Goal: Task Accomplishment & Management: Use online tool/utility

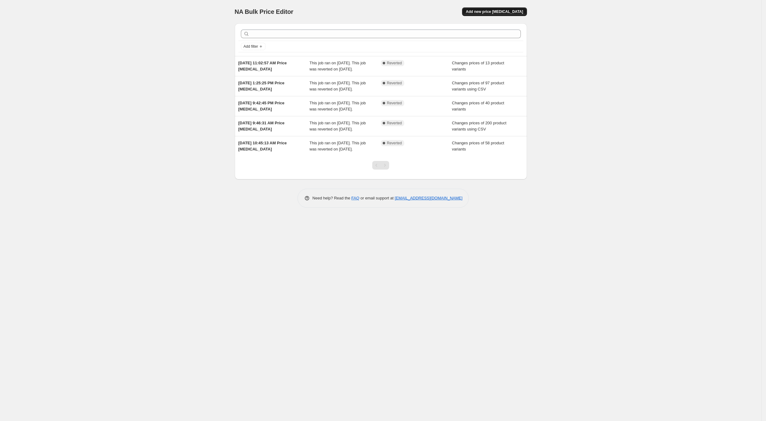
click at [486, 10] on span "Add new price [MEDICAL_DATA]" at bounding box center [494, 11] width 57 height 5
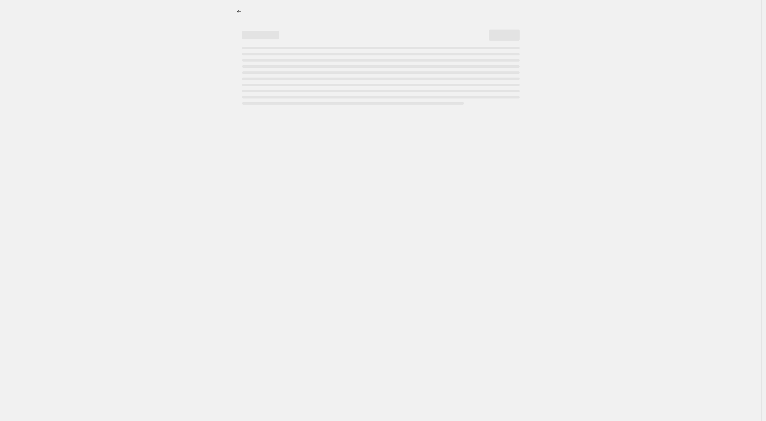
select select "percentage"
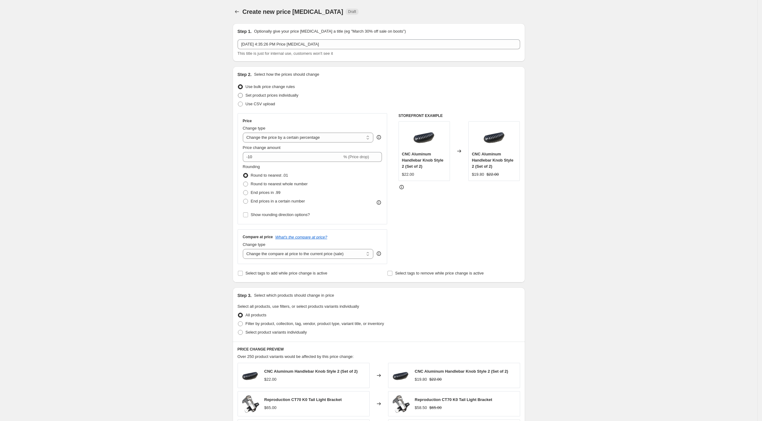
click at [256, 96] on span "Set product prices individually" at bounding box center [272, 95] width 53 height 5
click at [238, 93] on input "Set product prices individually" at bounding box center [238, 93] width 0 height 0
radio input "true"
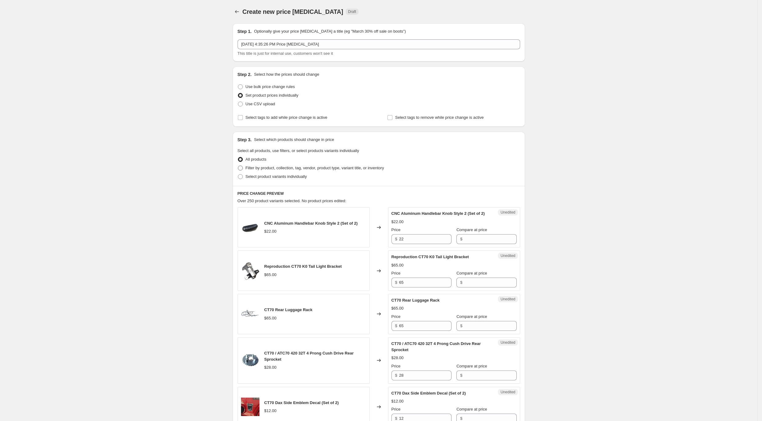
click at [251, 168] on span "Filter by product, collection, tag, vendor, product type, variant title, or inv…" at bounding box center [315, 168] width 139 height 5
click at [238, 166] on input "Filter by product, collection, tag, vendor, product type, variant title, or inv…" at bounding box center [238, 166] width 0 height 0
radio input "true"
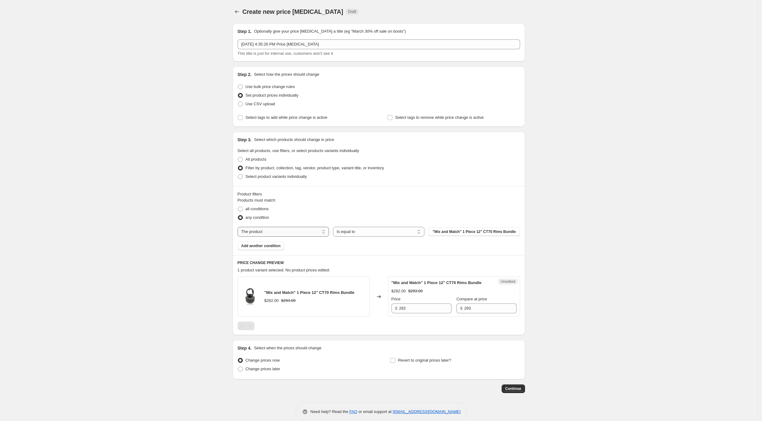
click at [285, 235] on select "The product The product's collection The product's tag The product's vendor The…" at bounding box center [283, 232] width 91 height 10
select select "collection"
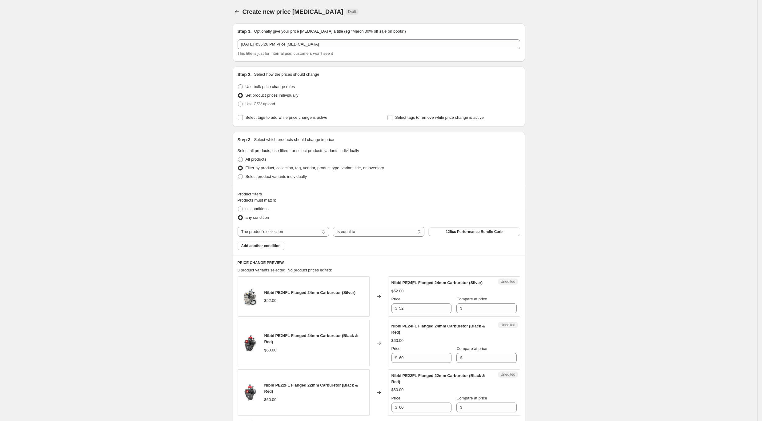
click at [471, 231] on span "125cc Performance Bundle Carb" at bounding box center [474, 231] width 57 height 5
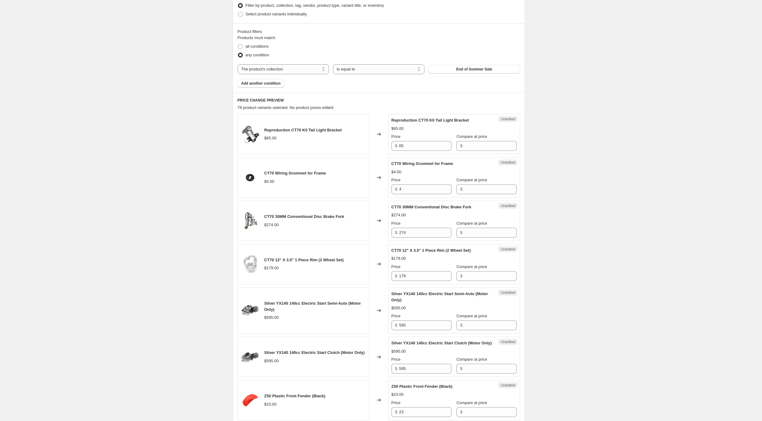
scroll to position [164, 0]
click at [475, 146] on input "Compare at price" at bounding box center [490, 144] width 52 height 10
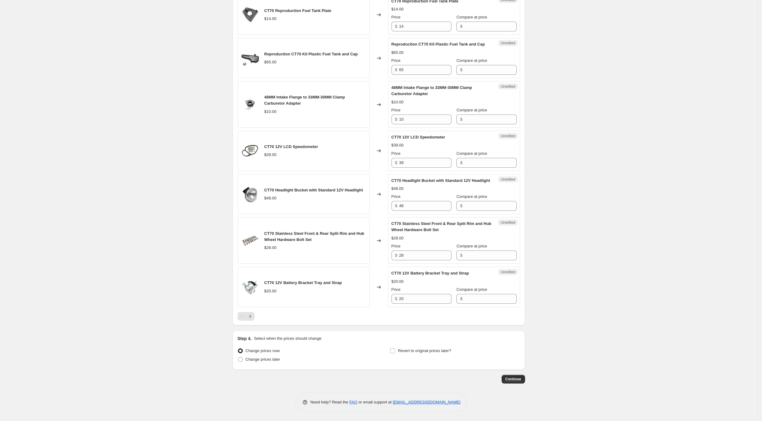
scroll to position [870, 0]
drag, startPoint x: 705, startPoint y: 325, endPoint x: 516, endPoint y: 186, distance: 235.3
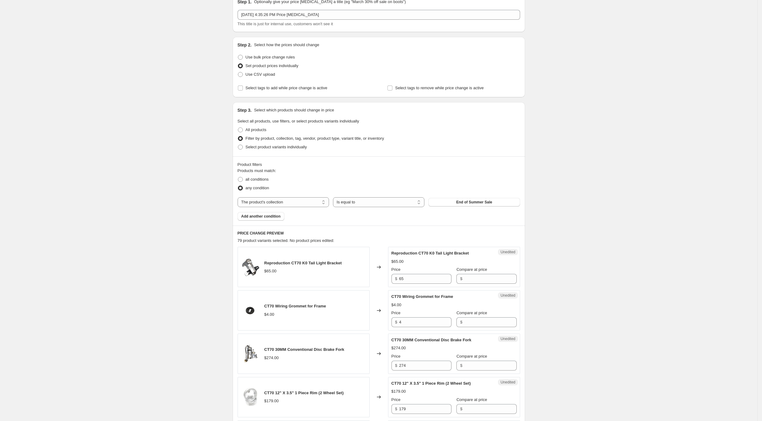
scroll to position [0, 0]
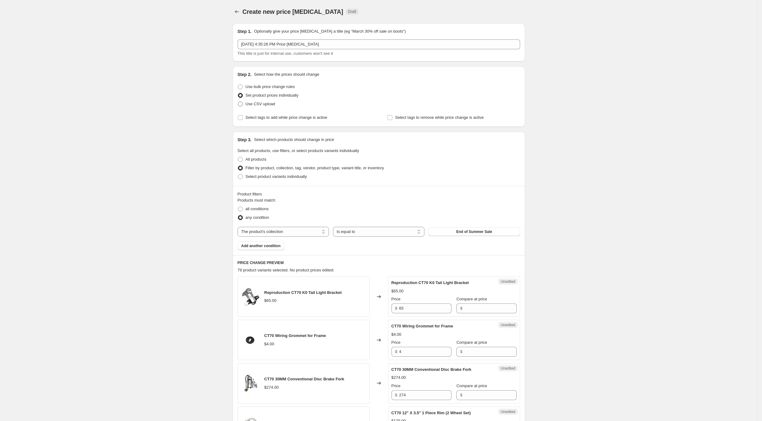
click at [266, 103] on span "Use CSV upload" at bounding box center [261, 104] width 30 height 5
click at [238, 102] on input "Use CSV upload" at bounding box center [238, 102] width 0 height 0
radio input "true"
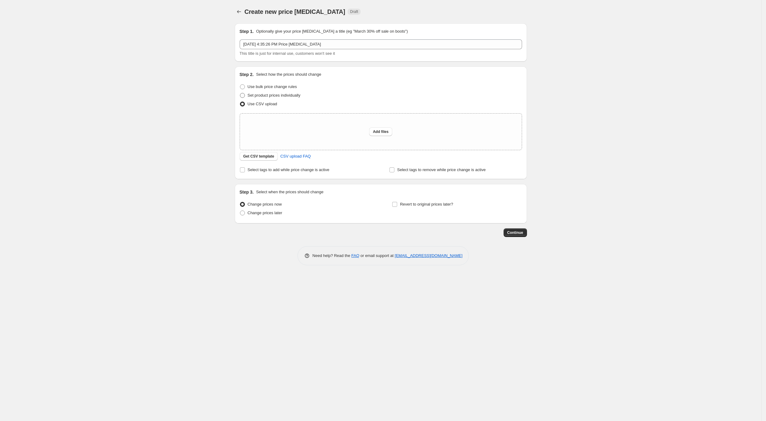
click at [267, 97] on span "Set product prices individually" at bounding box center [274, 95] width 53 height 5
click at [240, 93] on input "Set product prices individually" at bounding box center [240, 93] width 0 height 0
radio input "true"
select select "collection"
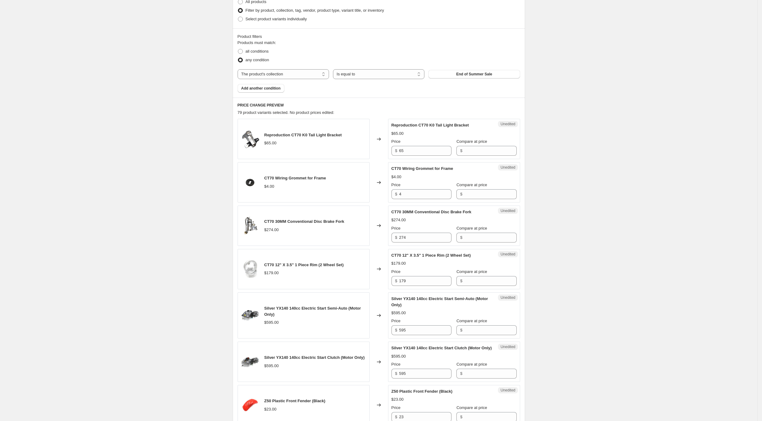
scroll to position [164, 0]
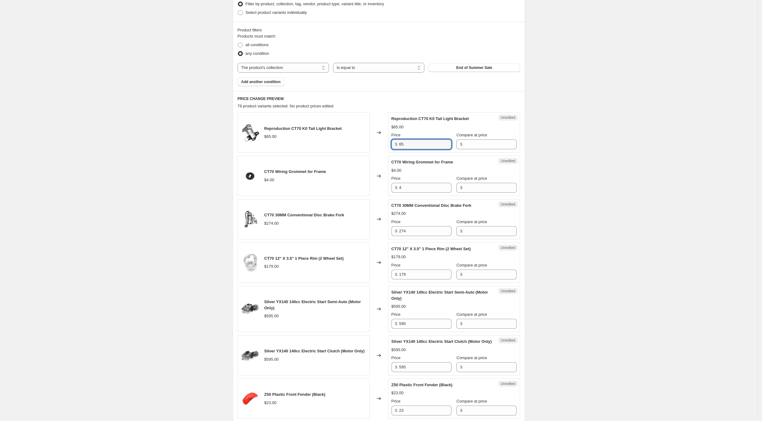
drag, startPoint x: 415, startPoint y: 143, endPoint x: 384, endPoint y: 140, distance: 30.6
click at [384, 140] on div "Reproduction CT70 K0 Tail Light Bracket $65.00 Changed to Unedited Reproduction…" at bounding box center [379, 132] width 283 height 40
drag, startPoint x: 474, startPoint y: 145, endPoint x: 446, endPoint y: 141, distance: 28.5
click at [448, 142] on div "Price $ 65 Compare at price $" at bounding box center [453, 140] width 125 height 17
paste input "65"
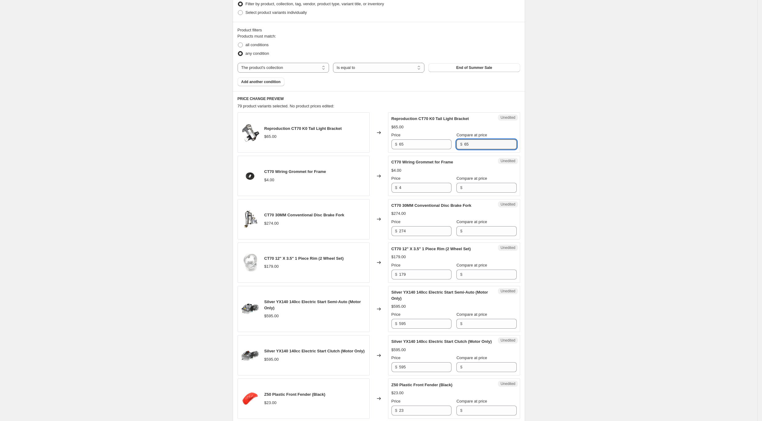
type input "65"
drag, startPoint x: 398, startPoint y: 143, endPoint x: 368, endPoint y: 141, distance: 30.0
click at [368, 141] on div "Reproduction CT70 K0 Tail Light Bracket $65.00 Changed to Success Edited Reprod…" at bounding box center [379, 132] width 283 height 40
type input "59"
drag, startPoint x: 391, startPoint y: 186, endPoint x: 387, endPoint y: 186, distance: 4.0
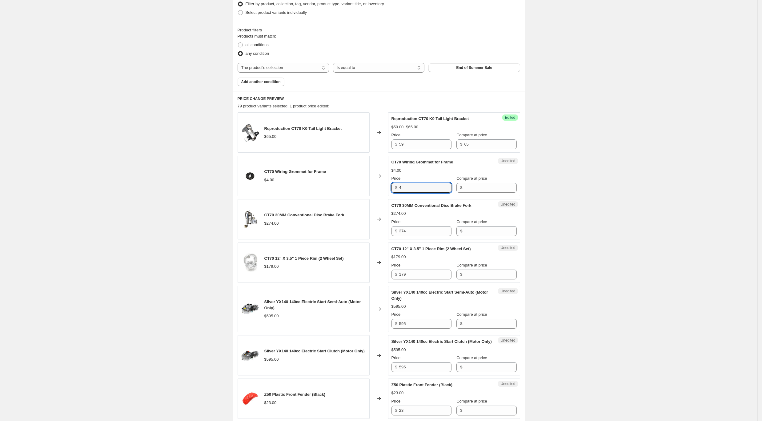
click at [387, 186] on div "CT70 Wiring Grommet for Frame $4.00 Changed to Unedited CT70 Wiring Grommet for…" at bounding box center [379, 176] width 283 height 40
drag, startPoint x: 481, startPoint y: 187, endPoint x: 474, endPoint y: 187, distance: 7.1
click at [481, 187] on input "Compare at price" at bounding box center [490, 188] width 52 height 10
paste input "4"
type input "4"
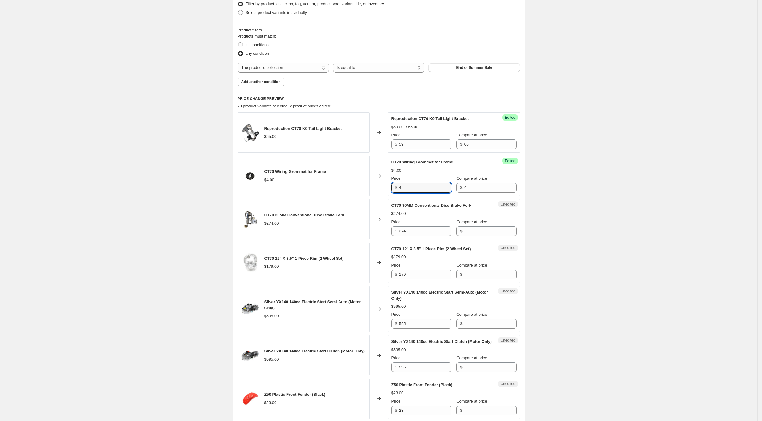
drag, startPoint x: 425, startPoint y: 187, endPoint x: 370, endPoint y: 182, distance: 55.6
click at [370, 182] on div "CT70 Wiring Grommet for Frame $4.00 Changed to Success Edited CT70 Wiring Gromm…" at bounding box center [379, 176] width 283 height 40
type input "3"
drag, startPoint x: 430, startPoint y: 233, endPoint x: 377, endPoint y: 229, distance: 53.7
click at [377, 229] on div "CT70 30MM Conventional Disc Brake Fork $274.00 Changed to Unedited CT70 30MM Co…" at bounding box center [379, 219] width 283 height 40
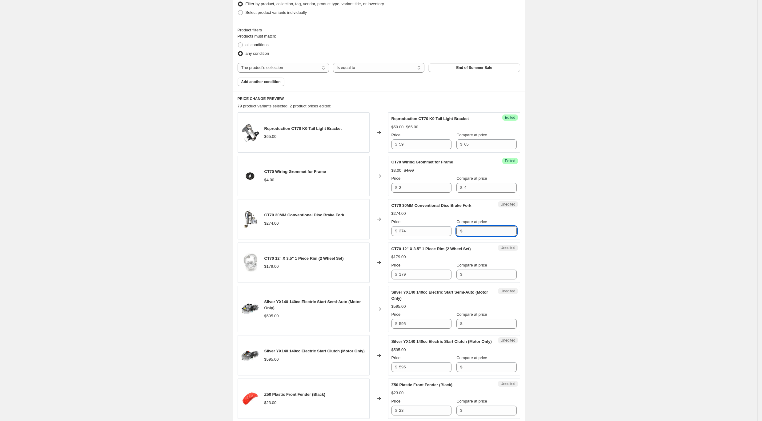
click at [478, 232] on input "Compare at price" at bounding box center [490, 231] width 52 height 10
paste input "274"
type input "274"
drag, startPoint x: 376, startPoint y: 227, endPoint x: 367, endPoint y: 225, distance: 8.4
click at [364, 226] on div "CT70 30MM Conventional Disc Brake Fork $274.00 Changed to Unedited CT70 30MM Co…" at bounding box center [379, 219] width 283 height 40
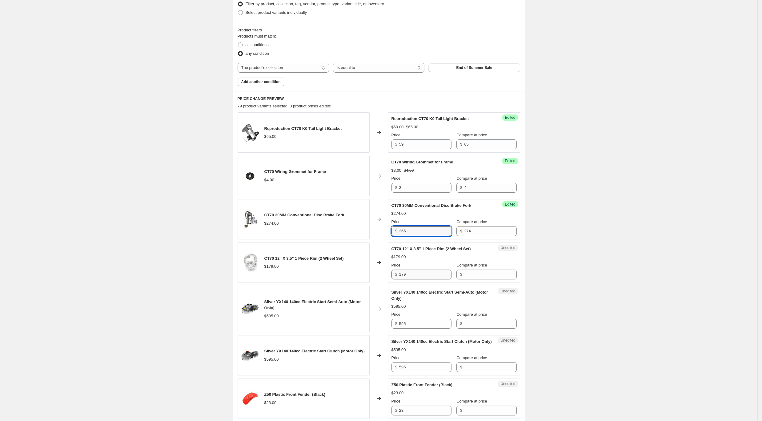
type input "265"
drag, startPoint x: 421, startPoint y: 274, endPoint x: 357, endPoint y: 263, distance: 65.2
click at [357, 263] on div "CT70 12" X 3.5" 1 Piece Rim (2 Wheel Set) $179.00 Changed to Unedited CT70 12" …" at bounding box center [379, 263] width 283 height 40
click at [473, 273] on input "Compare at price" at bounding box center [490, 275] width 52 height 10
paste input "179"
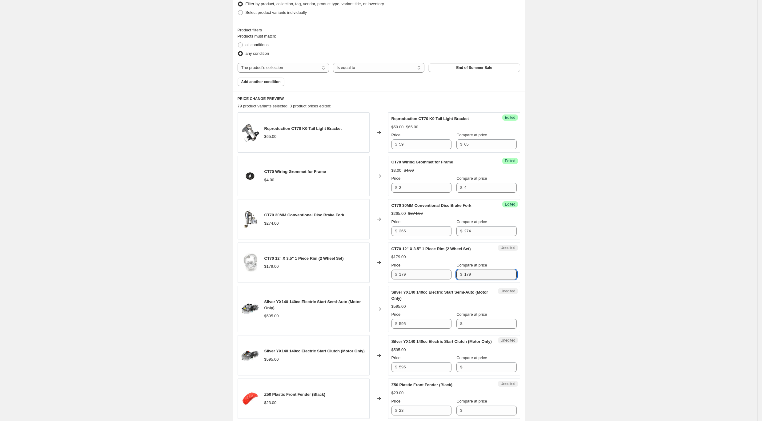
type input "179"
drag, startPoint x: 411, startPoint y: 273, endPoint x: 363, endPoint y: 270, distance: 48.1
click at [363, 270] on div "CT70 12" X 3.5" 1 Piece Rim (2 Wheel Set) $179.00 Changed to Success Edited CT7…" at bounding box center [379, 263] width 283 height 40
type input "170"
drag, startPoint x: 439, startPoint y: 327, endPoint x: 380, endPoint y: 320, distance: 58.6
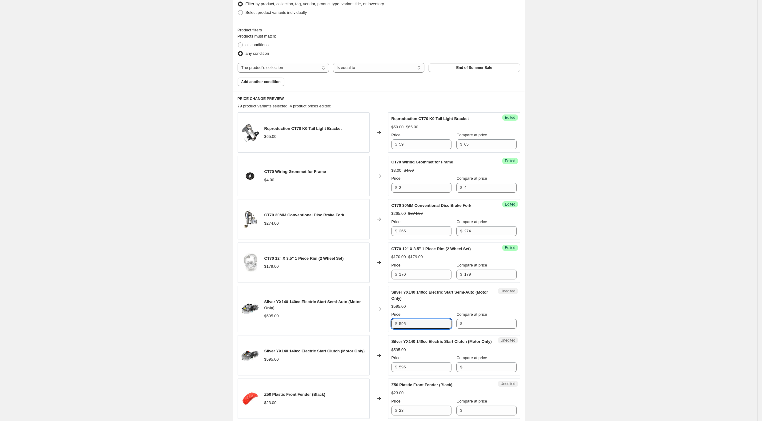
click at [380, 320] on div "Silver YX140 140cc Electric Start Semi-Auto (Motor Only) $595.00 Changed to Une…" at bounding box center [379, 309] width 283 height 46
click at [480, 321] on input "Compare at price" at bounding box center [490, 324] width 52 height 10
paste input "595"
type input "595"
drag, startPoint x: 428, startPoint y: 326, endPoint x: 373, endPoint y: 318, distance: 54.9
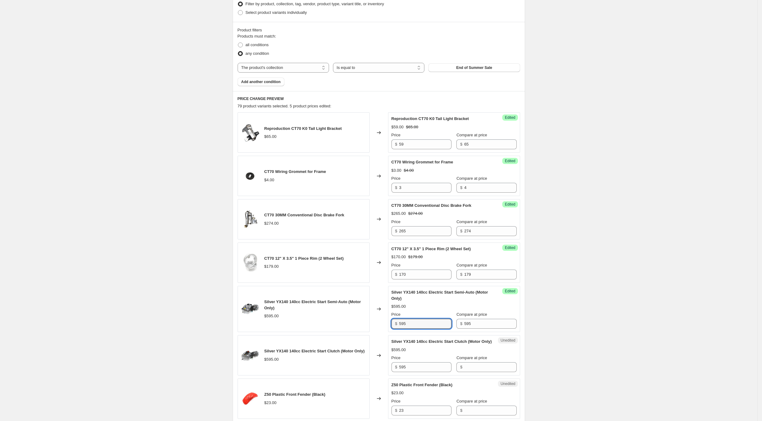
click at [373, 318] on div "Silver YX140 140cc Electric Start Semi-Auto (Motor Only) $595.00 Changed to Suc…" at bounding box center [379, 309] width 283 height 46
drag, startPoint x: 430, startPoint y: 325, endPoint x: 370, endPoint y: 317, distance: 60.6
click at [370, 317] on div "Silver YX140 140cc Electric Start Semi-Auto (Motor Only) $595.00 Changed to Suc…" at bounding box center [379, 309] width 283 height 46
type input "580"
drag, startPoint x: 416, startPoint y: 370, endPoint x: 379, endPoint y: 370, distance: 37.5
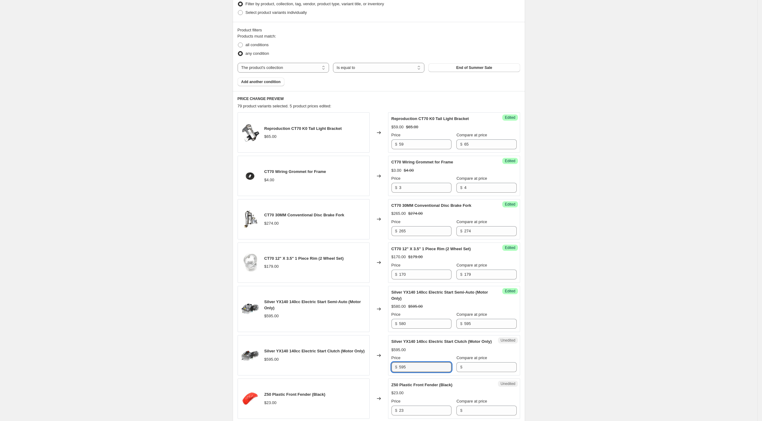
click at [379, 370] on div "Silver YX140 140cc Electric Start Clutch (Motor Only) $595.00 Changed to Unedit…" at bounding box center [379, 355] width 283 height 40
click at [476, 371] on input "Compare at price" at bounding box center [490, 367] width 52 height 10
paste input "595"
type input "595"
drag, startPoint x: 416, startPoint y: 375, endPoint x: 383, endPoint y: 370, distance: 33.3
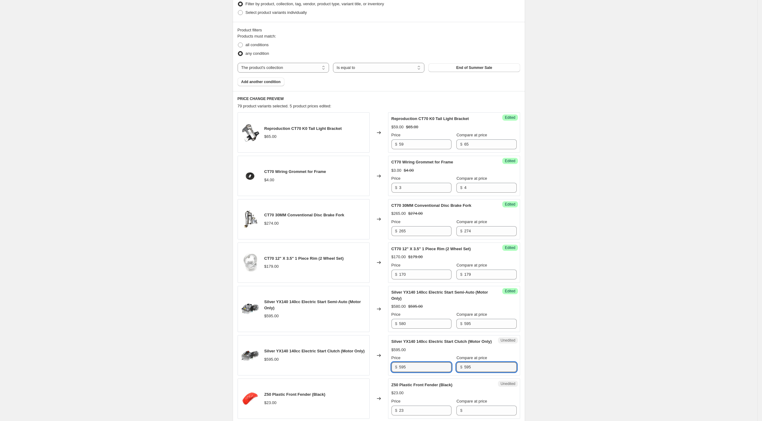
click at [383, 370] on div "Silver YX140 140cc Electric Start Clutch (Motor Only) $595.00 Changed to Unedit…" at bounding box center [379, 355] width 283 height 40
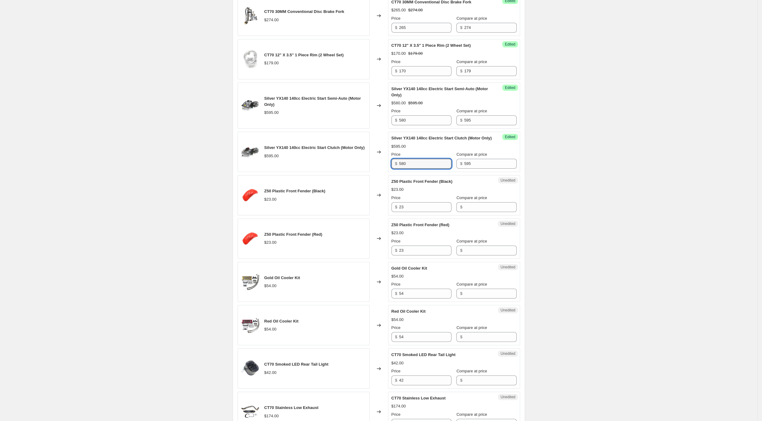
scroll to position [369, 0]
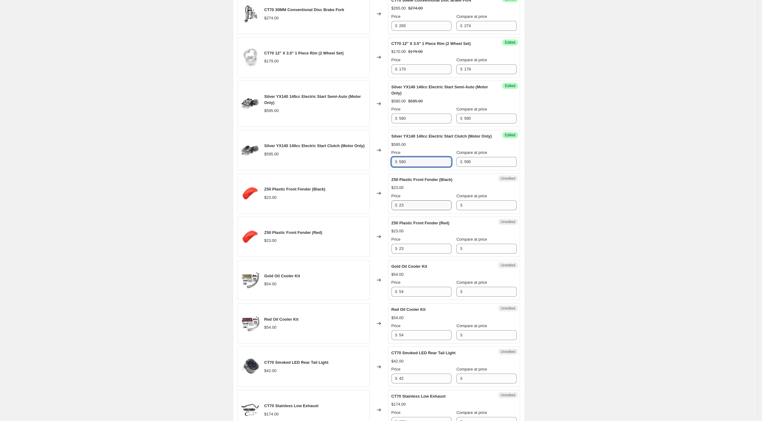
type input "580"
drag, startPoint x: 417, startPoint y: 213, endPoint x: 356, endPoint y: 206, distance: 61.7
click at [353, 207] on div "Z50 Plastic Front Fender (Black) $23.00 Changed to Unedited Z50 Plastic Front F…" at bounding box center [379, 193] width 283 height 40
click at [471, 209] on input "Compare at price" at bounding box center [490, 205] width 52 height 10
paste input "23"
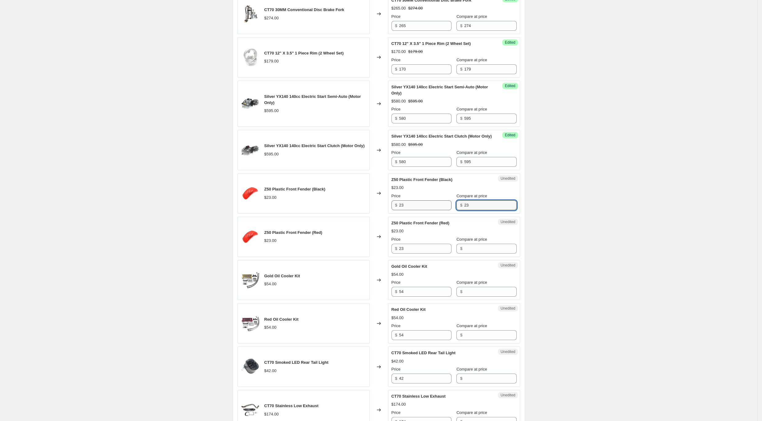
type input "23"
drag, startPoint x: 421, startPoint y: 213, endPoint x: 329, endPoint y: 196, distance: 93.6
click at [329, 196] on div "Z50 Plastic Front Fender (Black) $23.00 Changed to Unedited Z50 Plastic Front F…" at bounding box center [379, 193] width 283 height 40
drag, startPoint x: 421, startPoint y: 208, endPoint x: 377, endPoint y: 206, distance: 44.1
click at [377, 206] on div "Z50 Plastic Front Fender (Black) $23.00 Changed to Success Edited Z50 Plastic F…" at bounding box center [379, 193] width 283 height 40
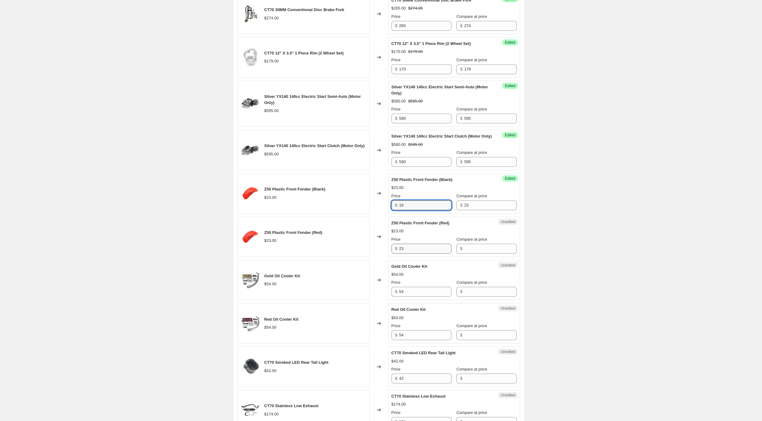
type input "18"
drag, startPoint x: 427, startPoint y: 254, endPoint x: 357, endPoint y: 248, distance: 70.1
click at [357, 248] on div "Z50 Plastic Front Fender (Red) $23.00 Changed to Unedited Z50 Plastic Front Fen…" at bounding box center [379, 237] width 283 height 40
click at [480, 254] on input "Compare at price" at bounding box center [490, 249] width 52 height 10
paste input "23"
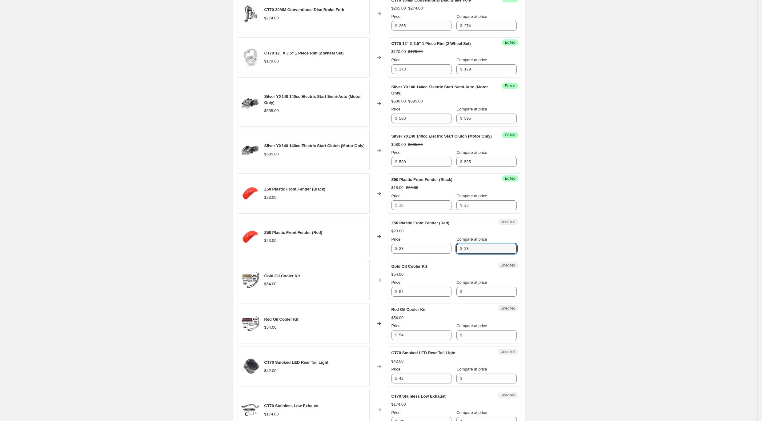
type input "23"
click at [395, 254] on div "$ 23" at bounding box center [421, 249] width 60 height 10
type input "18"
drag, startPoint x: 389, startPoint y: 295, endPoint x: 359, endPoint y: 291, distance: 30.1
click at [359, 291] on div "Gold Oil Cooler Kit $54.00 Changed to Unedited Gold Oil Cooler Kit $54.00 Price…" at bounding box center [379, 280] width 283 height 40
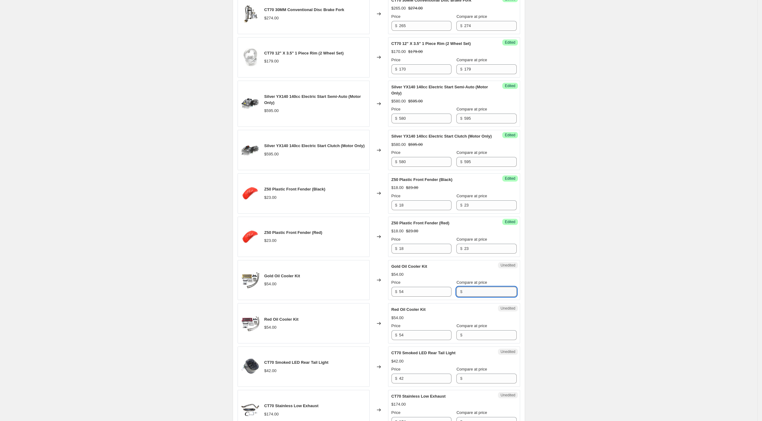
click at [465, 297] on input "Compare at price" at bounding box center [490, 292] width 52 height 10
paste input "54"
type input "54"
drag, startPoint x: 420, startPoint y: 299, endPoint x: 386, endPoint y: 296, distance: 34.0
click at [389, 295] on div "Gold Oil Cooler Kit $54.00 Changed to Success Edited Gold Oil Cooler Kit $54.00…" at bounding box center [379, 280] width 283 height 40
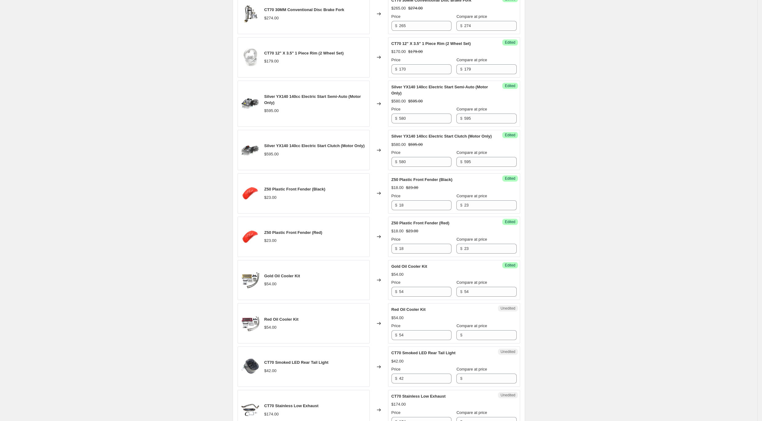
click at [433, 300] on div "Success Edited Gold Oil Cooler Kit $54.00 Price $ 54 Compare at price $ 54" at bounding box center [454, 280] width 132 height 40
drag, startPoint x: 426, startPoint y: 297, endPoint x: 375, endPoint y: 300, distance: 51.5
click at [375, 300] on div "Gold Oil Cooler Kit $54.00 Changed to Success Edited Gold Oil Cooler Kit $54.00…" at bounding box center [379, 280] width 283 height 40
type input "50"
drag, startPoint x: 474, startPoint y: 298, endPoint x: 435, endPoint y: 292, distance: 39.5
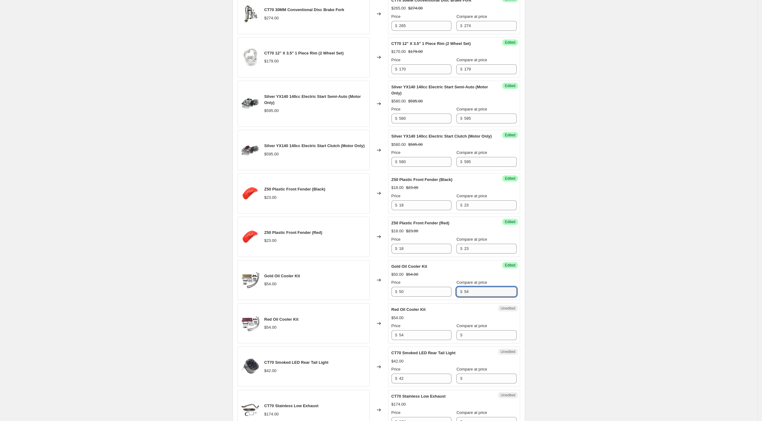
click at [435, 292] on div "Price $ 50 Compare at price $ 54" at bounding box center [453, 287] width 125 height 17
click at [488, 340] on input "Compare at price" at bounding box center [490, 335] width 52 height 10
paste input "54"
type input "54"
drag, startPoint x: 416, startPoint y: 343, endPoint x: 392, endPoint y: 339, distance: 24.4
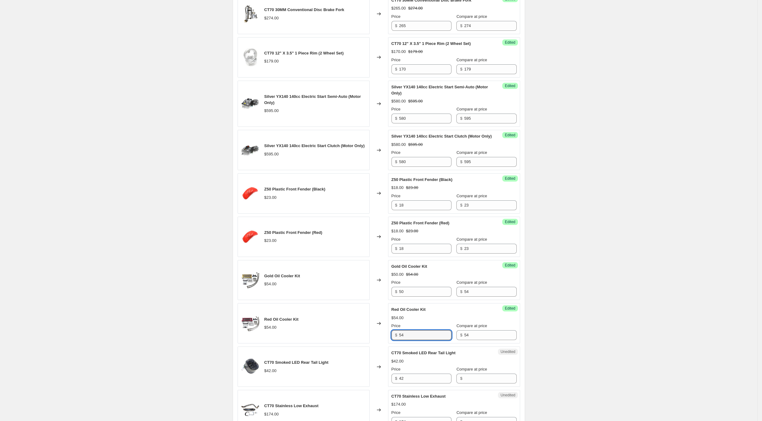
click at [392, 339] on div "Success Edited Red Oil Cooler Kit $54.00 Price $ 54 Compare at price $ 54" at bounding box center [454, 323] width 132 height 40
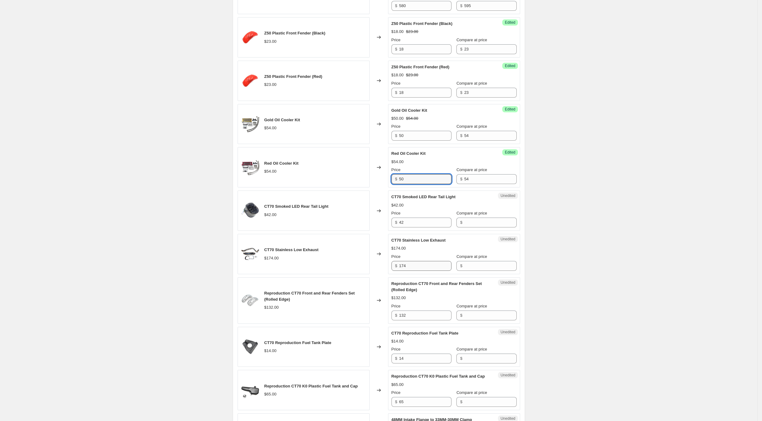
scroll to position [533, 0]
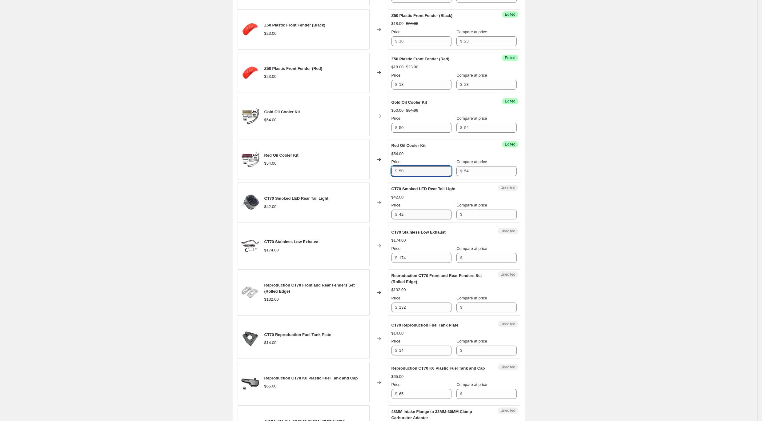
type input "50"
drag, startPoint x: 425, startPoint y: 223, endPoint x: 347, endPoint y: 212, distance: 78.6
click at [347, 212] on div "CT70 Smoked LED Rear Tail Light $42.00 Changed to Unedited CT70 Smoked LED Rear…" at bounding box center [379, 203] width 283 height 40
click at [475, 219] on input "Compare at price" at bounding box center [490, 215] width 52 height 10
paste input "42"
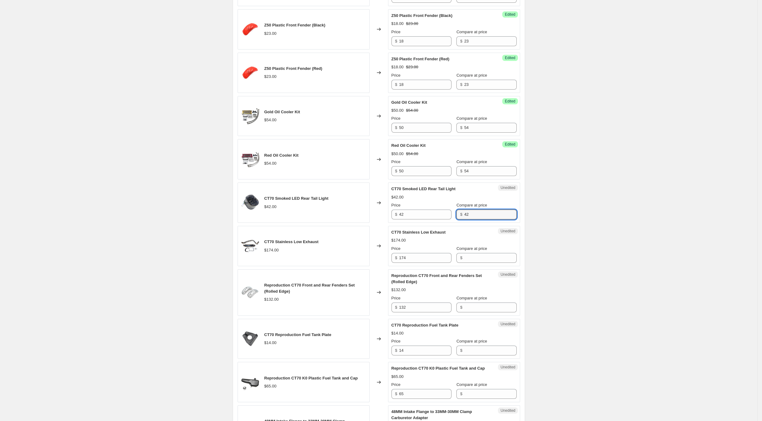
type input "42"
click at [333, 215] on div "CT70 Smoked LED Rear Tail Light $42.00 Changed to Unedited CT70 Smoked LED Rear…" at bounding box center [379, 203] width 283 height 40
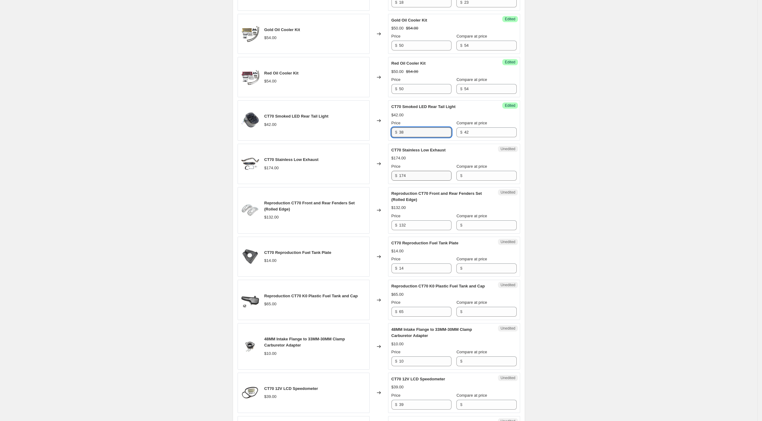
type input "38"
drag, startPoint x: 426, startPoint y: 185, endPoint x: 394, endPoint y: 182, distance: 32.2
click at [394, 181] on div "$ 174" at bounding box center [421, 176] width 60 height 10
click at [470, 181] on input "Compare at price" at bounding box center [490, 176] width 52 height 10
paste input "174"
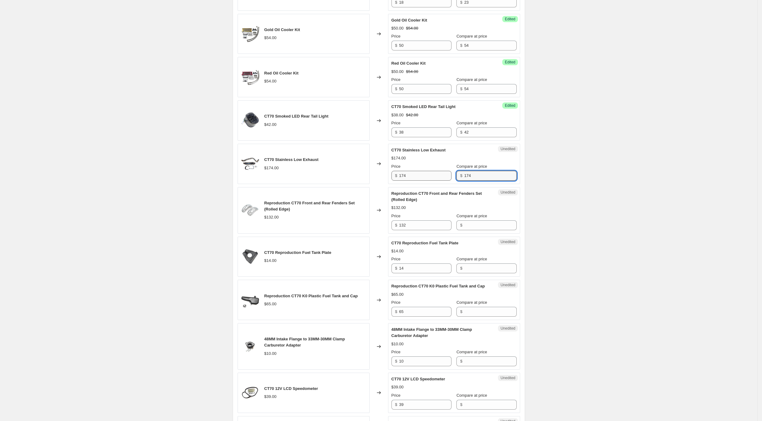
type input "174"
drag, startPoint x: 425, startPoint y: 182, endPoint x: 366, endPoint y: 176, distance: 59.6
click at [366, 176] on div "CT70 Stainless Low Exhaust $174.00 Changed to Success Edited CT70 Stainless Low…" at bounding box center [379, 164] width 283 height 40
drag, startPoint x: 447, startPoint y: 182, endPoint x: 424, endPoint y: 180, distance: 23.4
click at [424, 180] on div "Price $ 174 Compare at price $ 174" at bounding box center [453, 171] width 125 height 17
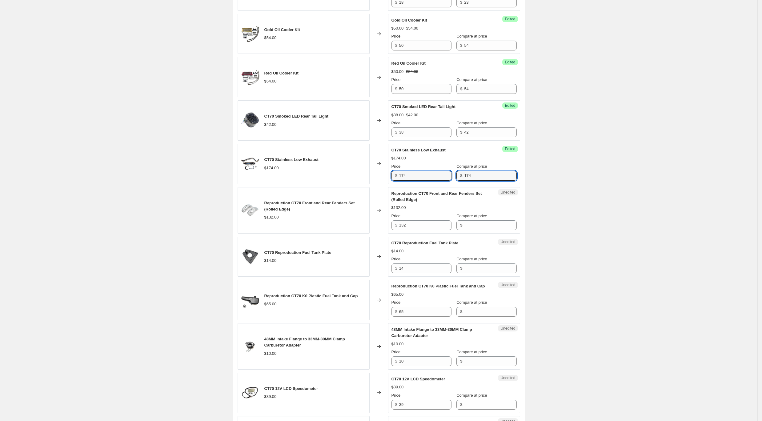
click at [337, 162] on div "CT70 Stainless Low Exhaust $174.00 Changed to Success Edited CT70 Stainless Low…" at bounding box center [379, 164] width 283 height 40
drag, startPoint x: 313, startPoint y: 165, endPoint x: 267, endPoint y: 165, distance: 46.2
click at [267, 165] on div "CT70 Stainless Low Exhaust $174.00" at bounding box center [304, 164] width 132 height 40
copy span "CT70 Stainless Low Exhaust"
click at [425, 177] on input "174" at bounding box center [425, 176] width 52 height 10
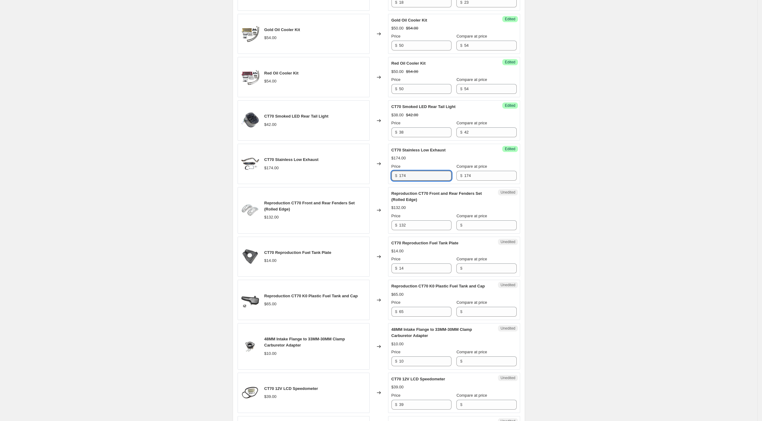
drag, startPoint x: 430, startPoint y: 183, endPoint x: 386, endPoint y: 179, distance: 43.6
click at [386, 179] on div "CT70 Stainless Low Exhaust $174.00 Changed to Success Edited CT70 Stainless Low…" at bounding box center [379, 164] width 283 height 40
drag, startPoint x: 405, startPoint y: 179, endPoint x: 380, endPoint y: 175, distance: 24.8
click at [380, 175] on div "CT70 Stainless Low Exhaust $174.00 Changed to Success Edited CT70 Stainless Low…" at bounding box center [379, 164] width 283 height 40
type input "158"
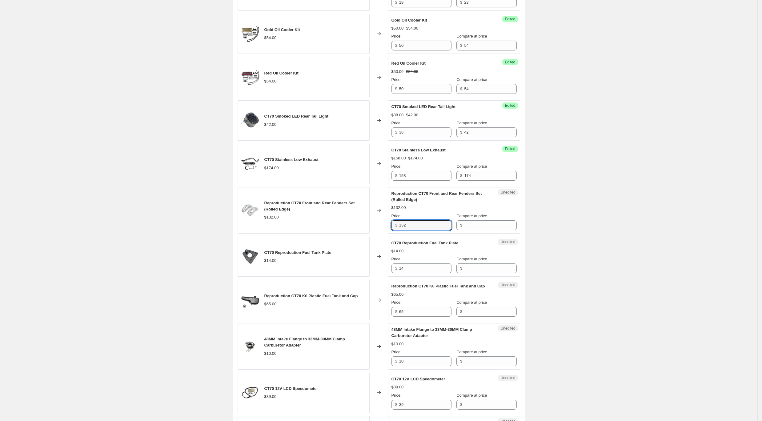
drag, startPoint x: 423, startPoint y: 230, endPoint x: 374, endPoint y: 227, distance: 49.1
click at [374, 227] on div "Reproduction CT70 Front and Rear Fenders Set (Rolled Edge) $132.00 Changed to U…" at bounding box center [379, 210] width 283 height 46
click at [474, 230] on input "Compare at price" at bounding box center [490, 225] width 52 height 10
paste input "132"
type input "132"
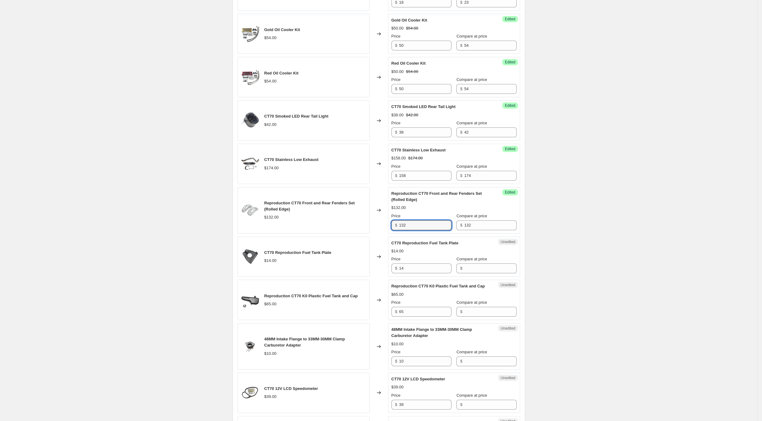
drag, startPoint x: 408, startPoint y: 231, endPoint x: 334, endPoint y: 218, distance: 74.9
click at [344, 224] on div "Reproduction CT70 Front and Rear Fenders Set (Rolled Edge) $132.00 Changed to S…" at bounding box center [379, 210] width 283 height 46
type input "99"
click at [369, 272] on div "CT70 Reproduction Fuel Tank Plate $14.00 Changed to Unedited CT70 Reproduction …" at bounding box center [379, 257] width 283 height 40
click at [477, 273] on input "Compare at price" at bounding box center [490, 268] width 52 height 10
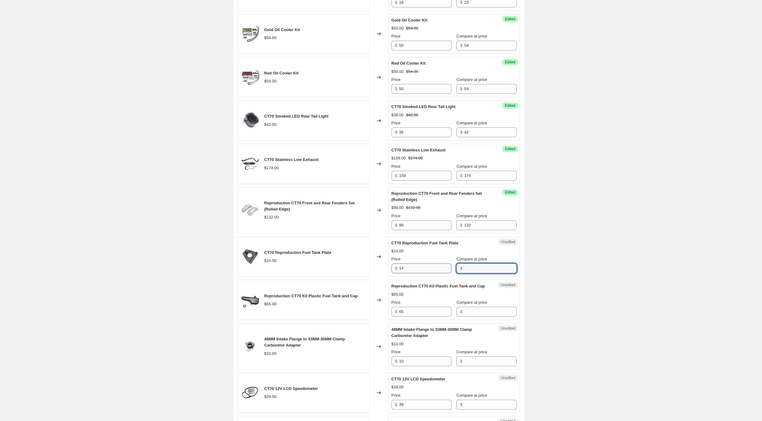
paste input "14"
type input "14"
drag, startPoint x: 429, startPoint y: 274, endPoint x: 314, endPoint y: 269, distance: 115.2
click at [315, 269] on div "CT70 Reproduction Fuel Tank Plate $14.00 Changed to Success Edited CT70 Reprodu…" at bounding box center [379, 257] width 283 height 40
type input "12"
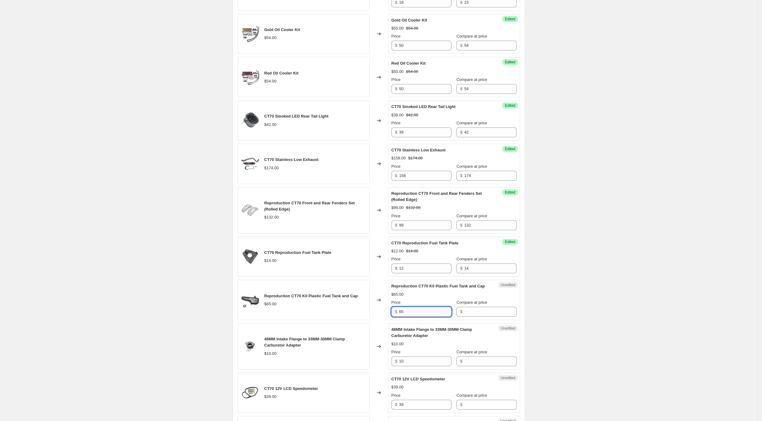
drag, startPoint x: 414, startPoint y: 318, endPoint x: 404, endPoint y: 317, distance: 9.9
click at [388, 317] on div "Reproduction CT70 K0 Plastic Fuel Tank and Cap $65.00 Changed to Unedited Repro…" at bounding box center [379, 300] width 283 height 40
click at [484, 317] on input "Compare at price" at bounding box center [490, 312] width 52 height 10
paste input "65"
type input "65"
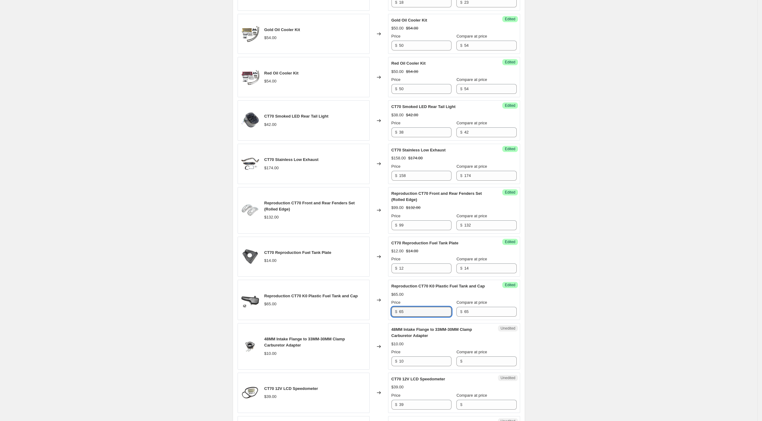
drag, startPoint x: 382, startPoint y: 317, endPoint x: 361, endPoint y: 314, distance: 20.9
click at [363, 314] on div "Reproduction CT70 K0 Plastic Fuel Tank and Cap $65.00 Changed to Success Edited…" at bounding box center [379, 300] width 283 height 40
type input "60"
drag, startPoint x: 342, startPoint y: 357, endPoint x: 338, endPoint y: 357, distance: 3.7
click at [338, 357] on div "48MM Intake Flange to 33MM-30MM Clamp Carburetor Adapter $10.00 Changed to Uned…" at bounding box center [379, 346] width 283 height 46
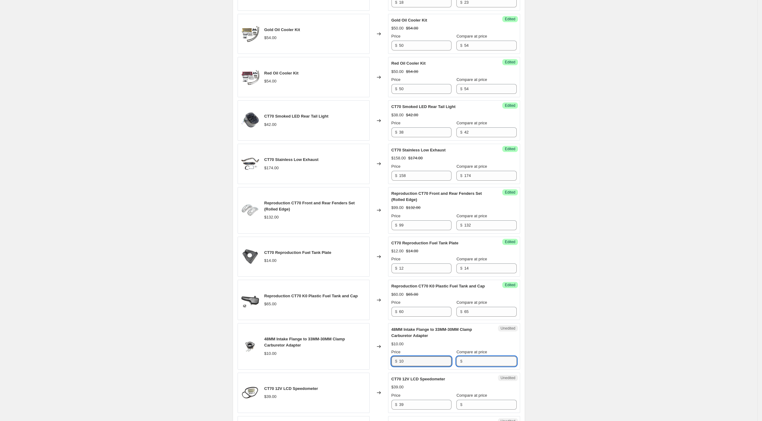
click at [483, 366] on input "Compare at price" at bounding box center [490, 361] width 52 height 10
paste input "10"
type input "10"
drag, startPoint x: 419, startPoint y: 367, endPoint x: 330, endPoint y: 352, distance: 89.6
click at [330, 352] on div "48MM Intake Flange to 33MM-30MM Clamp Carburetor Adapter $10.00 Changed to Uned…" at bounding box center [379, 346] width 283 height 46
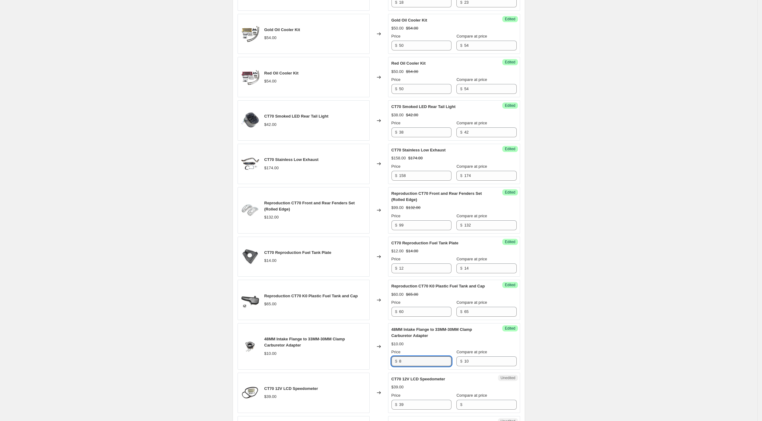
scroll to position [821, 0]
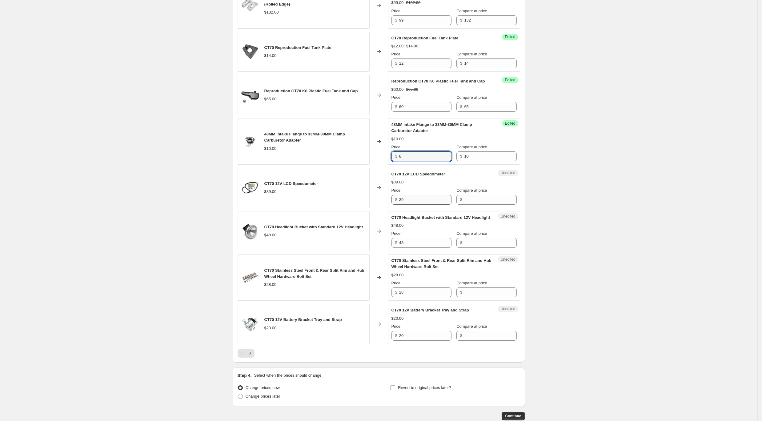
type input "8"
drag, startPoint x: 411, startPoint y: 208, endPoint x: 371, endPoint y: 203, distance: 40.0
click at [371, 203] on div "CT70 12V LCD Speedometer $39.00 Changed to Unedited CT70 12V LCD Speedometer $3…" at bounding box center [379, 188] width 283 height 40
click at [468, 205] on input "Compare at price" at bounding box center [490, 200] width 52 height 10
paste input "39"
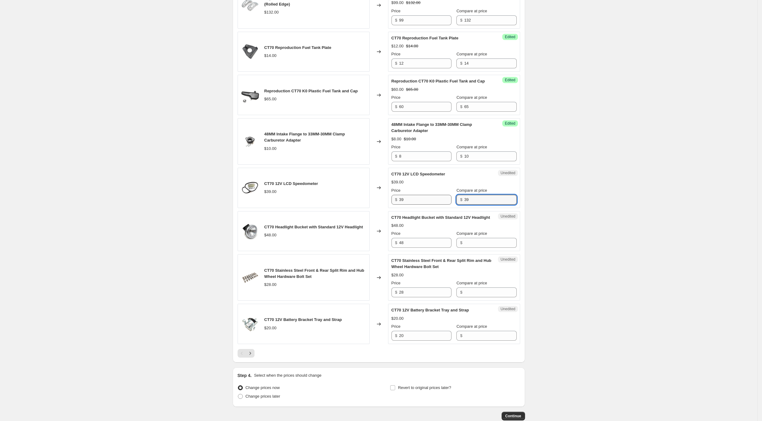
type input "39"
drag, startPoint x: 416, startPoint y: 204, endPoint x: 365, endPoint y: 200, distance: 51.2
click at [366, 200] on div "CT70 12V LCD Speedometer $39.00 Changed to Unedited CT70 12V LCD Speedometer $3…" at bounding box center [379, 188] width 283 height 40
type input "30"
drag, startPoint x: 420, startPoint y: 255, endPoint x: 383, endPoint y: 250, distance: 36.7
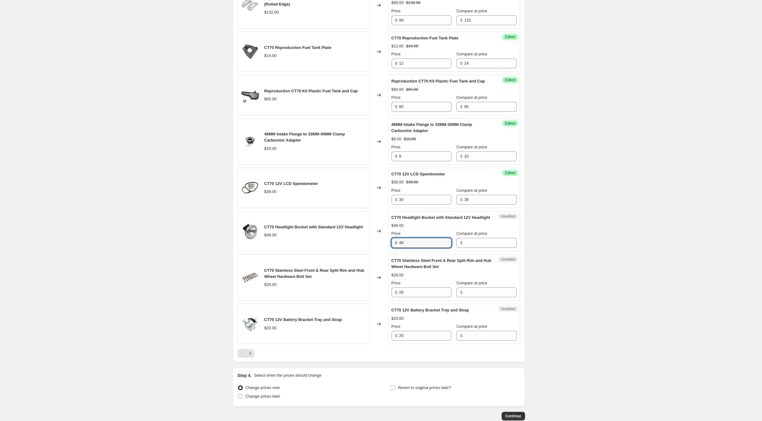
click at [384, 250] on div "CT70 Headlight Bucket with Standard 12V Headlight $48.00 Changed to Unedited CT…" at bounding box center [379, 231] width 283 height 40
click at [484, 248] on input "Compare at price" at bounding box center [490, 243] width 52 height 10
paste input "48"
type input "48"
drag, startPoint x: 407, startPoint y: 254, endPoint x: 372, endPoint y: 253, distance: 34.5
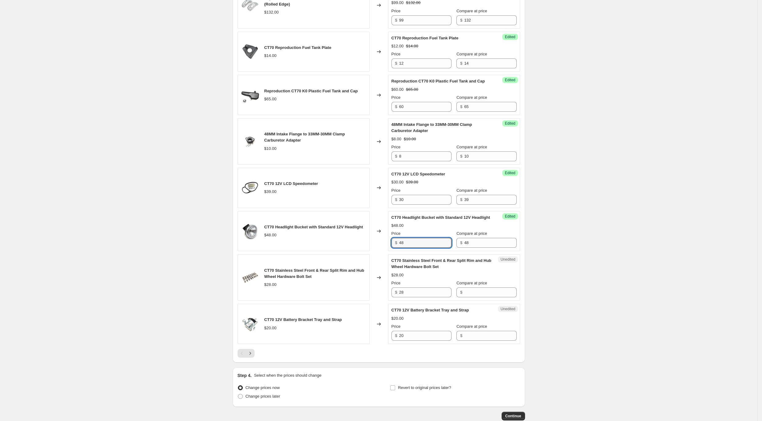
click at [372, 251] on div "CT70 Headlight Bucket with Standard 12V Headlight $48.00 Changed to Success Edi…" at bounding box center [379, 231] width 283 height 40
type input "40"
drag, startPoint x: 420, startPoint y: 304, endPoint x: 367, endPoint y: 300, distance: 53.0
click at [363, 300] on div "CT70 Stainless Steel Front & Rear Split Rim and Hub Wheel Hardware Bolt Set $28…" at bounding box center [379, 277] width 283 height 46
click at [483, 297] on input "Compare at price" at bounding box center [490, 292] width 52 height 10
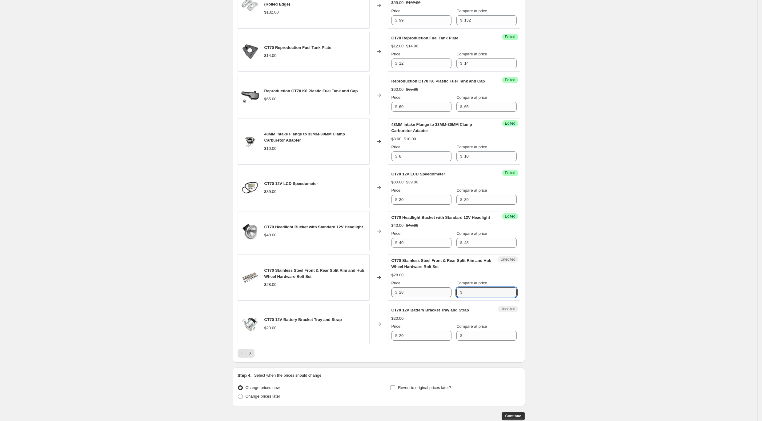
paste input "28"
type input "28"
drag, startPoint x: 420, startPoint y: 307, endPoint x: 319, endPoint y: 297, distance: 101.8
click at [319, 297] on div "CT70 Stainless Steel Front & Rear Split Rim and Hub Wheel Hardware Bolt Set $28…" at bounding box center [379, 277] width 283 height 46
type input "24"
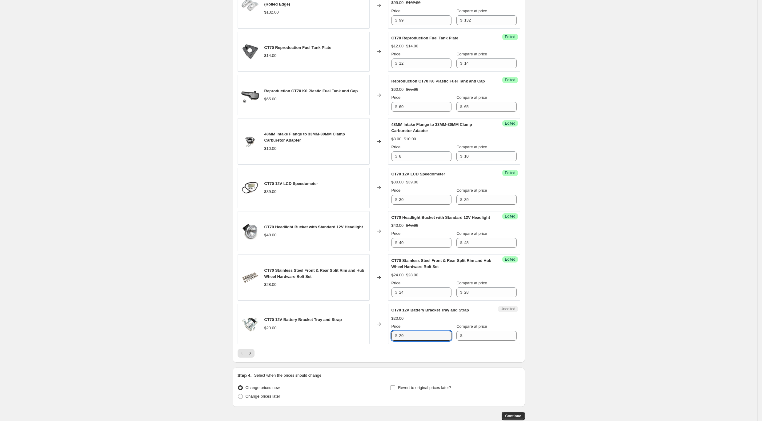
drag, startPoint x: 393, startPoint y: 345, endPoint x: 389, endPoint y: 346, distance: 3.8
click at [375, 344] on div "CT70 12V Battery Bracket Tray and Strap $20.00 Changed to Unedited CT70 12V Bat…" at bounding box center [379, 324] width 283 height 40
click at [476, 341] on input "Compare at price" at bounding box center [490, 336] width 52 height 10
paste input "20"
type input "20"
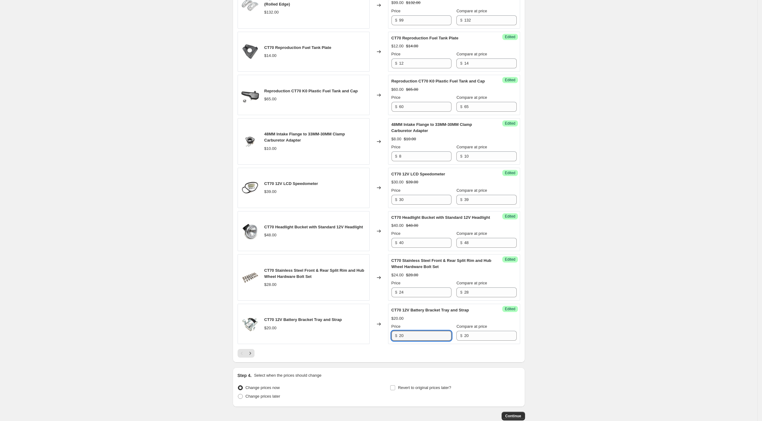
drag, startPoint x: 416, startPoint y: 349, endPoint x: 382, endPoint y: 345, distance: 33.8
click at [382, 344] on div "CT70 12V Battery Bracket Tray and Strap $20.00 Changed to Success Edited CT70 1…" at bounding box center [379, 324] width 283 height 40
type input "17"
click at [250, 356] on icon "Next" at bounding box center [250, 353] width 6 height 6
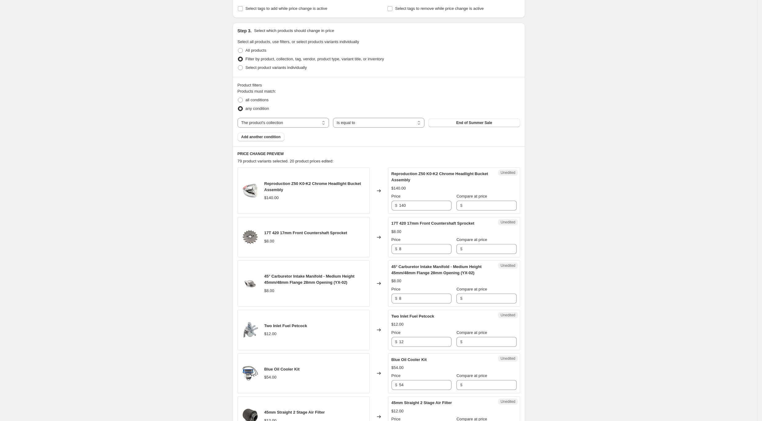
scroll to position [164, 0]
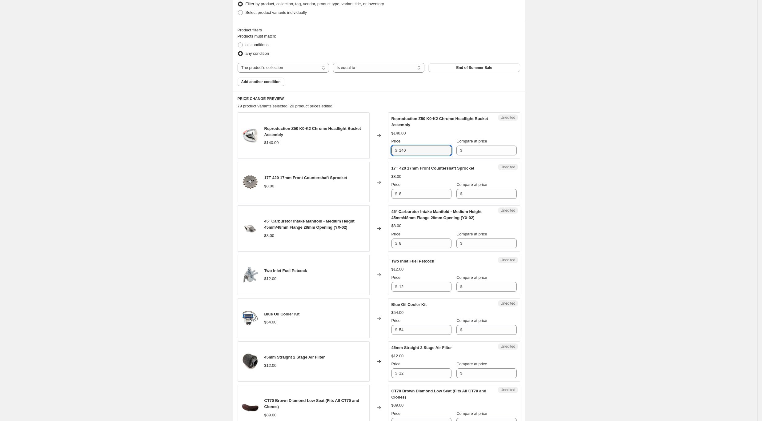
drag, startPoint x: 376, startPoint y: 144, endPoint x: 371, endPoint y: 144, distance: 5.2
click at [371, 144] on div "Reproduction Z50 K0-K2 Chrome Headlight Bucket Assembly $140.00 Changed to Uned…" at bounding box center [379, 135] width 283 height 46
drag, startPoint x: 471, startPoint y: 150, endPoint x: 418, endPoint y: 153, distance: 53.0
click at [470, 150] on input "Compare at price" at bounding box center [490, 151] width 52 height 10
paste input "140"
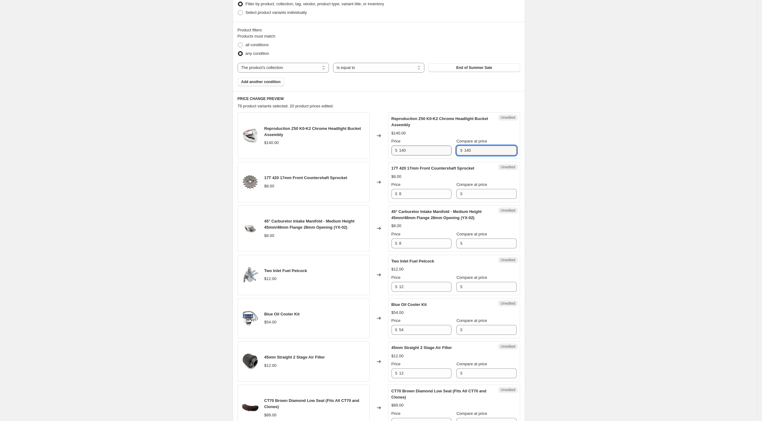
type input "140"
drag, startPoint x: 416, startPoint y: 154, endPoint x: 338, endPoint y: 153, distance: 77.9
click at [338, 153] on div "Reproduction Z50 K0-K2 Chrome Headlight Bucket Assembly $140.00 Changed to Succ…" at bounding box center [379, 135] width 283 height 46
type input "125"
drag, startPoint x: 405, startPoint y: 194, endPoint x: 391, endPoint y: 194, distance: 14.8
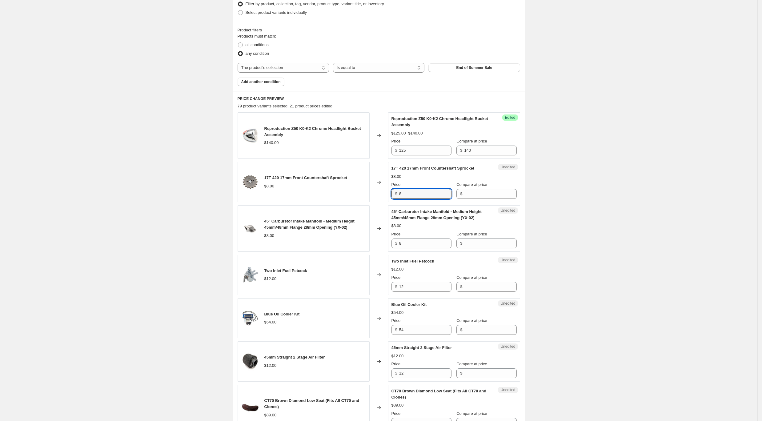
click at [384, 193] on div "17T 420 17mm Front Countershaft Sprocket $8.00 Changed to Unedited 17T 420 17mm…" at bounding box center [379, 182] width 283 height 40
click at [479, 189] on input "Compare at price" at bounding box center [490, 194] width 52 height 10
paste input "8"
type input "8"
click at [420, 196] on input "8" at bounding box center [425, 194] width 52 height 10
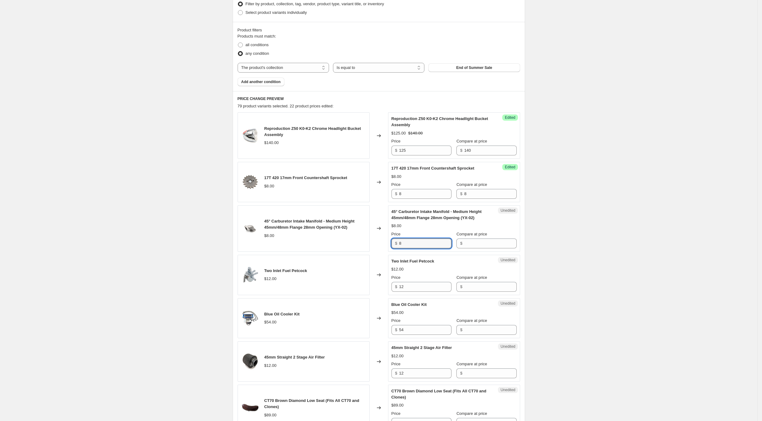
drag, startPoint x: 414, startPoint y: 245, endPoint x: 398, endPoint y: 243, distance: 15.8
click at [398, 243] on div "$ 8" at bounding box center [421, 244] width 60 height 10
drag, startPoint x: 400, startPoint y: 194, endPoint x: 394, endPoint y: 193, distance: 6.2
click at [394, 193] on div "$ 8" at bounding box center [421, 194] width 60 height 10
type input "7"
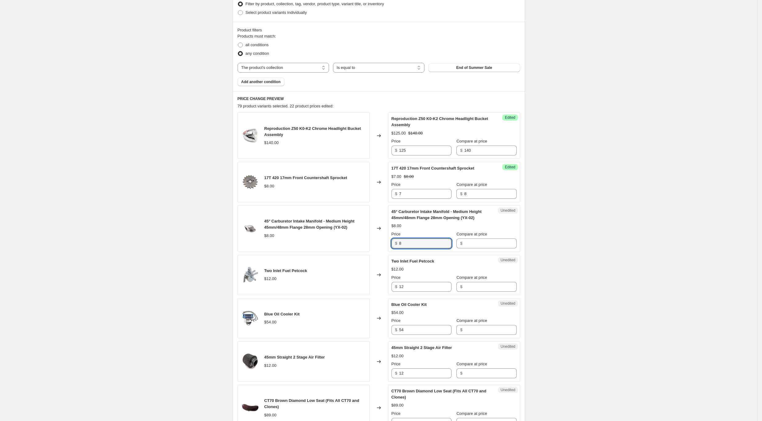
drag, startPoint x: 421, startPoint y: 244, endPoint x: 373, endPoint y: 243, distance: 48.3
click at [373, 243] on div "45° Carburetor Intake Manifold - Medium Height 45mm/48mm Flange 28mm Opening (Y…" at bounding box center [379, 228] width 283 height 46
drag, startPoint x: 487, startPoint y: 244, endPoint x: 480, endPoint y: 244, distance: 6.2
click at [480, 244] on input "Compare at price" at bounding box center [490, 244] width 52 height 10
paste input "8"
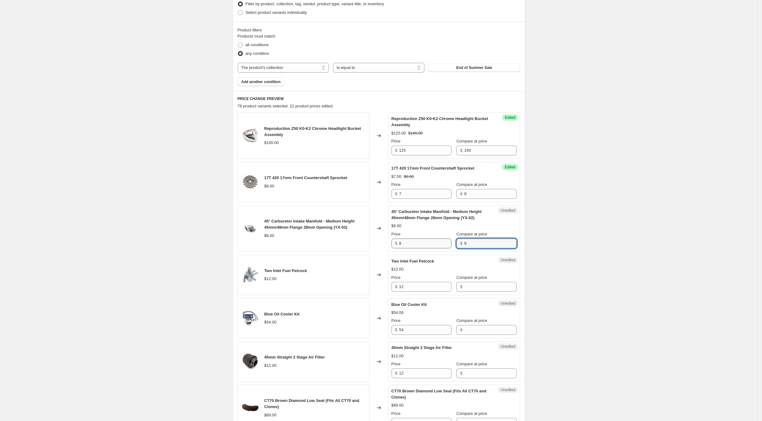
type input "8"
drag, startPoint x: 407, startPoint y: 245, endPoint x: 370, endPoint y: 239, distance: 36.8
click at [370, 239] on div "45° Carburetor Intake Manifold - Medium Height 45mm/48mm Flange 28mm Opening (Y…" at bounding box center [379, 228] width 283 height 46
type input "6"
drag, startPoint x: 407, startPoint y: 288, endPoint x: 372, endPoint y: 283, distance: 35.4
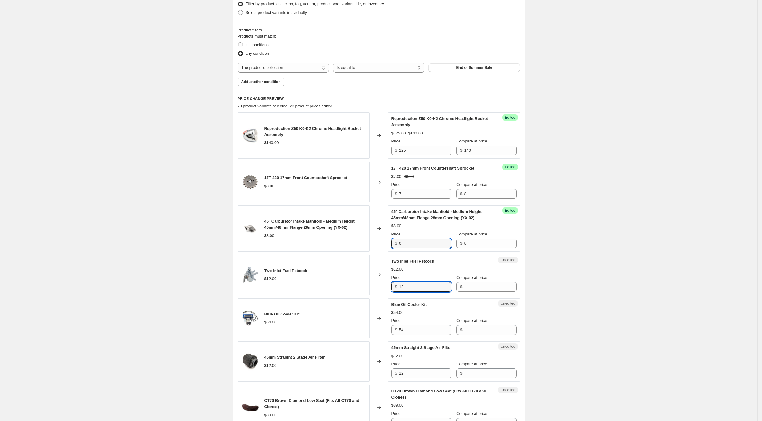
click at [368, 283] on div "Two Inlet Fuel Petcock $12.00 Changed to Unedited Two Inlet Fuel Petcock $12.00…" at bounding box center [379, 275] width 283 height 40
click at [474, 284] on input "Compare at price" at bounding box center [490, 287] width 52 height 10
paste input "12"
type input "12"
drag, startPoint x: 430, startPoint y: 290, endPoint x: 368, endPoint y: 280, distance: 62.6
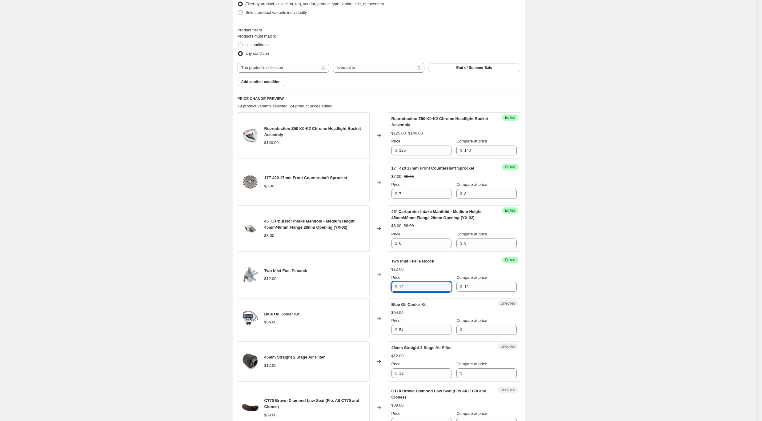
click at [368, 280] on div "Two Inlet Fuel Petcock $12.00 Changed to Success Edited Two Inlet Fuel Petcock …" at bounding box center [379, 275] width 283 height 40
type input "11"
drag, startPoint x: 425, startPoint y: 332, endPoint x: 373, endPoint y: 325, distance: 52.5
click at [371, 325] on div "Blue Oil Cooler Kit $54.00 Changed to Unedited Blue Oil Cooler Kit $54.00 Price…" at bounding box center [379, 318] width 283 height 40
click at [483, 331] on input "Compare at price" at bounding box center [490, 330] width 52 height 10
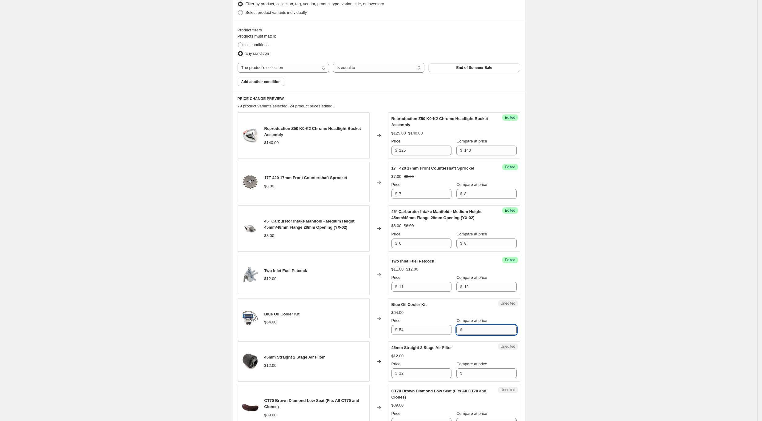
paste input "54"
type input "54"
drag, startPoint x: 386, startPoint y: 324, endPoint x: 367, endPoint y: 322, distance: 18.9
click at [367, 322] on div "Blue Oil Cooler Kit $54.00 Changed to Success Edited Blue Oil Cooler Kit $54.00…" at bounding box center [379, 318] width 283 height 40
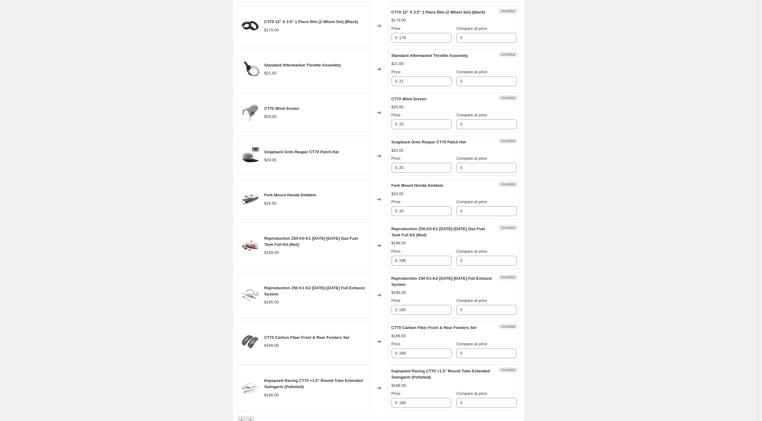
scroll to position [883, 0]
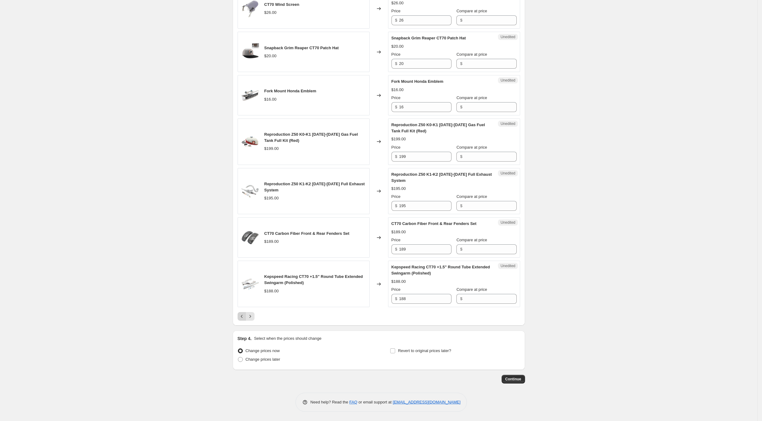
click at [242, 318] on icon "Previous" at bounding box center [242, 316] width 6 height 6
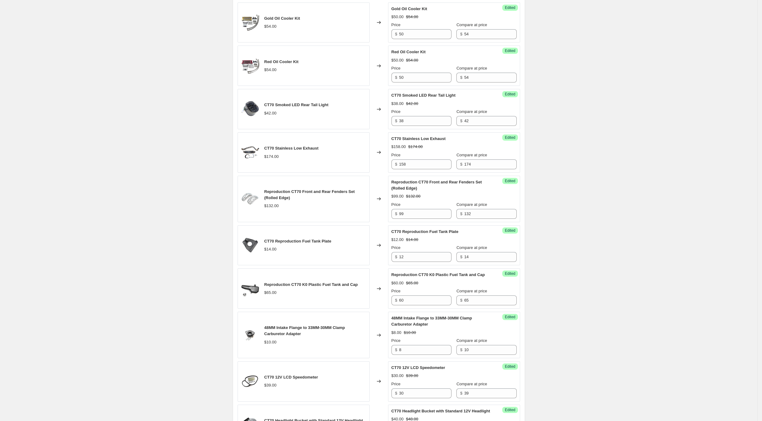
scroll to position [789, 0]
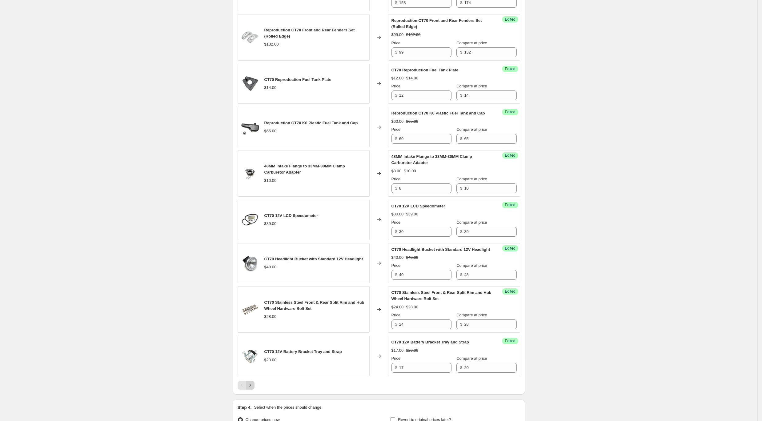
click at [255, 390] on button "Next" at bounding box center [250, 385] width 9 height 9
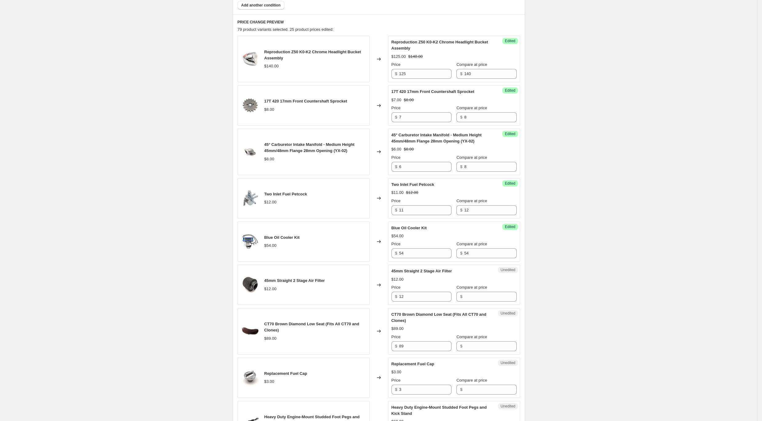
scroll to position [255, 0]
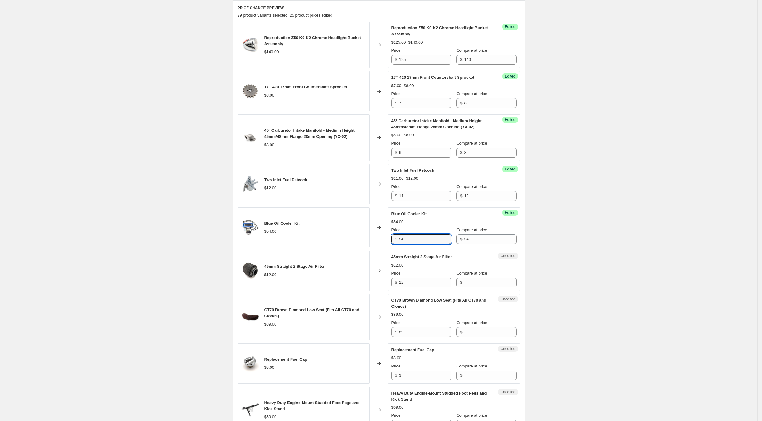
drag, startPoint x: 419, startPoint y: 238, endPoint x: 381, endPoint y: 238, distance: 37.9
click at [381, 238] on div "Blue Oil Cooler Kit $54.00 Changed to Success Edited Blue Oil Cooler Kit $54.00…" at bounding box center [379, 227] width 283 height 40
type input "50"
drag, startPoint x: 392, startPoint y: 281, endPoint x: 397, endPoint y: 283, distance: 5.7
click at [379, 280] on div "45mm Straight 2 Stage Air Filter $12.00 Changed to Unedited 45mm Straight 2 Sta…" at bounding box center [379, 271] width 283 height 40
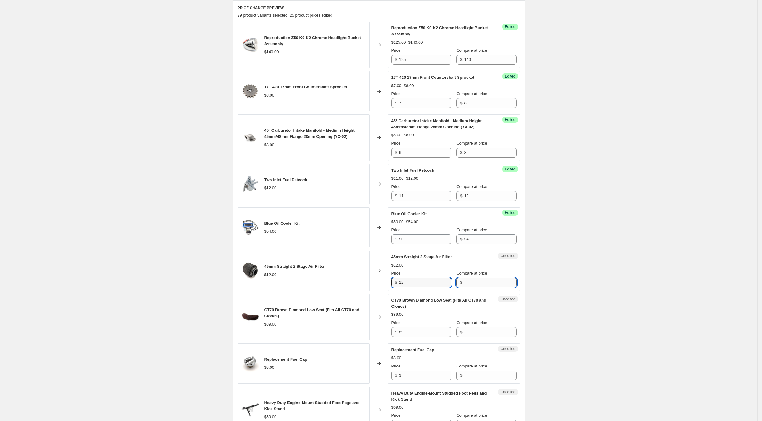
click at [477, 283] on input "Compare at price" at bounding box center [490, 283] width 52 height 10
paste input "12"
type input "12"
drag, startPoint x: 407, startPoint y: 282, endPoint x: 368, endPoint y: 277, distance: 39.1
click at [368, 277] on div "45mm Straight 2 Stage Air Filter $12.00 Changed to Unedited 45mm Straight 2 Sta…" at bounding box center [379, 271] width 283 height 40
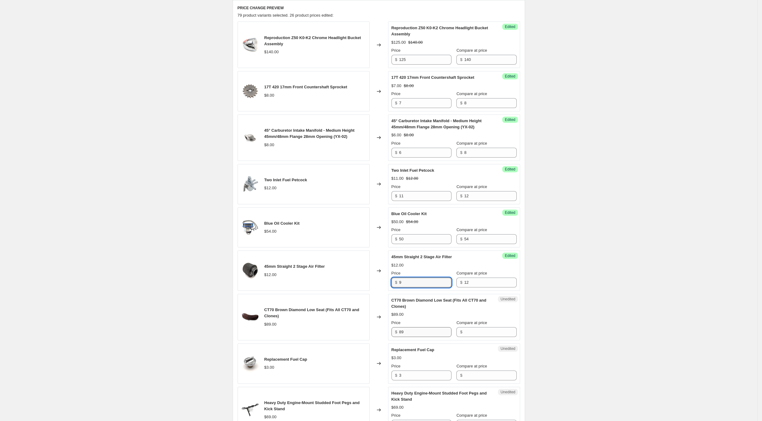
type input "9"
drag, startPoint x: 412, startPoint y: 332, endPoint x: 363, endPoint y: 329, distance: 49.9
click at [363, 329] on div "CT70 Brown Diamond Low Seat (Fits All CT70 and Clones) $89.00 Changed to Unedit…" at bounding box center [379, 317] width 283 height 46
click at [472, 332] on input "Compare at price" at bounding box center [490, 332] width 52 height 10
paste input "89"
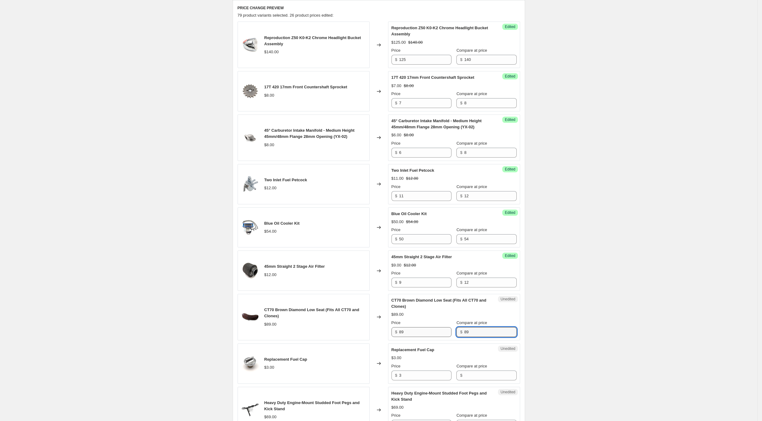
type input "89"
drag, startPoint x: 405, startPoint y: 329, endPoint x: 350, endPoint y: 322, distance: 55.2
click at [347, 323] on div "CT70 Brown Diamond Low Seat (Fits All CT70 and Clones) $89.00 Changed to Succes…" at bounding box center [379, 317] width 283 height 46
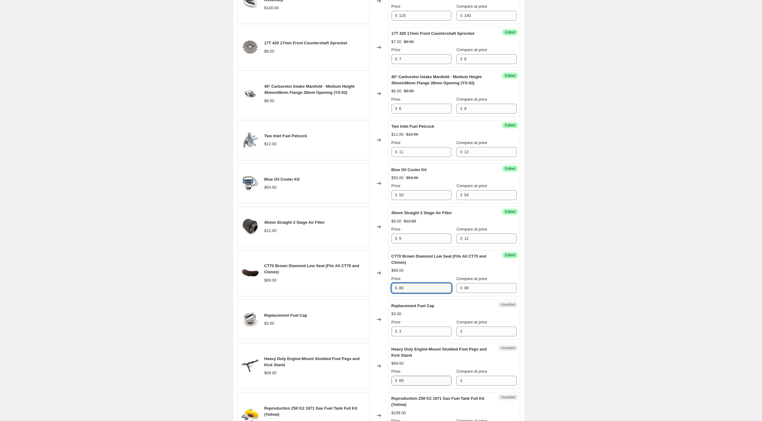
scroll to position [378, 0]
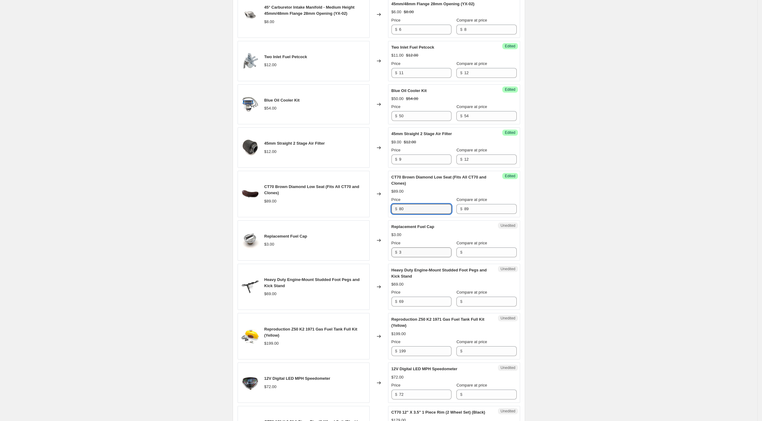
type input "80"
drag, startPoint x: 409, startPoint y: 251, endPoint x: 367, endPoint y: 250, distance: 41.3
click at [367, 250] on div "Replacement Fuel Cap $3.00 Changed to Unedited Replacement Fuel Cap $3.00 Price…" at bounding box center [379, 240] width 283 height 40
drag, startPoint x: 468, startPoint y: 251, endPoint x: 415, endPoint y: 255, distance: 53.4
click at [468, 251] on input "Compare at price" at bounding box center [490, 252] width 52 height 10
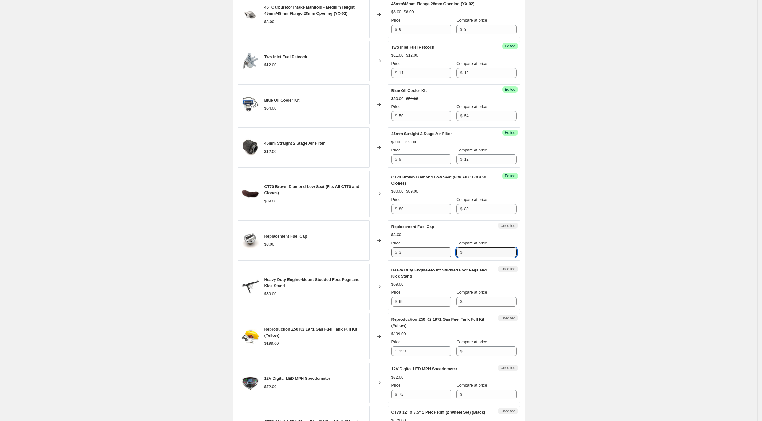
paste input "3"
type input "3"
drag, startPoint x: 416, startPoint y: 252, endPoint x: 349, endPoint y: 246, distance: 67.7
click at [349, 246] on div "Replacement Fuel Cap $3.00 Changed to Unedited Replacement Fuel Cap $3.00 Price…" at bounding box center [379, 240] width 283 height 40
type input "1"
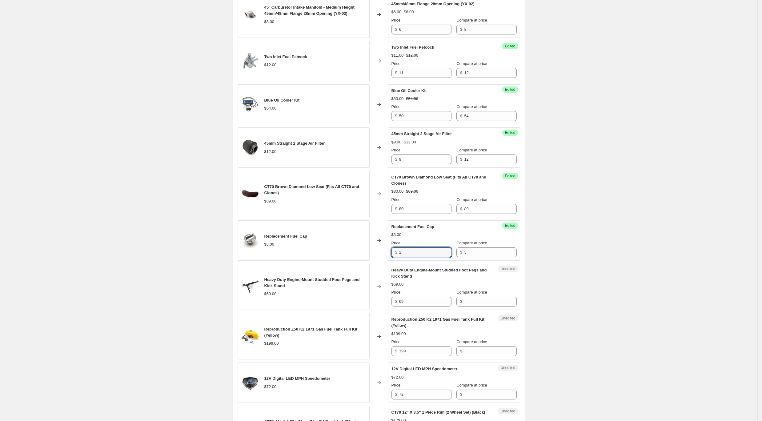
type input "2"
drag, startPoint x: 397, startPoint y: 303, endPoint x: 386, endPoint y: 303, distance: 11.7
click at [386, 303] on div "Heavy Duty Engine-Mount Studded Foot Pegs and Kick Stand $69.00 Changed to Uned…" at bounding box center [379, 287] width 283 height 46
click at [489, 303] on input "Compare at price" at bounding box center [490, 302] width 52 height 10
paste input "69"
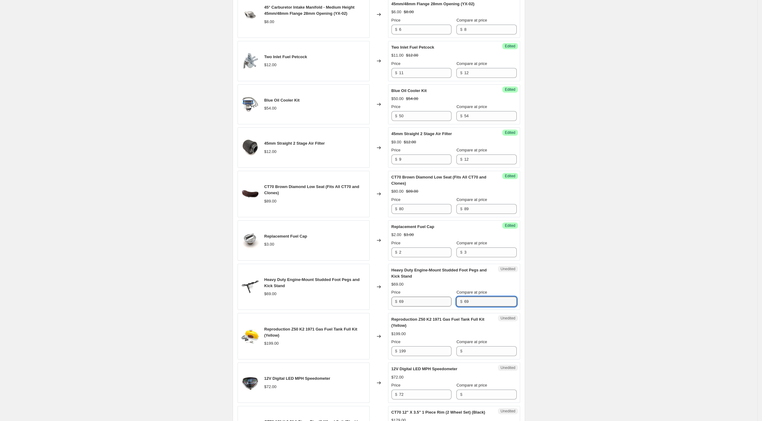
type input "69"
drag, startPoint x: 426, startPoint y: 304, endPoint x: 383, endPoint y: 303, distance: 42.5
click at [383, 303] on div "Heavy Duty Engine-Mount Studded Foot Pegs and Kick Stand $69.00 Changed to Succ…" at bounding box center [379, 287] width 283 height 46
type input "65"
drag, startPoint x: 417, startPoint y: 352, endPoint x: 373, endPoint y: 345, distance: 44.4
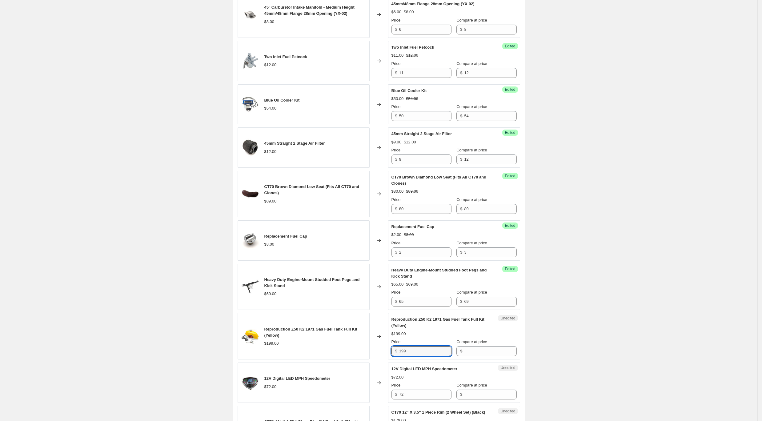
click at [373, 345] on div "Reproduction Z50 K2 1971 Gas Fuel Tank Full Kit (Yellow) $199.00 Changed to Une…" at bounding box center [379, 336] width 283 height 46
click at [478, 353] on input "Compare at price" at bounding box center [490, 351] width 52 height 10
paste input "199"
type input "199"
drag, startPoint x: 421, startPoint y: 351, endPoint x: 341, endPoint y: 340, distance: 80.8
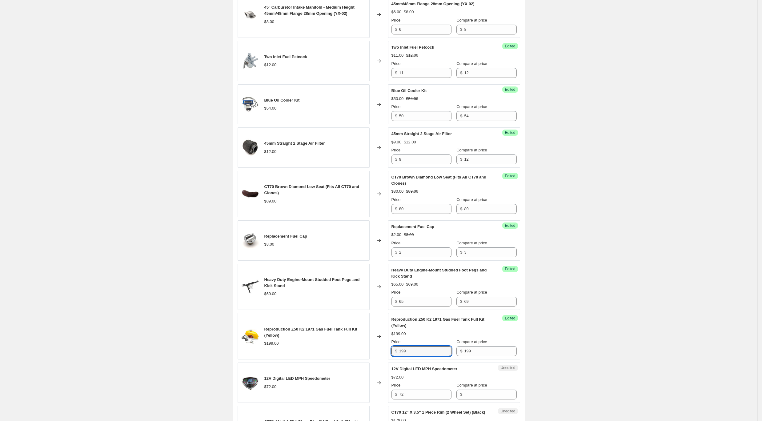
click at [341, 340] on div "Reproduction Z50 K2 1971 Gas Fuel Tank Full Kit (Yellow) $199.00 Changed to Suc…" at bounding box center [379, 336] width 283 height 46
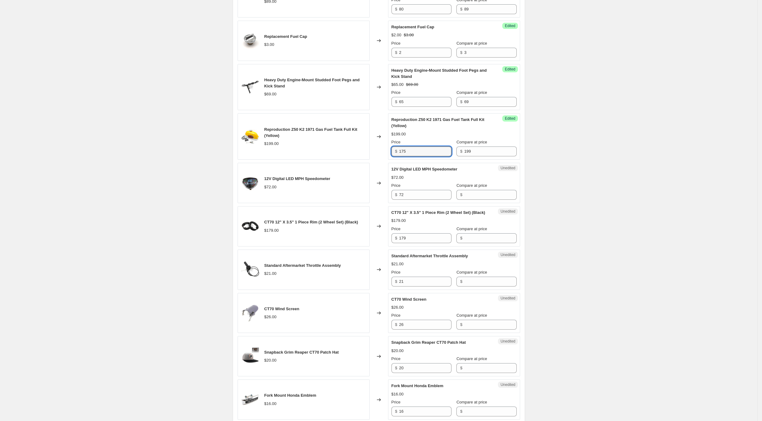
scroll to position [583, 0]
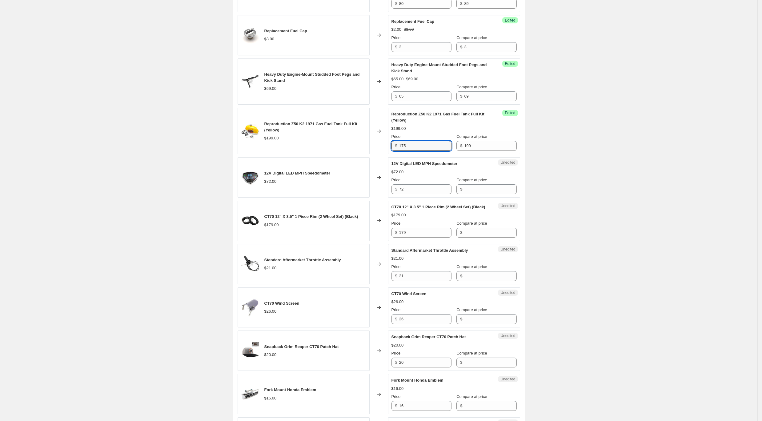
type input "175"
drag, startPoint x: 386, startPoint y: 184, endPoint x: 367, endPoint y: 181, distance: 18.4
click at [367, 181] on div "12V Digital LED MPH Speedometer $72.00 Changed to Unedited 12V Digital LED MPH …" at bounding box center [379, 177] width 283 height 40
click at [477, 188] on input "Compare at price" at bounding box center [490, 189] width 52 height 10
paste input "72"
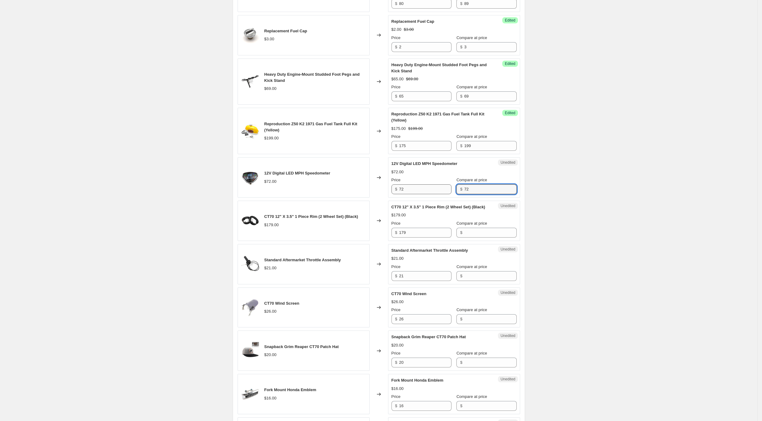
type input "72"
drag, startPoint x: 402, startPoint y: 187, endPoint x: 365, endPoint y: 183, distance: 37.5
click at [365, 183] on div "12V Digital LED MPH Speedometer $72.00 Changed to Success Edited 12V Digital LE…" at bounding box center [379, 177] width 283 height 40
drag, startPoint x: 424, startPoint y: 192, endPoint x: 361, endPoint y: 184, distance: 63.3
click at [361, 184] on div "12V Digital LED MPH Speedometer $72.00 Changed to Success Edited 12V Digital LE…" at bounding box center [379, 177] width 283 height 40
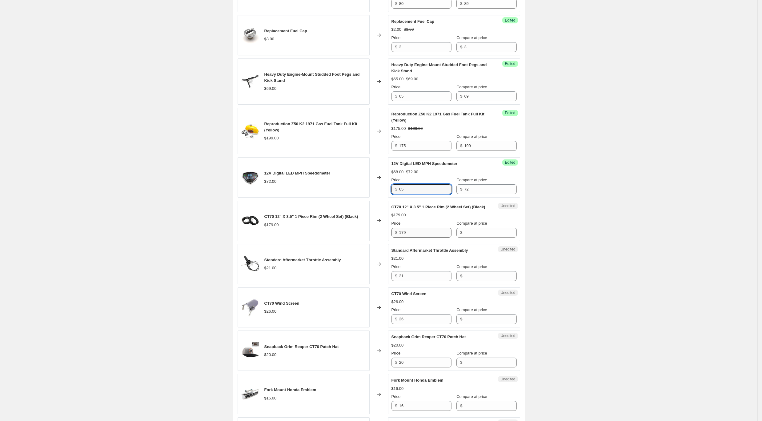
type input "65"
drag, startPoint x: 428, startPoint y: 234, endPoint x: 378, endPoint y: 233, distance: 49.9
click at [378, 233] on div "CT70 12" X 3.5" 1 Piece Rim (2 Wheel Set) (Black) $179.00 Changed to Unedited C…" at bounding box center [379, 221] width 283 height 40
click at [476, 232] on input "Compare at price" at bounding box center [490, 233] width 52 height 10
paste input "179"
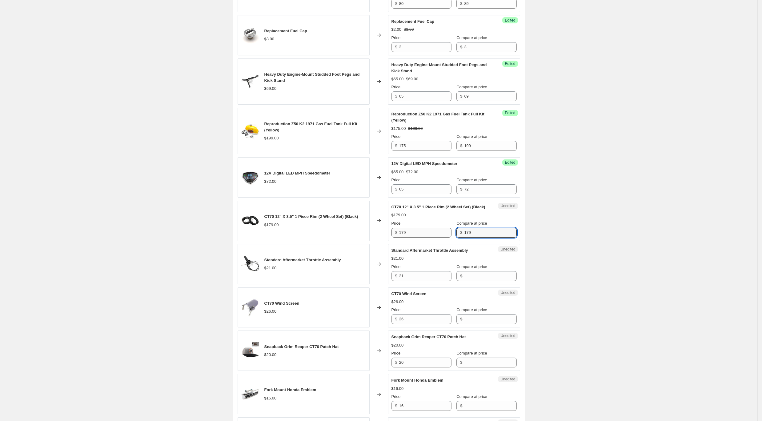
type input "179"
drag, startPoint x: 417, startPoint y: 233, endPoint x: 374, endPoint y: 231, distance: 42.8
click at [374, 231] on div "CT70 12" X 3.5" 1 Piece Rim (2 Wheel Set) (Black) $179.00 Changed to Success Ed…" at bounding box center [379, 221] width 283 height 40
type input "175"
drag, startPoint x: 424, startPoint y: 280, endPoint x: 387, endPoint y: 276, distance: 37.5
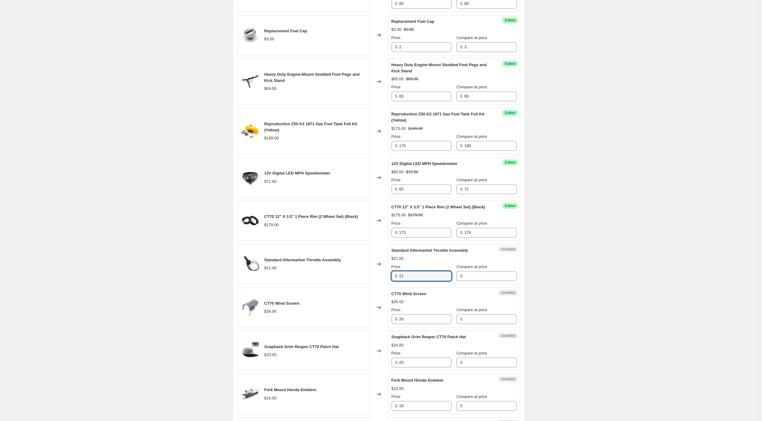
click at [387, 276] on div "Standard Aftermarket Throttle Assembly $21.00 Changed to Unedited Standard Afte…" at bounding box center [379, 264] width 283 height 40
click at [473, 273] on input "Compare at price" at bounding box center [490, 276] width 52 height 10
paste input "21"
type input "21"
drag, startPoint x: 385, startPoint y: 274, endPoint x: 355, endPoint y: 271, distance: 30.2
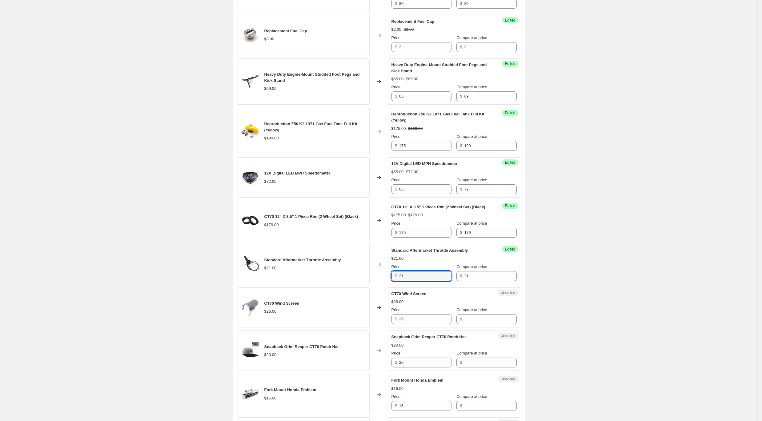
click at [356, 271] on div "Standard Aftermarket Throttle Assembly $21.00 Changed to Success Edited Standar…" at bounding box center [379, 264] width 283 height 40
type input "18"
click at [389, 318] on div "CT70 Wind Screen $26.00 Changed to Unedited CT70 Wind Screen $26.00 Price $ 26 …" at bounding box center [379, 307] width 283 height 40
click at [478, 322] on input "Compare at price" at bounding box center [490, 319] width 52 height 10
paste input "26"
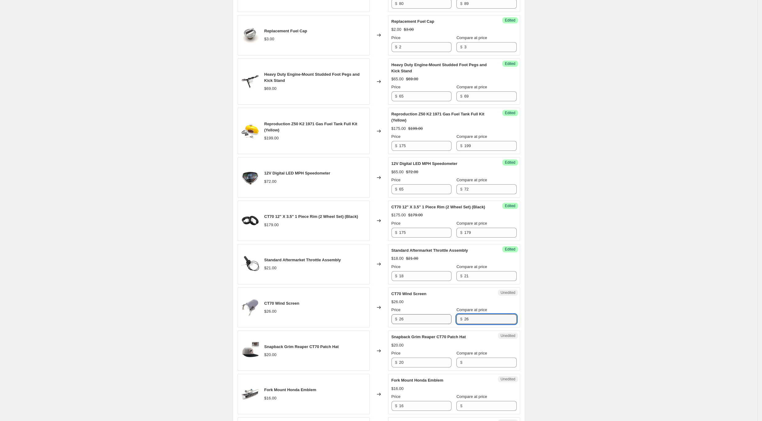
type input "26"
drag, startPoint x: 420, startPoint y: 322, endPoint x: 368, endPoint y: 318, distance: 52.2
click at [368, 318] on div "CT70 Wind Screen $26.00 Changed to Success Edited CT70 Wind Screen $26.00 Price…" at bounding box center [379, 307] width 283 height 40
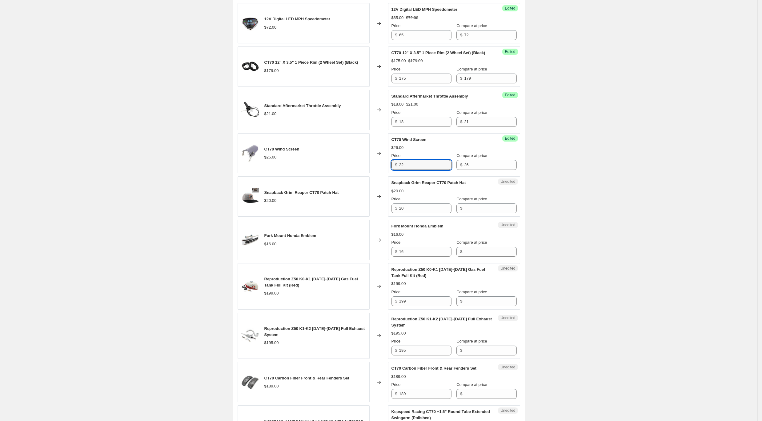
scroll to position [789, 0]
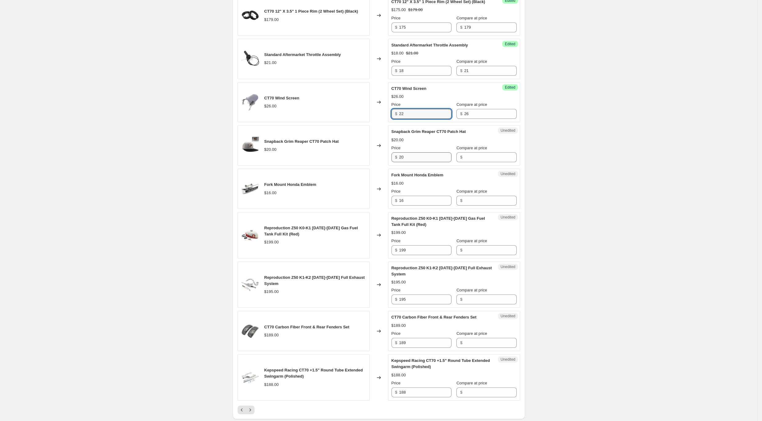
type input "22"
drag, startPoint x: 407, startPoint y: 156, endPoint x: 381, endPoint y: 154, distance: 25.9
click at [381, 154] on div "Snapback Grim Reaper CT70 Patch Hat $20.00 Changed to Unedited Snapback Grim Re…" at bounding box center [379, 145] width 283 height 40
click at [480, 157] on input "Compare at price" at bounding box center [490, 157] width 52 height 10
paste input "20"
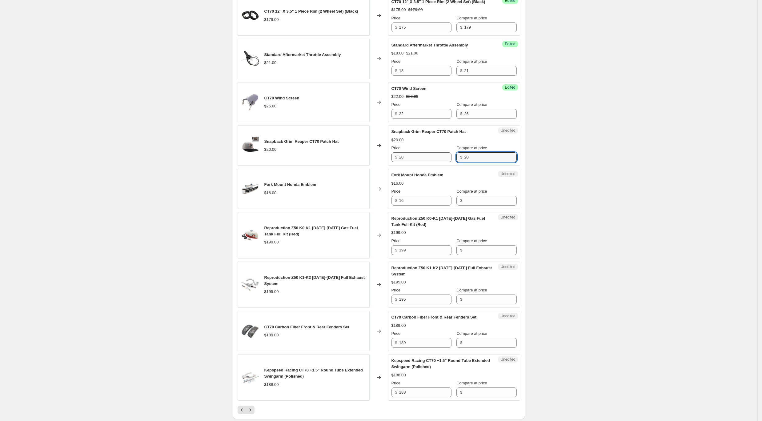
type input "20"
drag, startPoint x: 410, startPoint y: 158, endPoint x: 369, endPoint y: 157, distance: 40.6
click at [369, 157] on div "Snapback Grim Reaper CT70 Patch Hat $20.00 Changed to Unedited Snapback Grim Re…" at bounding box center [379, 145] width 283 height 40
click at [482, 154] on input "20" at bounding box center [490, 157] width 52 height 10
drag, startPoint x: 420, startPoint y: 159, endPoint x: 378, endPoint y: 157, distance: 42.8
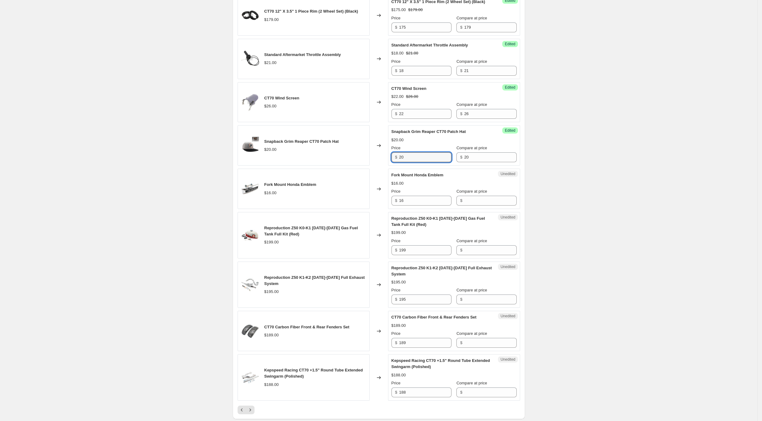
click at [378, 157] on div "Snapback Grim Reaper CT70 Patch Hat $20.00 Changed to Success Edited Snapback G…" at bounding box center [379, 145] width 283 height 40
type input "16"
click at [389, 200] on div "Fork Mount Honda Emblem $16.00 Changed to Unedited Fork Mount Honda Emblem $16.…" at bounding box center [379, 189] width 283 height 40
click at [467, 198] on input "Compare at price" at bounding box center [490, 201] width 52 height 10
paste input "16"
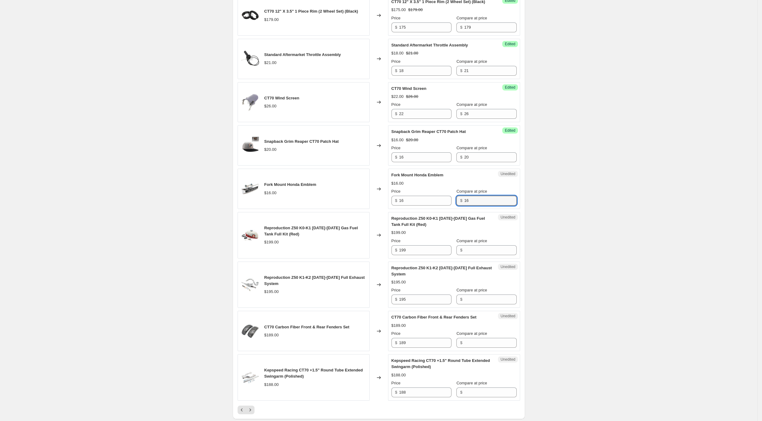
type input "16"
click at [417, 203] on input "16" at bounding box center [425, 201] width 52 height 10
click at [371, 195] on div "Fork Mount Honda Emblem $16.00 Changed to Success Edited Fork Mount Honda Emble…" at bounding box center [379, 189] width 283 height 40
type input "14"
click at [432, 251] on input "199" at bounding box center [425, 250] width 52 height 10
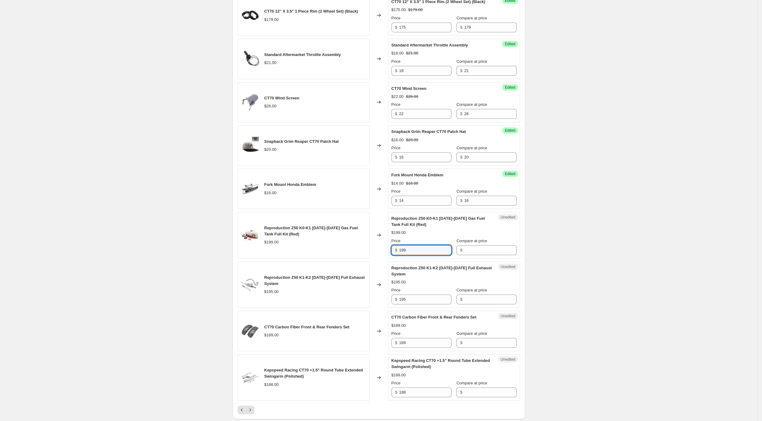
drag, startPoint x: 409, startPoint y: 251, endPoint x: 395, endPoint y: 251, distance: 14.5
click at [395, 251] on div "$ 199" at bounding box center [421, 250] width 60 height 10
drag, startPoint x: 488, startPoint y: 253, endPoint x: 476, endPoint y: 251, distance: 11.5
click at [485, 253] on input "Compare at price" at bounding box center [490, 250] width 52 height 10
paste input "199"
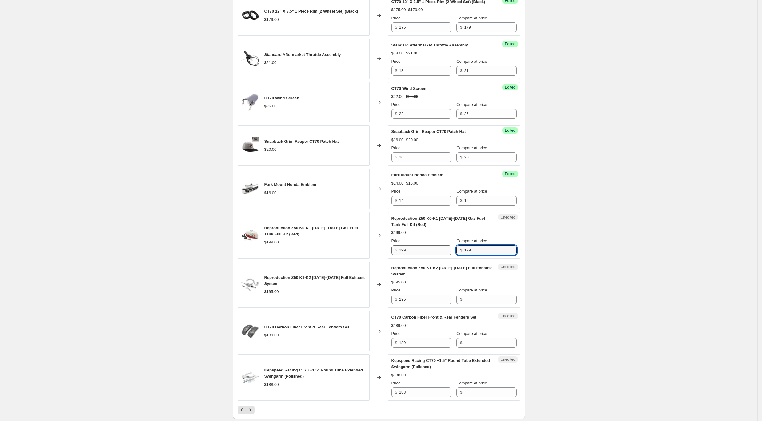
type input "199"
drag, startPoint x: 428, startPoint y: 251, endPoint x: 381, endPoint y: 249, distance: 47.1
click at [381, 249] on div "Reproduction Z50 K0-K1 [DATE]-[DATE] Gas Fuel Tank Full Kit (Red) $199.00 Chang…" at bounding box center [379, 235] width 283 height 46
type input "175"
drag, startPoint x: 392, startPoint y: 293, endPoint x: 365, endPoint y: 290, distance: 27.0
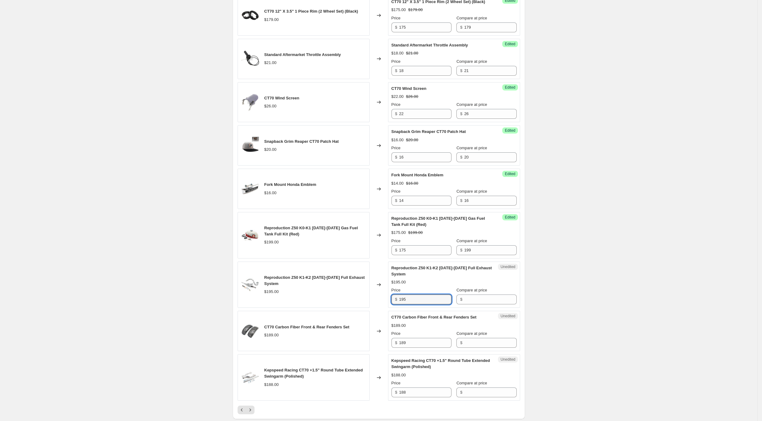
click at [365, 290] on div "Reproduction Z50 K1-K2 [DATE]-[DATE] Full Exhaust System $195.00 Changed to Une…" at bounding box center [379, 285] width 283 height 46
click at [492, 298] on input "Compare at price" at bounding box center [490, 300] width 52 height 10
paste input "195"
type input "195"
drag, startPoint x: 358, startPoint y: 300, endPoint x: 337, endPoint y: 285, distance: 26.4
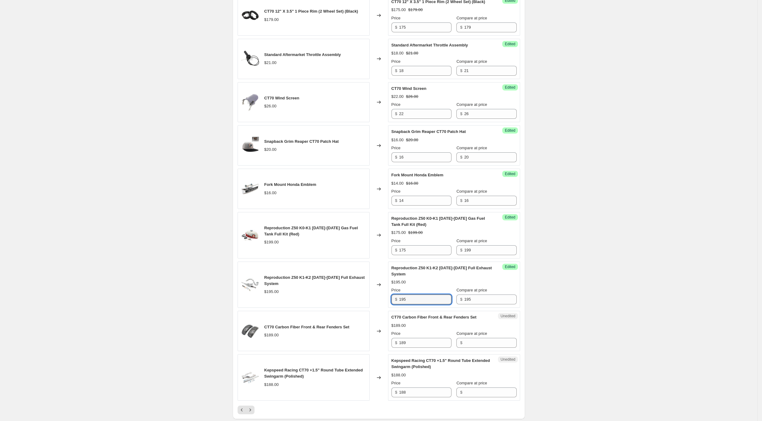
click at [351, 298] on div "Reproduction Z50 K1-K2 [DATE]-[DATE] Full Exhaust System $195.00 Changed to Suc…" at bounding box center [379, 285] width 283 height 46
click at [409, 303] on input "195" at bounding box center [425, 300] width 52 height 10
drag, startPoint x: 424, startPoint y: 301, endPoint x: 377, endPoint y: 298, distance: 46.3
click at [377, 298] on div "Reproduction Z50 K1-K2 [DATE]-[DATE] Full Exhaust System $195.00 Changed to Suc…" at bounding box center [379, 285] width 283 height 46
type input "1"
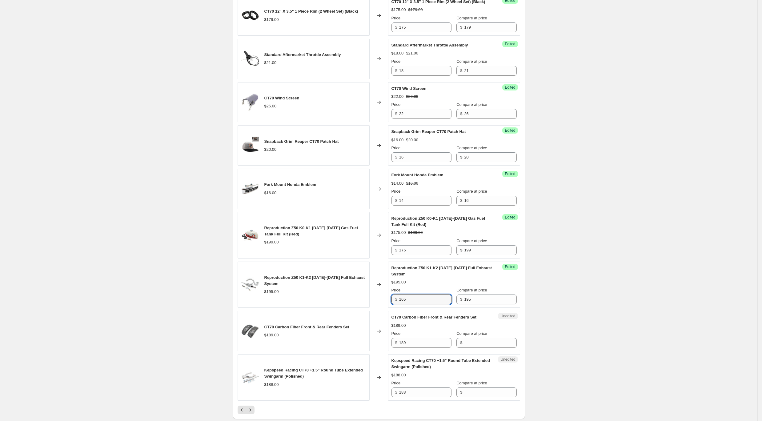
type input "165"
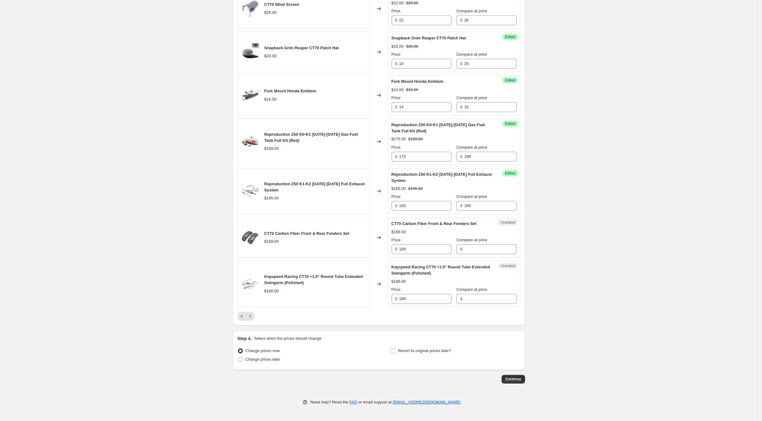
scroll to position [883, 0]
click at [437, 252] on input "189" at bounding box center [425, 249] width 52 height 10
drag, startPoint x: 426, startPoint y: 248, endPoint x: 381, endPoint y: 244, distance: 44.8
click at [381, 244] on div "CT70 Carbon Fiber Front & Rear Fenders Set $189.00 Changed to Unedited CT70 Car…" at bounding box center [379, 237] width 283 height 40
click at [419, 251] on input "189" at bounding box center [425, 249] width 52 height 10
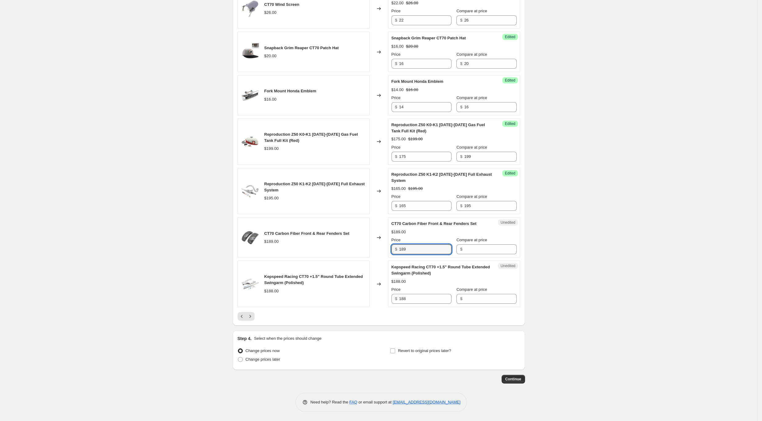
drag, startPoint x: 401, startPoint y: 247, endPoint x: 426, endPoint y: 243, distance: 24.7
click at [362, 247] on div "CT70 Carbon Fiber Front & Rear Fenders Set $189.00 Changed to Unedited CT70 Car…" at bounding box center [379, 237] width 283 height 40
click at [482, 251] on input "Compare at price" at bounding box center [490, 249] width 52 height 10
paste input "189"
type input "189"
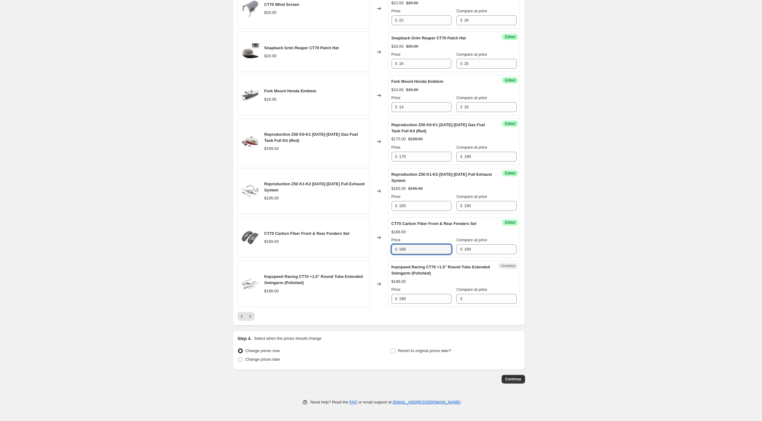
drag, startPoint x: 324, startPoint y: 248, endPoint x: 315, endPoint y: 240, distance: 12.0
click at [319, 247] on div "CT70 Carbon Fiber Front & Rear Fenders Set $189.00 Changed to Success Edited CT…" at bounding box center [379, 237] width 283 height 40
type input "162"
drag, startPoint x: 416, startPoint y: 298, endPoint x: 345, endPoint y: 286, distance: 71.8
click at [345, 286] on div "Kepspeed Racing CT70 +1.5" Round Tube Extended Swingarm (Polished) $188.00 Chan…" at bounding box center [379, 284] width 283 height 46
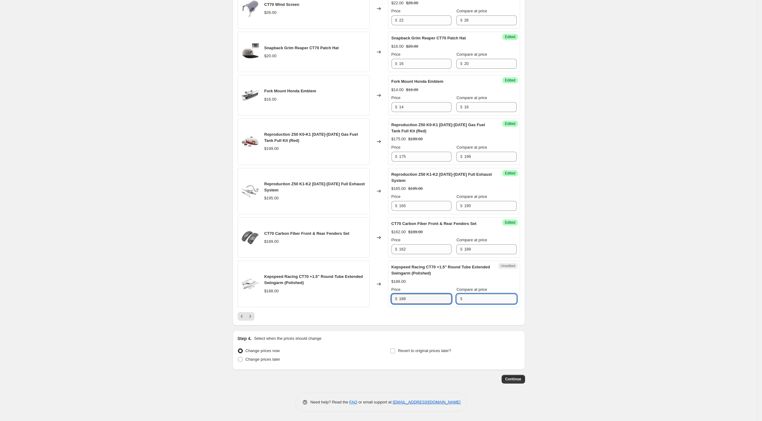
click at [491, 295] on input "Compare at price" at bounding box center [490, 299] width 52 height 10
paste input "188"
type input "188"
click at [411, 298] on input "188" at bounding box center [425, 299] width 52 height 10
drag, startPoint x: 401, startPoint y: 298, endPoint x: 381, endPoint y: 296, distance: 19.5
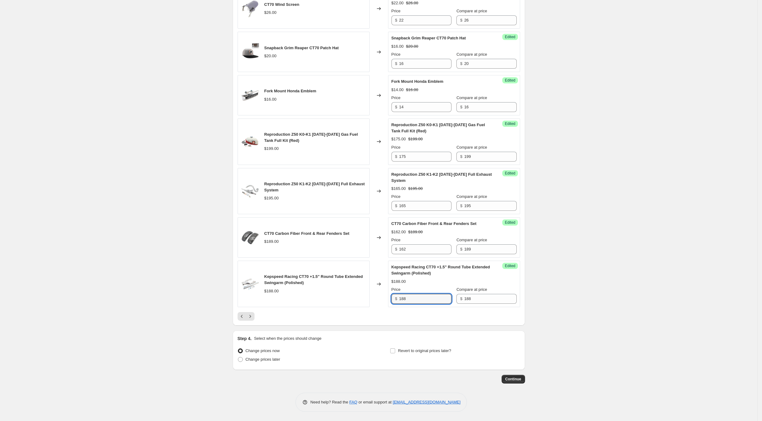
click at [381, 296] on div "Kepspeed Racing CT70 +1.5" Round Tube Extended Swingarm (Polished) $188.00 Chan…" at bounding box center [379, 284] width 283 height 46
type input "175"
click at [253, 314] on icon "Next" at bounding box center [250, 316] width 6 height 6
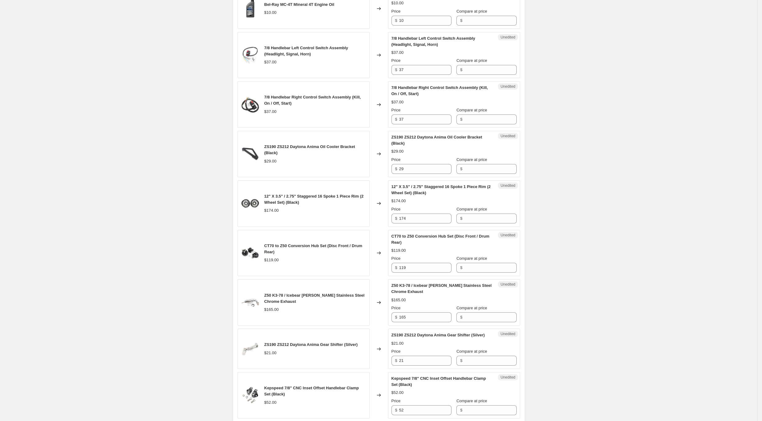
scroll to position [227, 0]
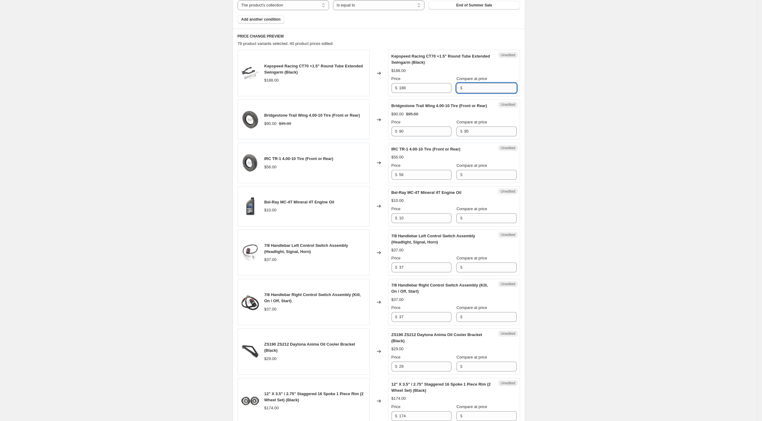
click at [471, 88] on input "Compare at price" at bounding box center [490, 88] width 52 height 10
drag, startPoint x: 433, startPoint y: 89, endPoint x: 384, endPoint y: 85, distance: 49.4
click at [378, 86] on div "Kepspeed Racing CT70 +1.5" Round Tube Extended Swingarm (Black) $188.00 Changed…" at bounding box center [379, 73] width 283 height 46
drag, startPoint x: 487, startPoint y: 86, endPoint x: 440, endPoint y: 88, distance: 47.5
click at [485, 86] on input "Compare at price" at bounding box center [490, 88] width 52 height 10
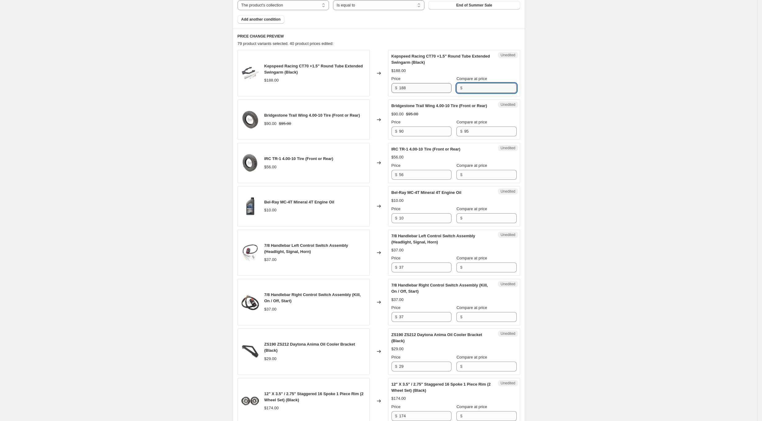
paste input "188"
type input "188"
drag, startPoint x: 428, startPoint y: 87, endPoint x: 367, endPoint y: 84, distance: 61.0
click at [367, 84] on div "Kepspeed Racing CT70 +1.5" Round Tube Extended Swingarm (Black) $188.00 Changed…" at bounding box center [379, 73] width 283 height 46
drag, startPoint x: 415, startPoint y: 91, endPoint x: 390, endPoint y: 88, distance: 25.5
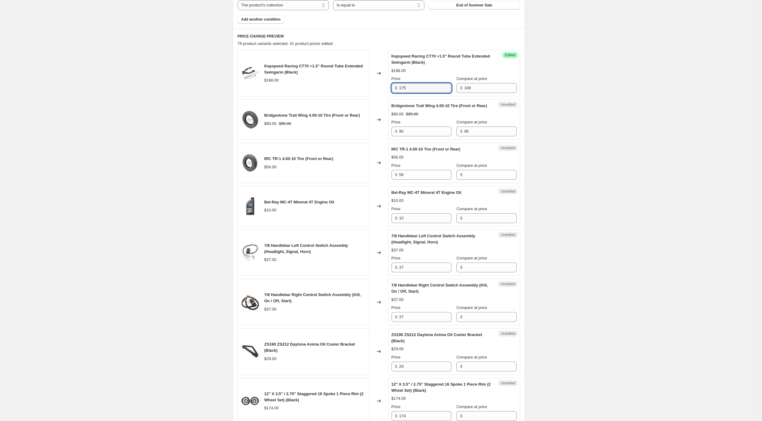
click at [390, 88] on div "Success Edited Kepspeed Racing CT70 +1.5" Round Tube Extended Swingarm (Black) …" at bounding box center [454, 73] width 132 height 46
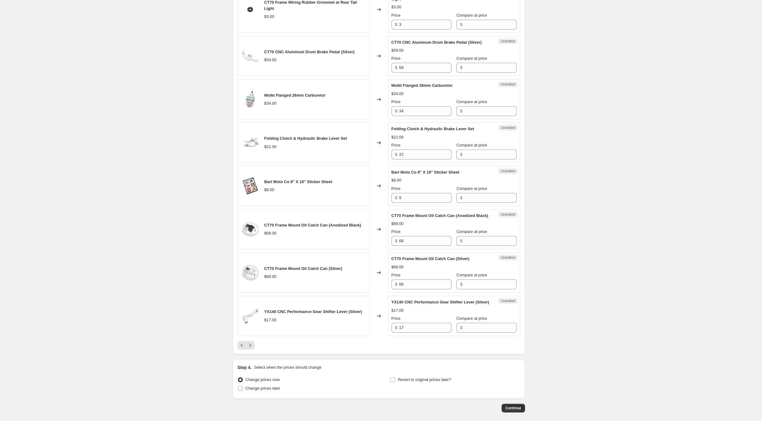
scroll to position [908, 0]
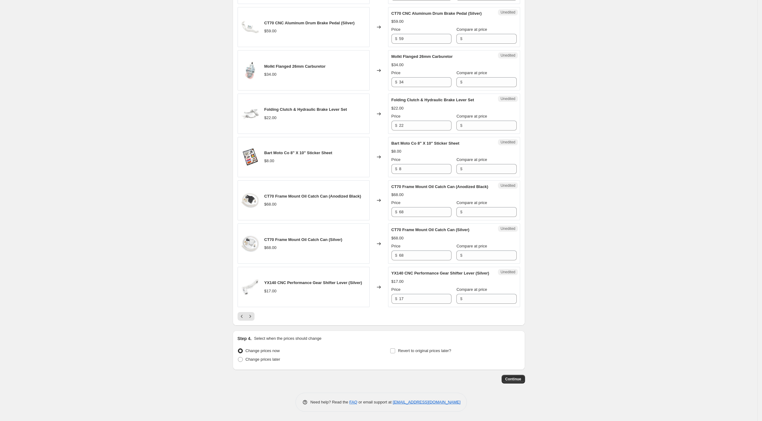
type input "169"
click at [245, 319] on icon "Previous" at bounding box center [242, 316] width 6 height 6
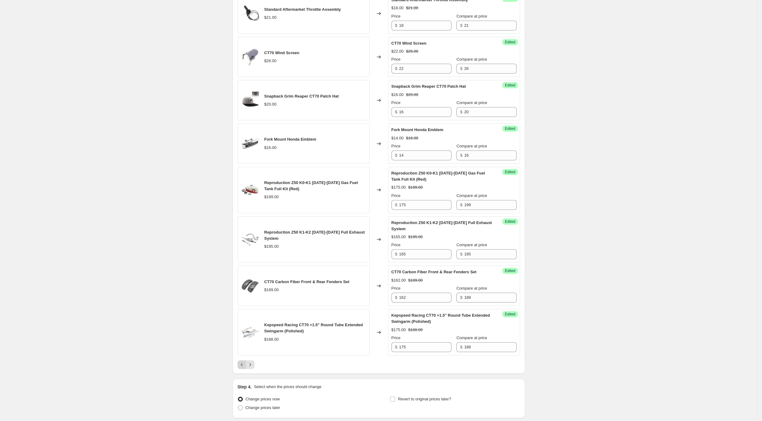
scroll to position [883, 0]
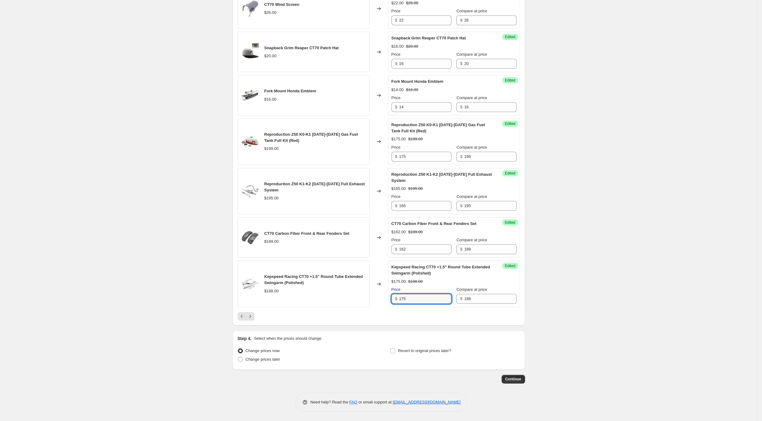
drag, startPoint x: 428, startPoint y: 299, endPoint x: 359, endPoint y: 292, distance: 70.1
click at [359, 292] on div "Kepspeed Racing CT70 +1.5" Round Tube Extended Swingarm (Polished) $188.00 Chan…" at bounding box center [379, 284] width 283 height 46
type input "169"
click at [252, 314] on icon "Next" at bounding box center [250, 316] width 6 height 6
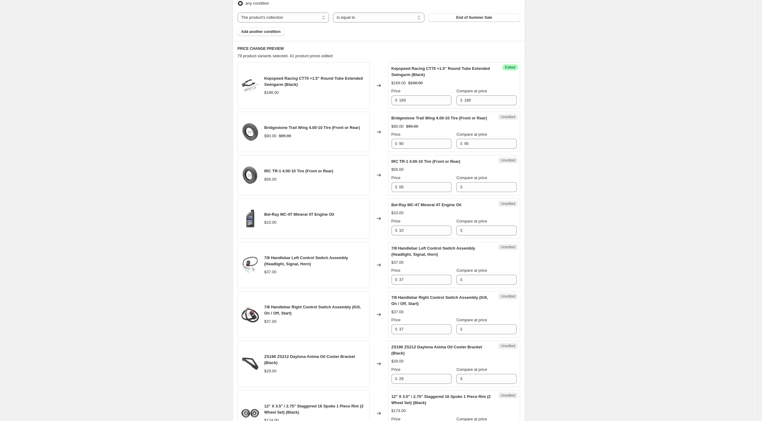
scroll to position [144, 0]
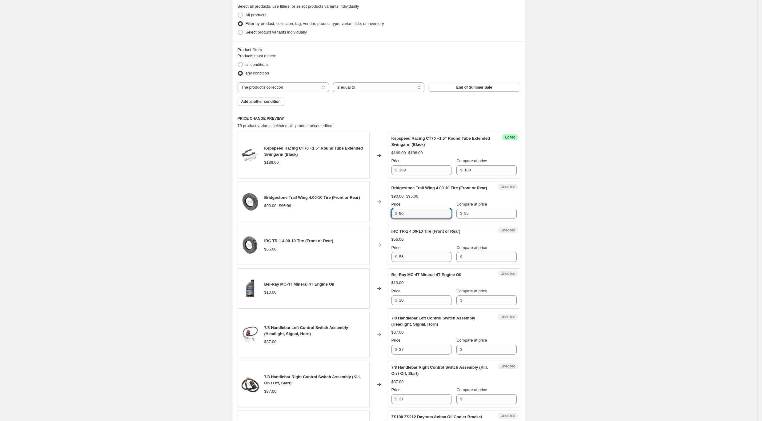
click at [383, 219] on div "Bridgestone Trail Wing 4.00-10 Tire (Front or Rear) $90.00 $95.00 Changed to Un…" at bounding box center [379, 202] width 283 height 40
click at [476, 218] on input "95" at bounding box center [490, 214] width 52 height 10
drag, startPoint x: 414, startPoint y: 218, endPoint x: 376, endPoint y: 217, distance: 37.9
click at [376, 217] on div "Bridgestone Trail Wing 4.00-10 Tire (Front or Rear) $90.00 $95.00 Changed to Un…" at bounding box center [379, 202] width 283 height 40
type input "89"
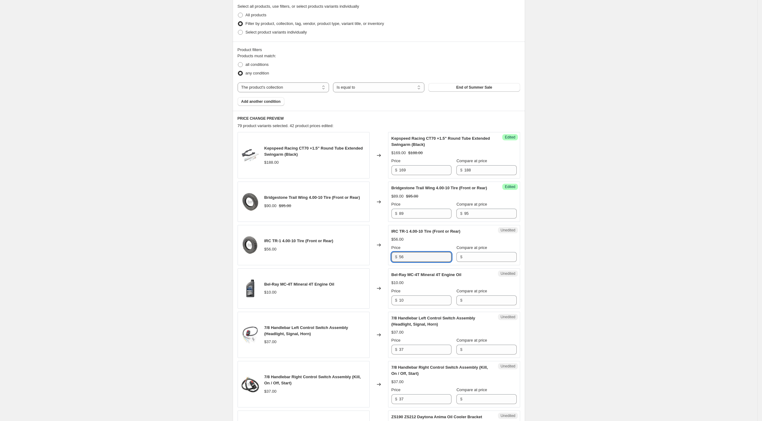
click at [376, 261] on div "IRC TR-1 4.00-10 Tire (Front or Rear) $56.00 Changed to Unedited IRC TR-1 4.00-…" at bounding box center [379, 245] width 283 height 40
click at [469, 262] on input "Compare at price" at bounding box center [490, 257] width 52 height 10
paste input "56"
type input "56"
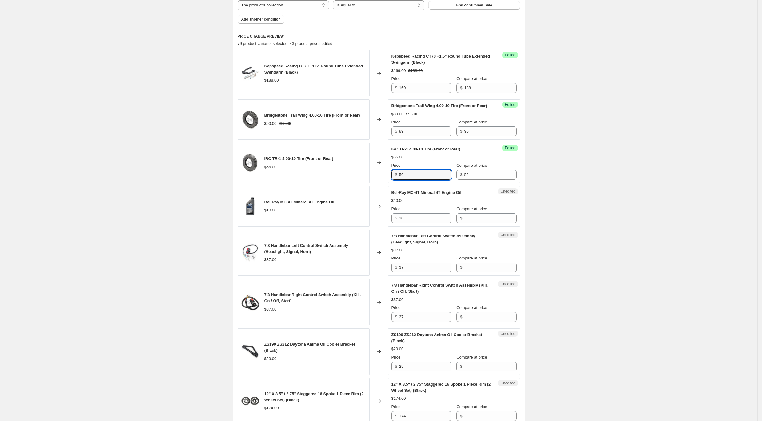
drag, startPoint x: 428, startPoint y: 182, endPoint x: 367, endPoint y: 176, distance: 60.6
click at [367, 176] on div "IRC TR-1 4.00-10 Tire (Front or Rear) $56.00 Changed to Success Edited IRC TR-1…" at bounding box center [379, 163] width 283 height 40
type input "52"
click at [476, 223] on input "Compare at price" at bounding box center [490, 218] width 52 height 10
click at [494, 223] on input "Compare at price" at bounding box center [490, 218] width 52 height 10
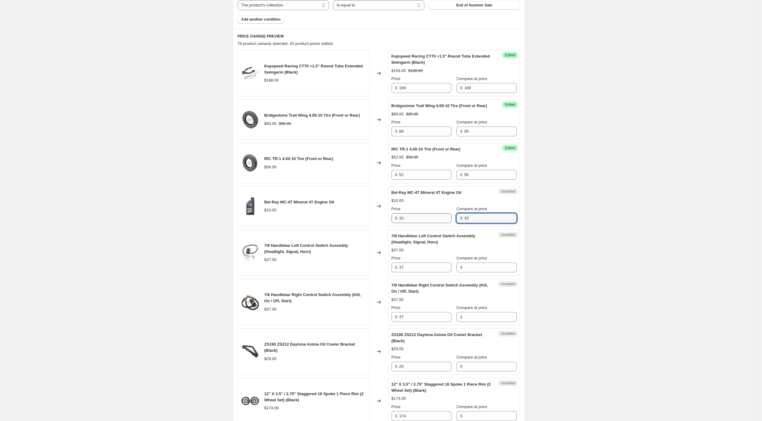
type input "10"
drag, startPoint x: 423, startPoint y: 227, endPoint x: 371, endPoint y: 217, distance: 52.3
click at [371, 217] on div "Bel-Ray MC-4T Mineral 4T Engine Oil $10.00 Changed to Success Edited Bel-Ray MC…" at bounding box center [379, 206] width 283 height 40
type input "9.50"
drag, startPoint x: 476, startPoint y: 223, endPoint x: 460, endPoint y: 220, distance: 16.0
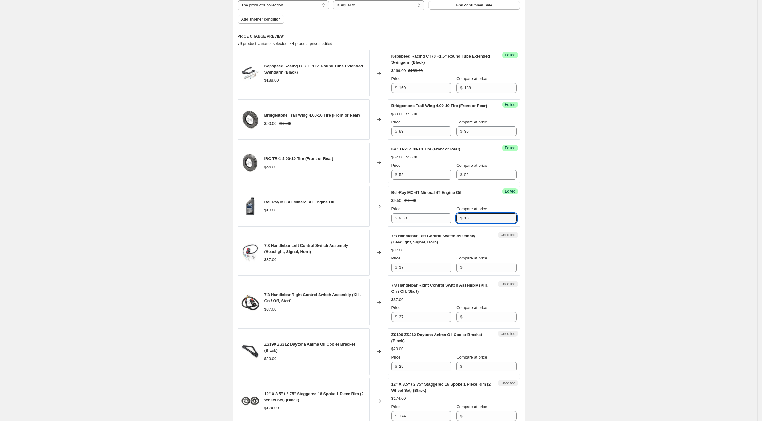
click at [459, 222] on div "$ 10" at bounding box center [486, 218] width 60 height 10
type input "11"
click at [472, 272] on input "Compare at price" at bounding box center [490, 268] width 52 height 10
drag, startPoint x: 387, startPoint y: 275, endPoint x: 373, endPoint y: 274, distance: 14.2
click at [373, 274] on div "7/8 Handlebar Left Control Switch Assembly (Headlight, Signal, Horn) $37.00 Cha…" at bounding box center [379, 253] width 283 height 46
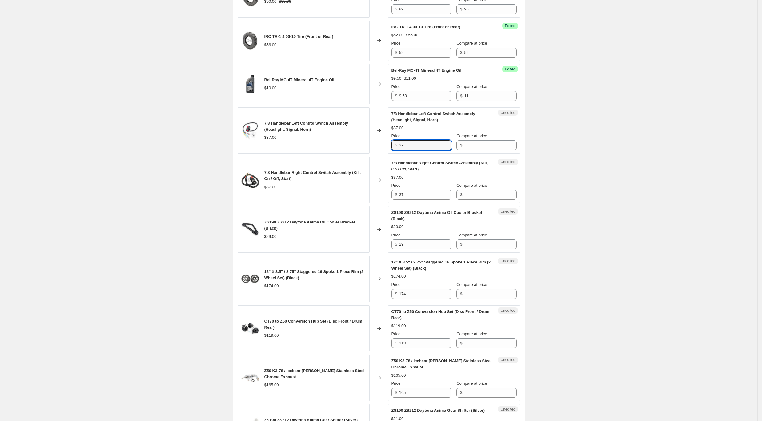
scroll to position [391, 0]
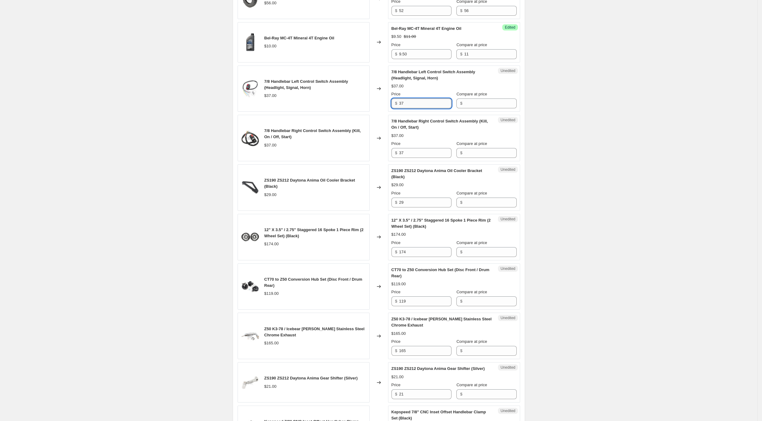
click at [428, 107] on input "37" at bounding box center [425, 103] width 52 height 10
click at [476, 106] on input "Compare at price" at bounding box center [490, 103] width 52 height 10
drag, startPoint x: 420, startPoint y: 109, endPoint x: 367, endPoint y: 112, distance: 52.7
click at [367, 112] on div "7/8 Handlebar Left Control Switch Assembly (Headlight, Signal, Horn) $37.00 Cha…" at bounding box center [379, 89] width 283 height 46
click at [486, 107] on input "Compare at price" at bounding box center [490, 103] width 52 height 10
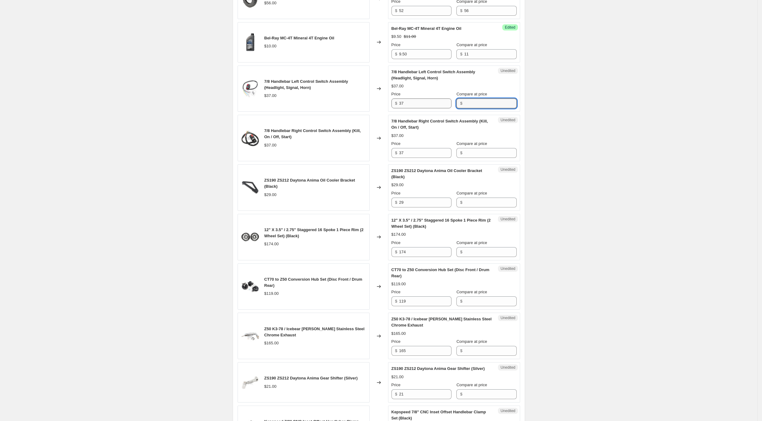
paste input "37"
type input "37"
drag, startPoint x: 426, startPoint y: 111, endPoint x: 377, endPoint y: 103, distance: 49.5
click at [370, 111] on div "7/8 Handlebar Left Control Switch Assembly (Headlight, Signal, Horn) $37.00 Cha…" at bounding box center [379, 89] width 283 height 46
type input "30"
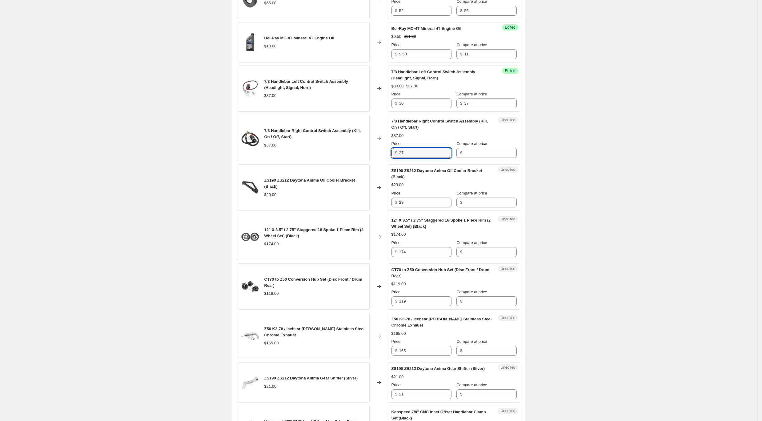
drag, startPoint x: 415, startPoint y: 158, endPoint x: 380, endPoint y: 151, distance: 35.1
click at [380, 151] on div "7/8 Handlebar Right Control Switch Assembly (Kill, On / Off, Start) $37.00 Chan…" at bounding box center [379, 138] width 283 height 46
click at [489, 158] on input "Compare at price" at bounding box center [490, 153] width 52 height 10
paste input "37"
type input "37"
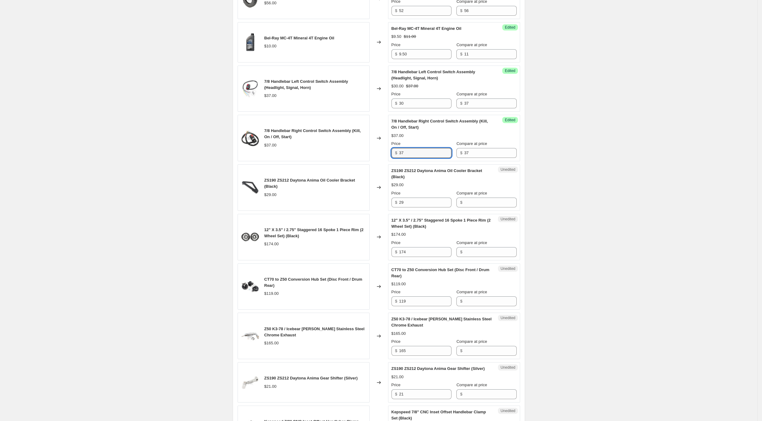
drag, startPoint x: 423, startPoint y: 158, endPoint x: 374, endPoint y: 151, distance: 48.8
click at [374, 156] on div "7/8 Handlebar Right Control Switch Assembly (Kill, On / Off, Start) $37.00 Chan…" at bounding box center [379, 138] width 283 height 46
type input "0"
type input "30"
click at [390, 206] on div "Unedited ZS190 ZS212 Daytona Anima Oil Cooler Bracket (Black) $29.00 Price $ 29…" at bounding box center [454, 187] width 132 height 46
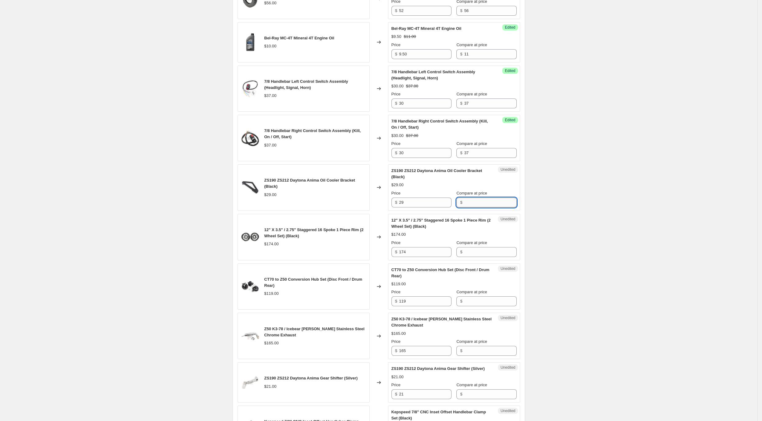
click at [481, 207] on input "Compare at price" at bounding box center [490, 203] width 52 height 10
paste input "29"
type input "29"
click at [371, 209] on div "ZS190 ZS212 Daytona Anima Oil Cooler Bracket (Black) $29.00 Changed to Success …" at bounding box center [379, 187] width 283 height 46
type input "19"
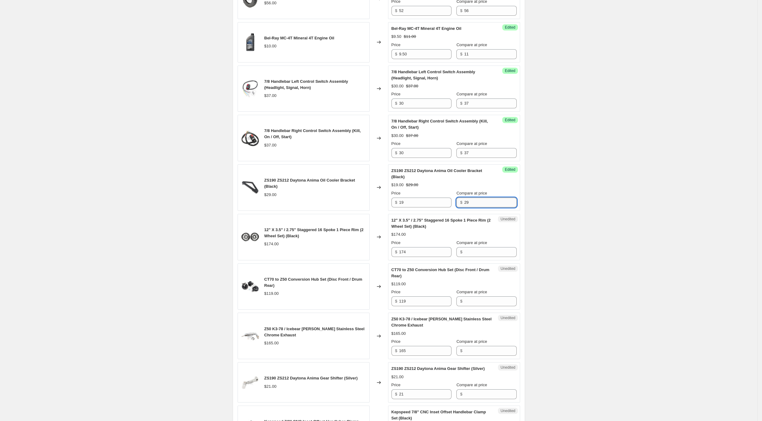
click at [484, 207] on input "29" at bounding box center [490, 203] width 52 height 10
drag, startPoint x: 382, startPoint y: 259, endPoint x: 356, endPoint y: 259, distance: 25.5
click at [356, 259] on div "12" X 3.5" / 2.75" Staggered 16 Spoke 1 Piece Rim (2 Wheel Set) (Black) $174.00…" at bounding box center [379, 237] width 283 height 46
click at [499, 257] on input "Compare at price" at bounding box center [490, 252] width 52 height 10
paste input "174"
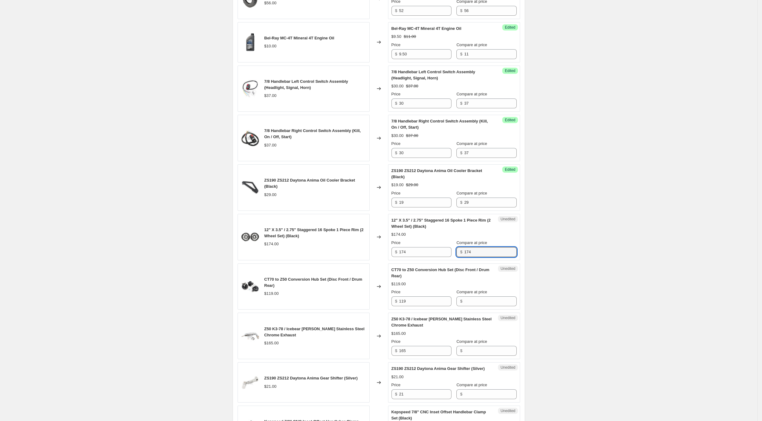
type input "174"
click at [317, 243] on div "12" X 3.5" / 2.75" Staggered 16 Spoke 1 Piece Rim (2 Wheel Set) (Black) $174.00…" at bounding box center [379, 237] width 283 height 46
type input "165"
drag, startPoint x: 414, startPoint y: 304, endPoint x: 382, endPoint y: 309, distance: 32.3
click at [375, 310] on div "CT70 to Z50 Conversion Hub Set (Disc Front / Drum Rear) $119.00 Changed to Uned…" at bounding box center [379, 286] width 283 height 46
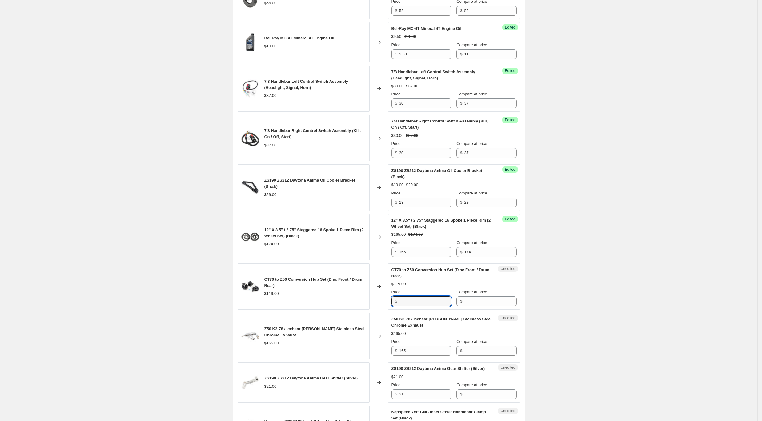
type input "119"
click at [466, 306] on input "Compare at price" at bounding box center [490, 301] width 52 height 10
paste input "119"
type input "119"
drag, startPoint x: 365, startPoint y: 304, endPoint x: 325, endPoint y: 300, distance: 39.8
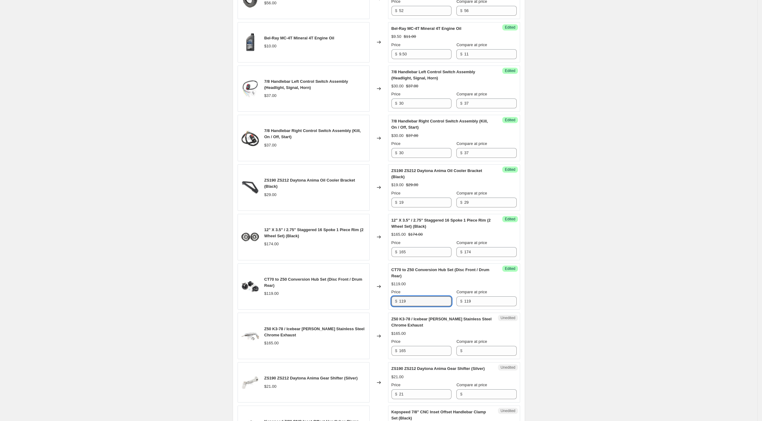
click at [325, 300] on div "CT70 to Z50 Conversion Hub Set (Disc Front / Drum Rear) $119.00 Changed to Succ…" at bounding box center [379, 286] width 283 height 46
type input "105"
drag, startPoint x: 413, startPoint y: 358, endPoint x: 386, endPoint y: 355, distance: 27.3
click at [385, 355] on div "Z50 K3-78 / Icebear [PERSON_NAME] Stainless Steel Chrome Exhaust $165.00 Change…" at bounding box center [379, 336] width 283 height 46
click at [486, 355] on input "Compare at price" at bounding box center [490, 351] width 52 height 10
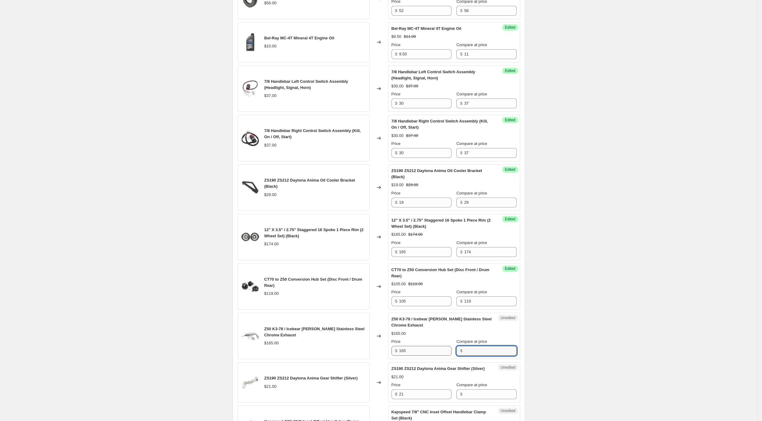
paste input "165"
type input "165"
click at [372, 356] on div "Z50 K3-78 / Icebear [PERSON_NAME] Stainless Steel Chrome Exhaust $165.00 Change…" at bounding box center [379, 336] width 283 height 46
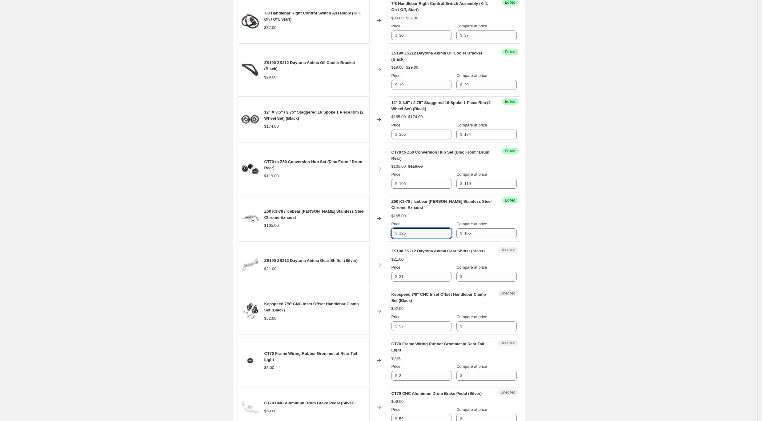
scroll to position [514, 0]
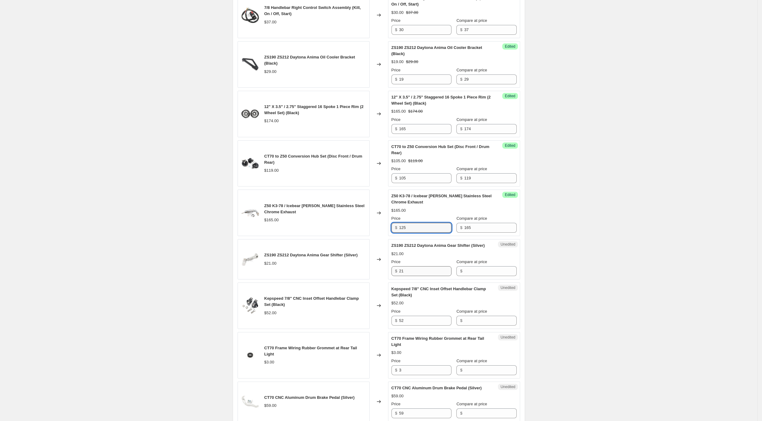
type input "125"
drag, startPoint x: 412, startPoint y: 277, endPoint x: 370, endPoint y: 268, distance: 43.3
click at [370, 268] on div "ZS190 ZS212 Daytona Anima Gear Shifter (Silver) $21.00 Changed to Unedited ZS19…" at bounding box center [379, 259] width 283 height 40
drag, startPoint x: 476, startPoint y: 273, endPoint x: 463, endPoint y: 271, distance: 13.5
click at [476, 273] on input "Compare at price" at bounding box center [490, 271] width 52 height 10
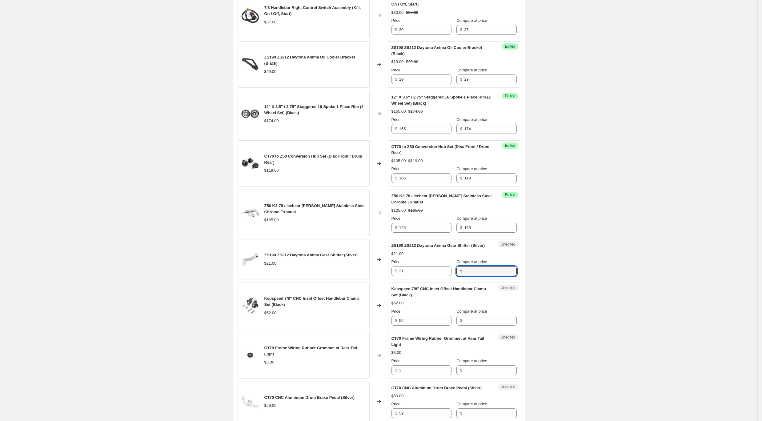
paste input "21"
type input "21"
drag, startPoint x: 396, startPoint y: 271, endPoint x: 372, endPoint y: 270, distance: 23.8
click at [372, 270] on div "ZS190 ZS212 Daytona Anima Gear Shifter (Silver) $21.00 Changed to Success Edite…" at bounding box center [379, 259] width 283 height 40
drag, startPoint x: 410, startPoint y: 274, endPoint x: 386, endPoint y: 273, distance: 23.4
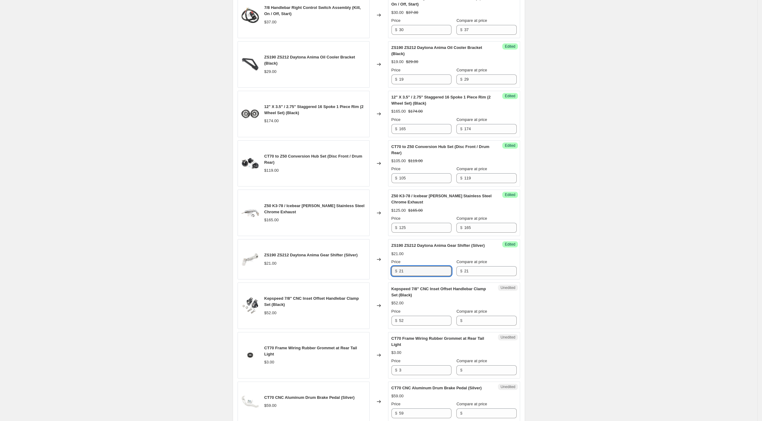
click at [388, 273] on div "ZS190 ZS212 Daytona Anima Gear Shifter (Silver) $21.00 Changed to Success Edite…" at bounding box center [379, 259] width 283 height 40
type input "18"
drag, startPoint x: 409, startPoint y: 327, endPoint x: 370, endPoint y: 327, distance: 39.7
click at [370, 327] on div "Kepspeed 7/8" CNC Inset Offset Handlebar Clamp Set (Black) $52.00 Changed to Un…" at bounding box center [379, 306] width 283 height 46
click at [476, 325] on input "Compare at price" at bounding box center [490, 321] width 52 height 10
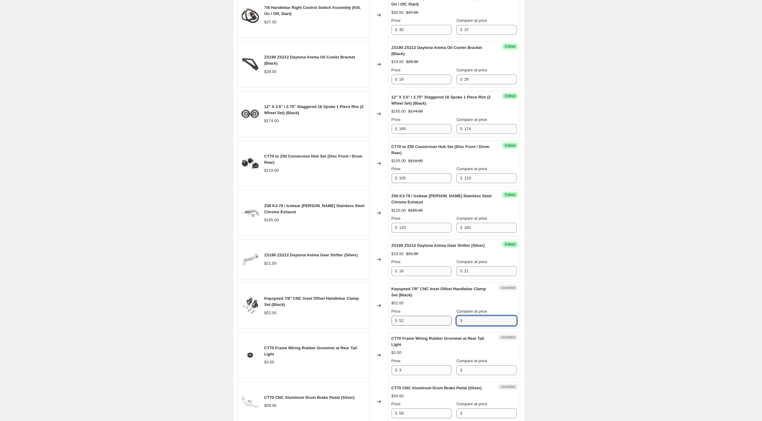
paste input "52"
type input "52"
drag, startPoint x: 375, startPoint y: 323, endPoint x: 361, endPoint y: 321, distance: 13.6
click at [364, 321] on div "Kepspeed 7/8" CNC Inset Offset Handlebar Clamp Set (Black) $52.00 Changed to Un…" at bounding box center [379, 306] width 283 height 46
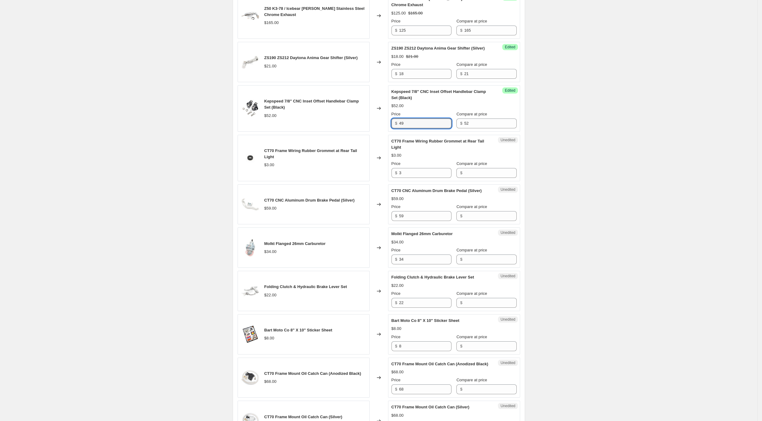
scroll to position [719, 0]
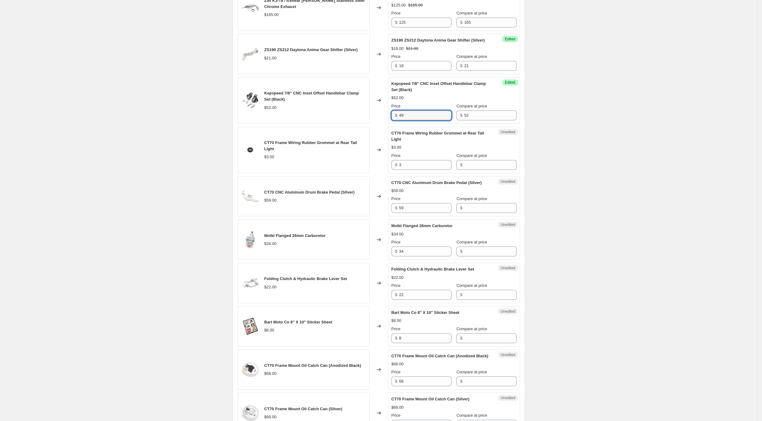
type input "49"
click at [378, 168] on div "CT70 Frame Wiring Rubber Grommet at Rear Tail Light $3.00 Changed to Unedited C…" at bounding box center [379, 150] width 283 height 46
click at [484, 169] on input "Compare at price" at bounding box center [490, 165] width 52 height 10
paste input "3"
type input "3"
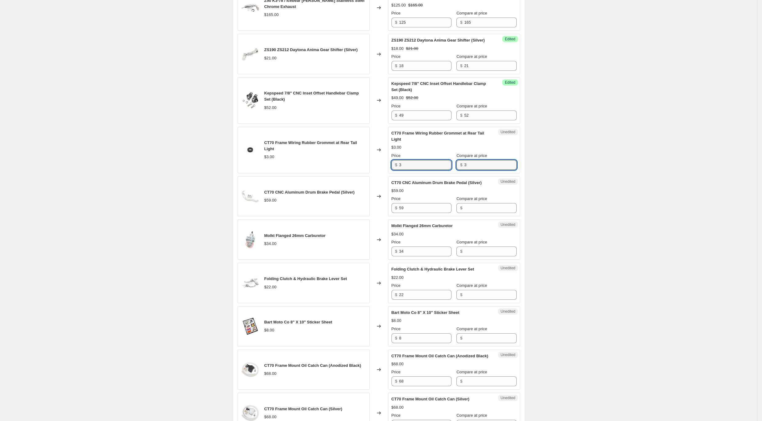
click at [361, 167] on div "CT70 Frame Wiring Rubber Grommet at Rear Tail Light $3.00 Changed to Unedited C…" at bounding box center [379, 150] width 283 height 46
type input "2"
drag, startPoint x: 389, startPoint y: 209, endPoint x: 375, endPoint y: 207, distance: 14.0
click at [378, 208] on div "CT70 CNC Aluminum Drum Brake Pedal (Silver) $59.00 Changed to Unedited CT70 CNC…" at bounding box center [379, 196] width 283 height 40
click at [483, 202] on label "Compare at price" at bounding box center [471, 199] width 31 height 6
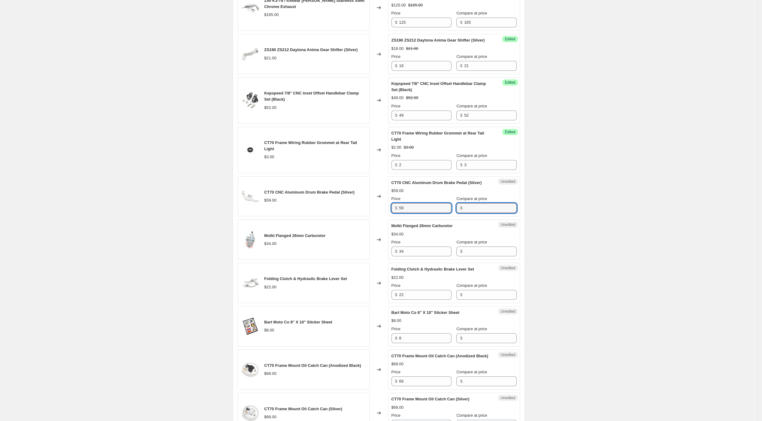
click at [483, 209] on input "Compare at price" at bounding box center [490, 208] width 52 height 10
paste input "59"
type input "59"
drag, startPoint x: 373, startPoint y: 212, endPoint x: 361, endPoint y: 211, distance: 11.5
click at [368, 211] on div "CT70 CNC Aluminum Drum Brake Pedal (Silver) $59.00 Changed to Unedited CT70 CNC…" at bounding box center [379, 196] width 283 height 40
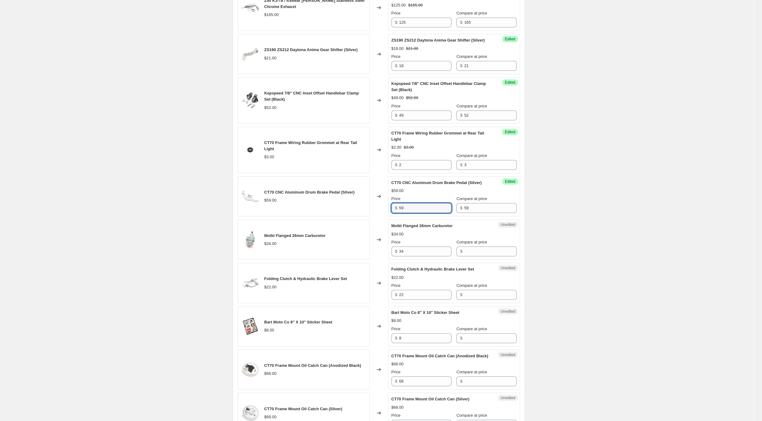
drag, startPoint x: 420, startPoint y: 215, endPoint x: 368, endPoint y: 208, distance: 51.8
click at [368, 208] on div "CT70 CNC Aluminum Drum Brake Pedal (Silver) $59.00 Changed to Success Edited CT…" at bounding box center [379, 196] width 283 height 40
click at [420, 213] on input "59" at bounding box center [425, 208] width 52 height 10
drag, startPoint x: 432, startPoint y: 214, endPoint x: 347, endPoint y: 207, distance: 85.5
click at [347, 207] on div "CT70 CNC Aluminum Drum Brake Pedal (Silver) $59.00 Changed to Success Edited CT…" at bounding box center [379, 196] width 283 height 40
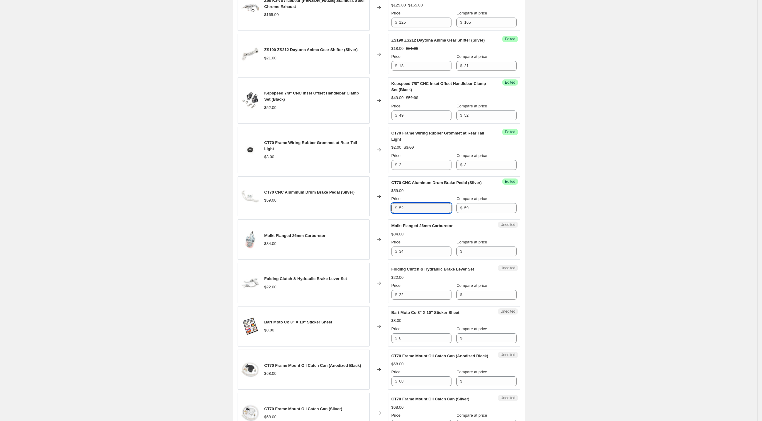
type input "52"
drag, startPoint x: 382, startPoint y: 255, endPoint x: 373, endPoint y: 255, distance: 9.2
click at [373, 255] on div "Molkt Flanged 26mm Carburetor $34.00 Changed to Unedited Molkt Flanged 26mm Car…" at bounding box center [379, 239] width 283 height 40
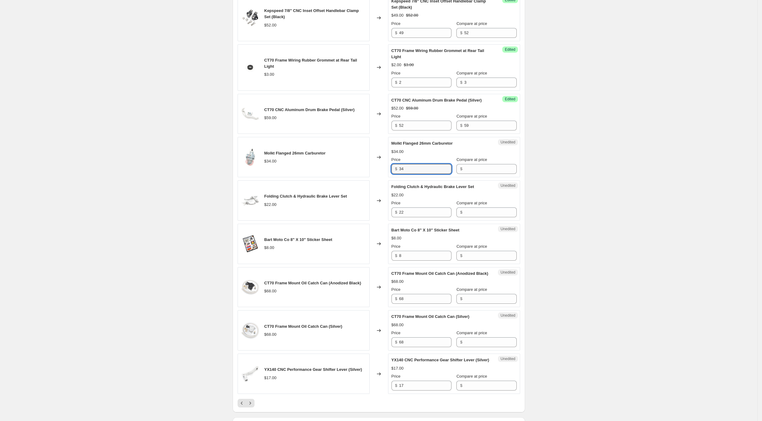
scroll to position [801, 0]
click at [470, 175] on input "Compare at price" at bounding box center [490, 170] width 52 height 10
paste input "34"
type input "34"
drag, startPoint x: 398, startPoint y: 173, endPoint x: 355, endPoint y: 167, distance: 43.1
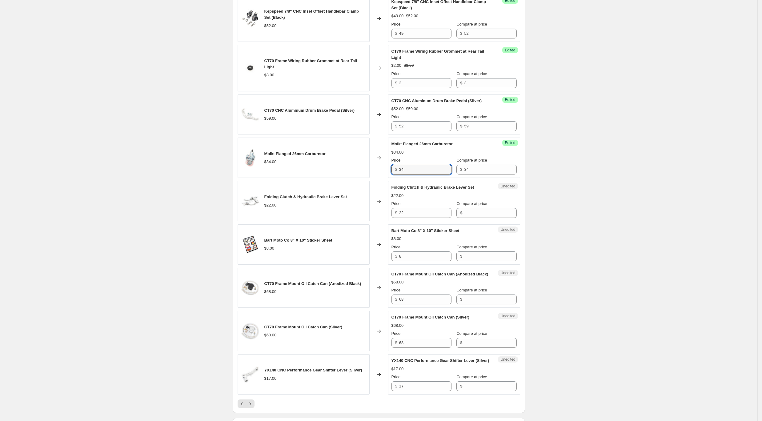
click at [357, 169] on div "Molkt Flanged 26mm Carburetor $34.00 Changed to Success Edited Molkt Flanged 26…" at bounding box center [379, 158] width 283 height 40
type input "28"
click at [371, 217] on div "Folding Clutch & Hydraulic Brake Lever Set $22.00 Changed to Unedited Folding C…" at bounding box center [379, 201] width 283 height 40
click at [484, 218] on input "Compare at price" at bounding box center [490, 213] width 52 height 10
paste input "22"
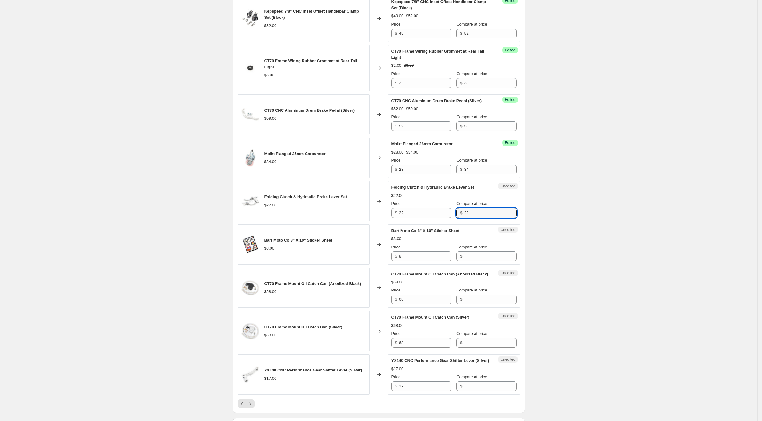
type input "22"
click at [378, 219] on div "Folding Clutch & Hydraulic Brake Lever Set $22.00 Changed to Success Edited Fol…" at bounding box center [379, 201] width 283 height 40
type input "19"
drag, startPoint x: 376, startPoint y: 260, endPoint x: 392, endPoint y: 260, distance: 16.0
click at [375, 260] on div "Bart Moto Co 8" X 10" Sticker Sheet $8.00 Changed to Unedited Bart Moto Co 8" X…" at bounding box center [379, 244] width 283 height 40
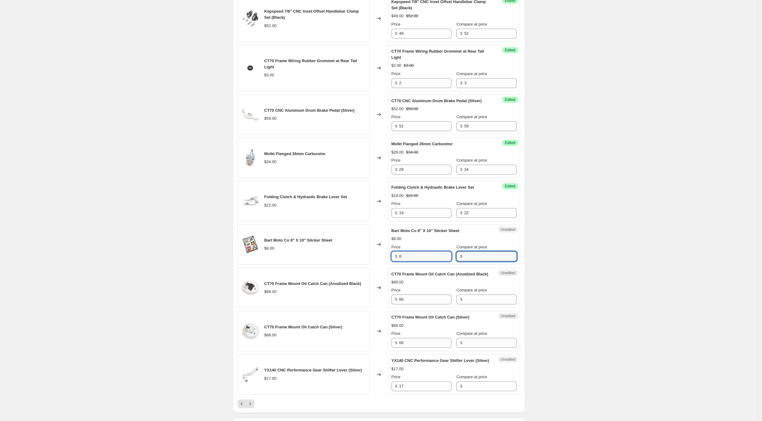
drag, startPoint x: 470, startPoint y: 266, endPoint x: 429, endPoint y: 265, distance: 40.9
click at [470, 261] on input "Compare at price" at bounding box center [490, 256] width 52 height 10
paste input "8"
type input "8"
drag, startPoint x: 373, startPoint y: 258, endPoint x: 358, endPoint y: 256, distance: 15.1
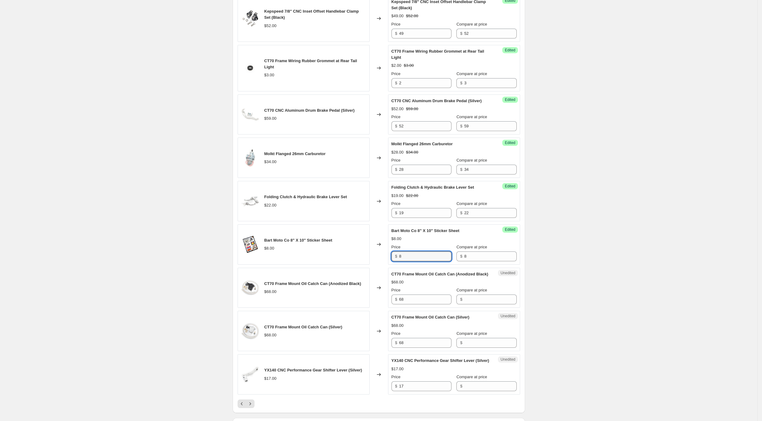
click at [361, 256] on div "Bart Moto Co 8" X 10" Sticker Sheet $8.00 Changed to Success Edited Bart Moto C…" at bounding box center [379, 244] width 283 height 40
type input "5"
drag, startPoint x: 412, startPoint y: 312, endPoint x: 375, endPoint y: 310, distance: 37.9
click at [371, 308] on div "CT70 Frame Mount Oil Catch Can (Anodized Black) $68.00 Changed to Unedited CT70…" at bounding box center [379, 288] width 283 height 40
click at [487, 304] on input "Compare at price" at bounding box center [490, 300] width 52 height 10
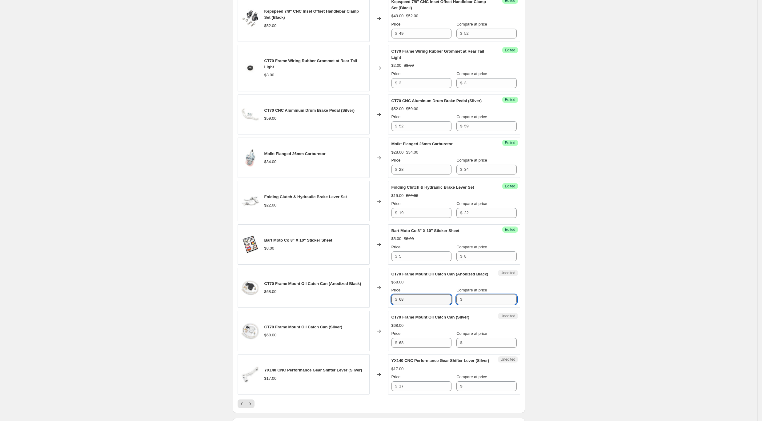
paste input "68"
type input "68"
drag, startPoint x: 414, startPoint y: 315, endPoint x: 344, endPoint y: 304, distance: 71.0
click at [347, 305] on div "CT70 Frame Mount Oil Catch Can (Anodized Black) $68.00 Changed to Success Edite…" at bounding box center [379, 288] width 283 height 40
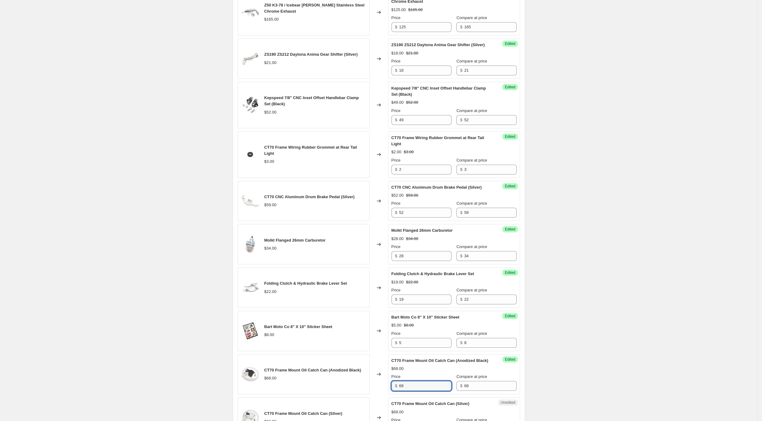
scroll to position [842, 0]
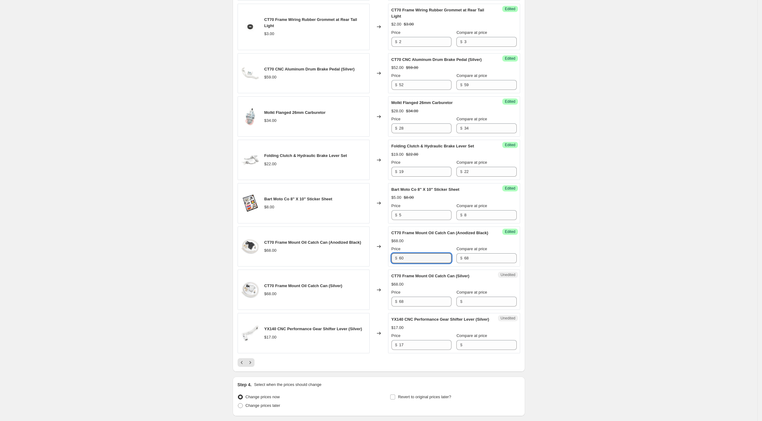
type input "60"
drag, startPoint x: 422, startPoint y: 323, endPoint x: 388, endPoint y: 311, distance: 36.2
click at [386, 310] on div "CT70 Frame Mount Oil Catch Can (Silver) $68.00 Changed to Unedited CT70 Frame M…" at bounding box center [379, 290] width 283 height 40
click at [411, 307] on input "68" at bounding box center [425, 302] width 52 height 10
click at [379, 310] on div "CT70 Frame Mount Oil Catch Can (Silver) $68.00 Changed to Unedited CT70 Frame M…" at bounding box center [379, 290] width 283 height 40
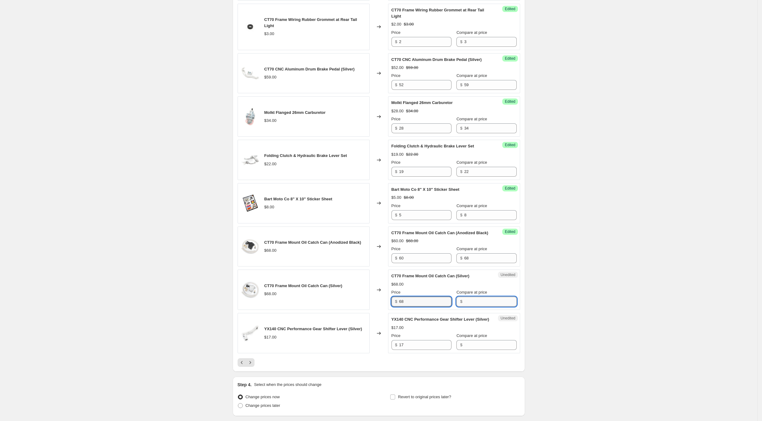
click at [474, 307] on input "Compare at price" at bounding box center [490, 302] width 52 height 10
paste input "68"
type input "68"
click at [388, 310] on div "CT70 Frame Mount Oil Catch Can (Silver) $68.00 Changed to Unedited CT70 Frame M…" at bounding box center [379, 290] width 283 height 40
type input "59"
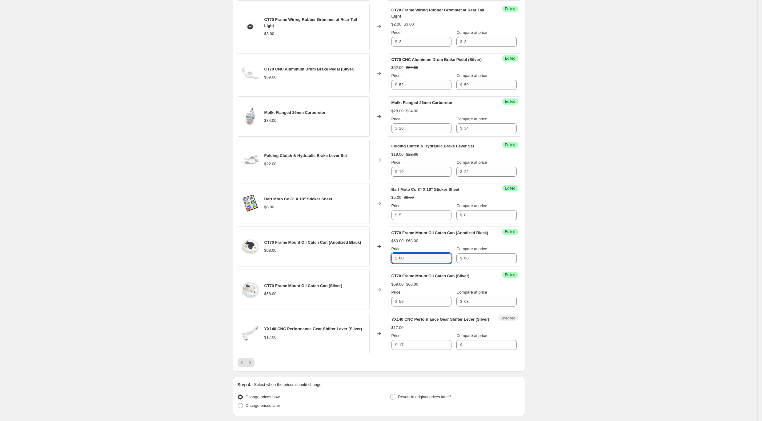
drag, startPoint x: 411, startPoint y: 270, endPoint x: 389, endPoint y: 266, distance: 21.7
click at [387, 267] on div "CT70 Frame Mount Oil Catch Can (Anodized Black) $68.00 Changed to Success Edite…" at bounding box center [379, 247] width 283 height 40
type input "59"
click at [420, 263] on input "59" at bounding box center [425, 258] width 52 height 10
drag, startPoint x: 424, startPoint y: 362, endPoint x: 379, endPoint y: 362, distance: 45.6
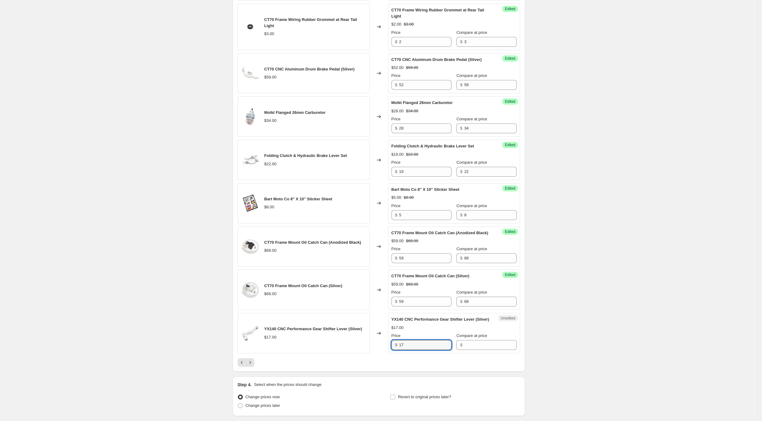
click at [379, 353] on div "YX140 CNC Performance Gear Shifter Lever (Silver) $17.00 Changed to Unedited YX…" at bounding box center [379, 333] width 283 height 40
click at [486, 350] on input "Compare at price" at bounding box center [490, 345] width 52 height 10
paste input "17"
type input "17"
drag, startPoint x: 412, startPoint y: 366, endPoint x: 382, endPoint y: 362, distance: 30.4
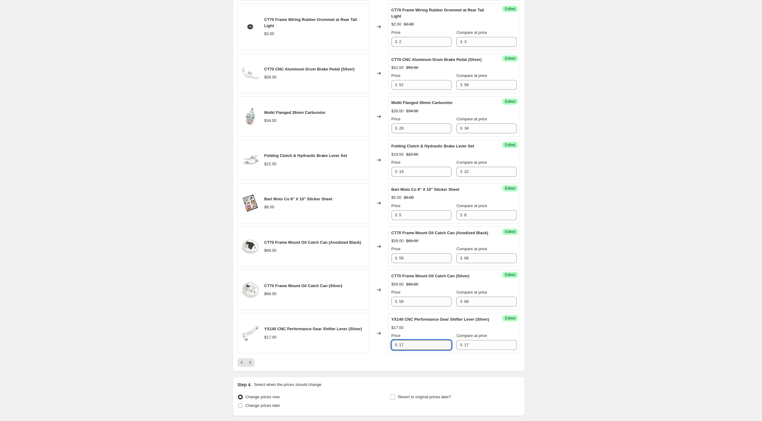
click at [382, 353] on div "YX140 CNC Performance Gear Shifter Lever (Silver) $17.00 Changed to Success Edi…" at bounding box center [379, 333] width 283 height 40
type input "15"
click at [253, 366] on icon "Next" at bounding box center [250, 362] width 6 height 6
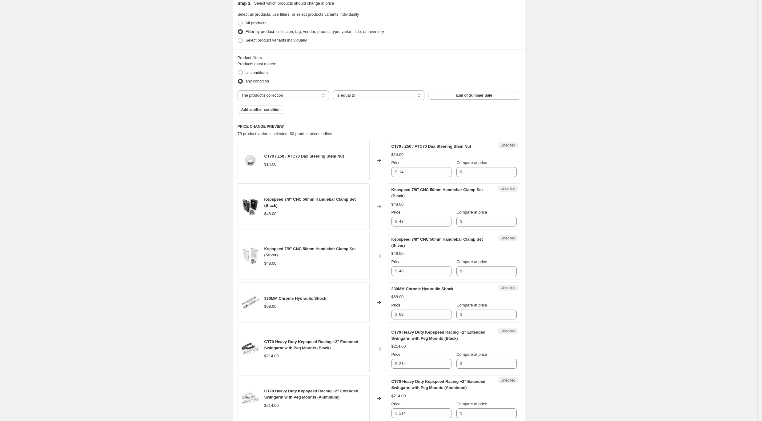
scroll to position [62, 0]
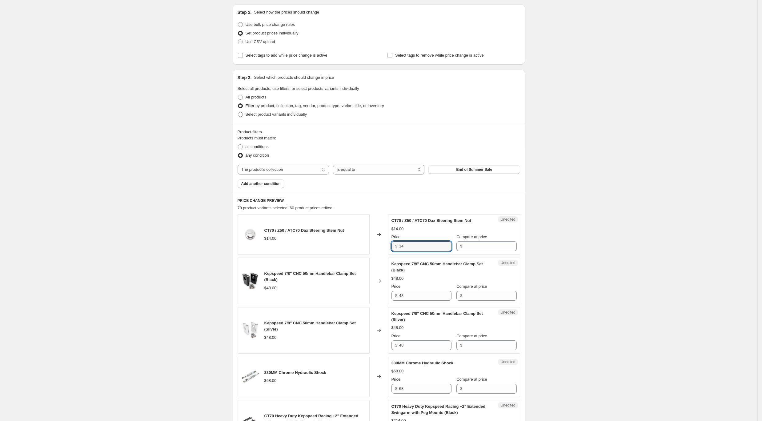
click at [376, 243] on div "CT70 / Z50 / ATC70 Dax Steering Stem Nut $14.00 Changed to Unedited CT70 / Z50 …" at bounding box center [379, 234] width 283 height 40
click at [476, 249] on input "Compare at price" at bounding box center [490, 246] width 52 height 10
paste input "14"
type input "14"
drag, startPoint x: 427, startPoint y: 250, endPoint x: 371, endPoint y: 237, distance: 57.2
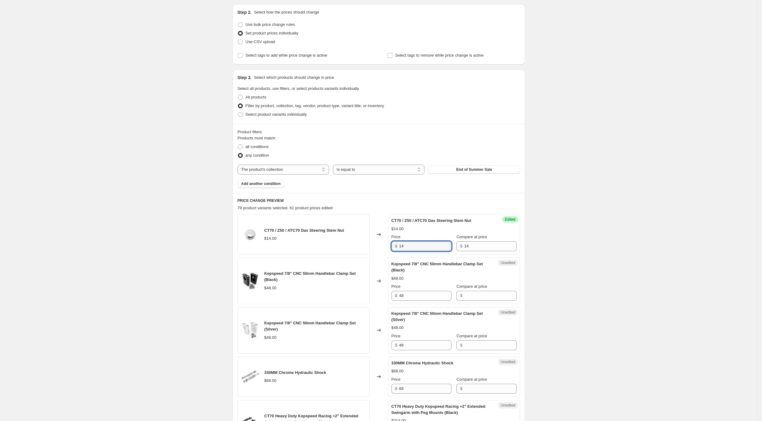
click at [371, 237] on div "CT70 / Z50 / ATC70 Dax Steering Stem Nut $14.00 Changed to Success Edited CT70 …" at bounding box center [379, 234] width 283 height 40
drag, startPoint x: 398, startPoint y: 293, endPoint x: 382, endPoint y: 292, distance: 15.4
click at [380, 293] on div "Kepspeed 7/8" CNC 50mm Handlebar Clamp Set (Black) $48.00 Changed to Unedited K…" at bounding box center [379, 281] width 283 height 46
click at [387, 245] on div "CT70 / Z50 / ATC70 Dax Steering Stem Nut $14.00 Changed to Success Edited CT70 …" at bounding box center [379, 234] width 283 height 40
type input "9"
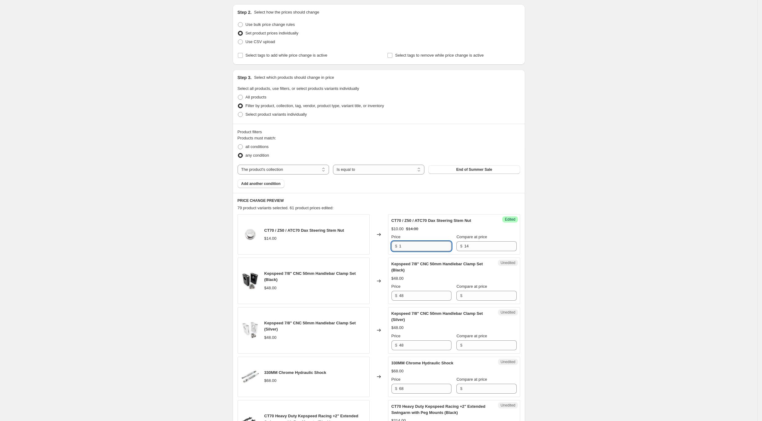
type input "10"
drag, startPoint x: 410, startPoint y: 295, endPoint x: 364, endPoint y: 287, distance: 46.2
click at [361, 289] on div "Kepspeed 7/8" CNC 50mm Handlebar Clamp Set (Black) $48.00 Changed to Unedited K…" at bounding box center [379, 281] width 283 height 46
click at [465, 298] on input "Compare at price" at bounding box center [490, 296] width 52 height 10
paste input "48"
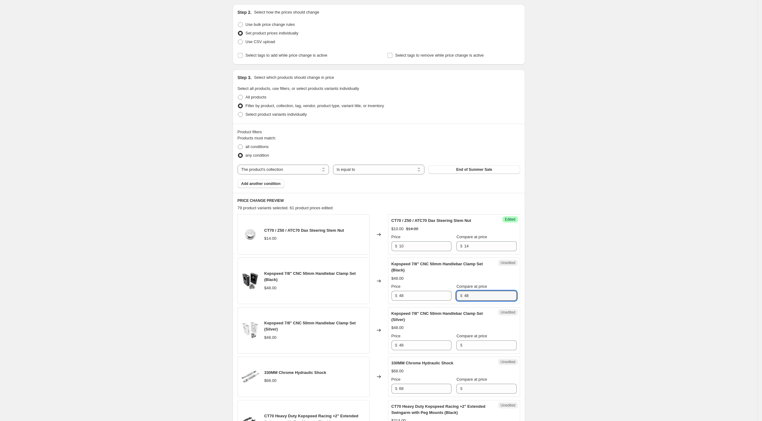
type input "48"
click at [365, 288] on div "Kepspeed 7/8" CNC 50mm Handlebar Clamp Set (Black) $48.00 Changed to Unedited K…" at bounding box center [379, 281] width 283 height 46
drag, startPoint x: 403, startPoint y: 296, endPoint x: 386, endPoint y: 295, distance: 16.6
click at [386, 295] on div "Kepspeed 7/8" CNC 50mm Handlebar Clamp Set (Black) $48.00 Changed to Success Ed…" at bounding box center [379, 281] width 283 height 46
type input "44"
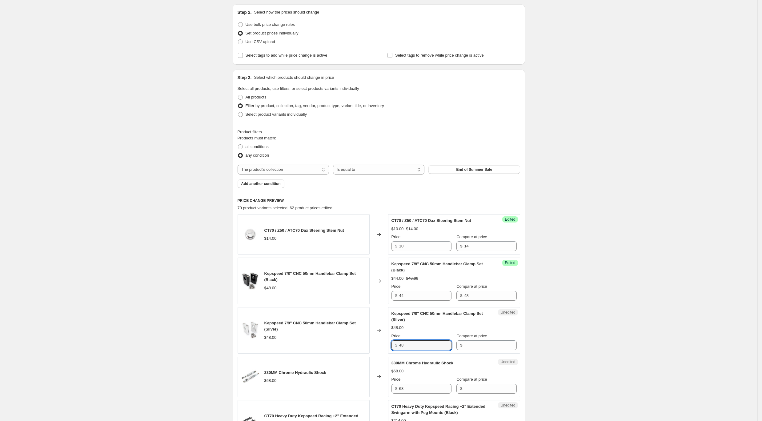
drag, startPoint x: 387, startPoint y: 343, endPoint x: 398, endPoint y: 345, distance: 11.0
click at [385, 343] on div "Kepspeed 7/8" CNC 50mm Handlebar Clamp Set (Silver) $48.00 Changed to Unedited …" at bounding box center [379, 330] width 283 height 46
click at [464, 343] on input "Compare at price" at bounding box center [490, 345] width 52 height 10
paste input "48"
type input "48"
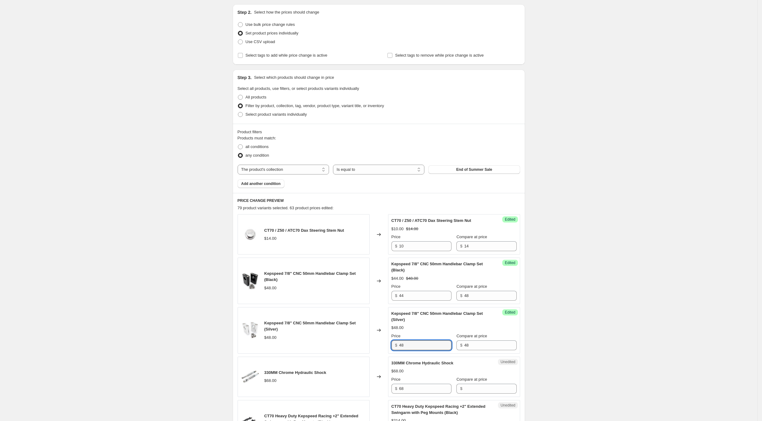
drag, startPoint x: 401, startPoint y: 342, endPoint x: 394, endPoint y: 341, distance: 6.8
click at [395, 341] on div "$ 48" at bounding box center [421, 345] width 60 height 10
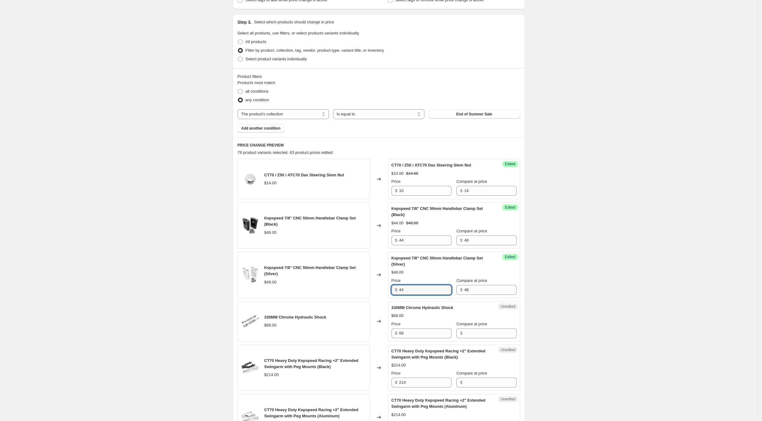
scroll to position [227, 0]
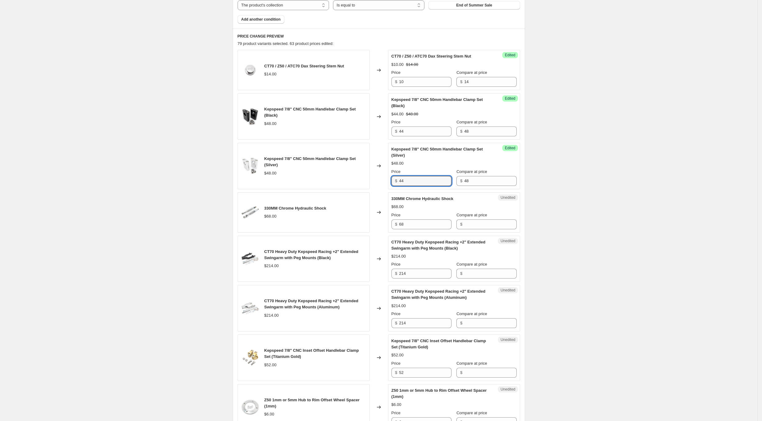
type input "44"
click at [385, 220] on div "330MM Chrome Hydraulic Shock $68.00 Changed to Unedited 330MM Chrome Hydraulic …" at bounding box center [379, 212] width 283 height 40
click at [484, 225] on input "Compare at price" at bounding box center [490, 224] width 52 height 10
paste input "68"
type input "68"
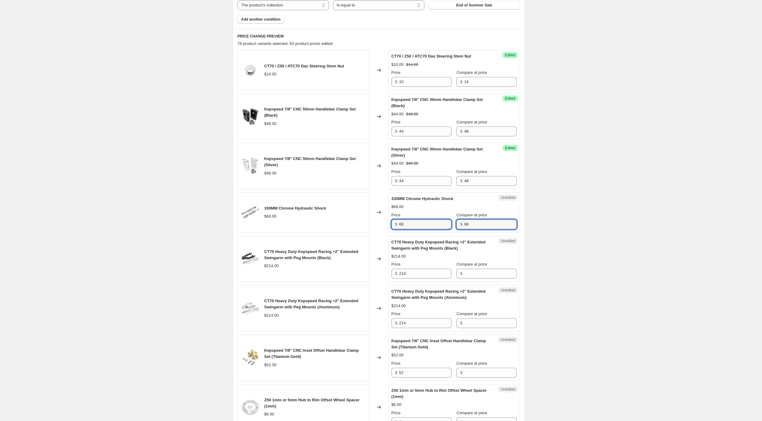
click at [343, 214] on div "330MM Chrome Hydraulic Shock $68.00 Changed to Unedited 330MM Chrome Hydraulic …" at bounding box center [379, 212] width 283 height 40
type input "60"
drag, startPoint x: 378, startPoint y: 271, endPoint x: 381, endPoint y: 271, distance: 3.1
click at [370, 271] on div "CT70 Heavy Duty Kepspeed Racing +2" Extended Swingarm with Peg Mounts (Black) $…" at bounding box center [379, 259] width 283 height 46
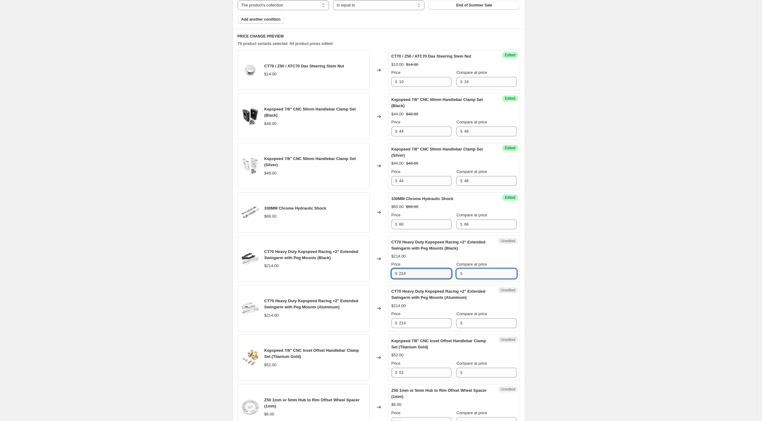
click at [482, 276] on input "Compare at price" at bounding box center [490, 274] width 52 height 10
paste input "214"
type input "214"
drag, startPoint x: 421, startPoint y: 275, endPoint x: 352, endPoint y: 272, distance: 69.3
click at [352, 272] on div "CT70 Heavy Duty Kepspeed Racing +2" Extended Swingarm with Peg Mounts (Black) $…" at bounding box center [379, 259] width 283 height 46
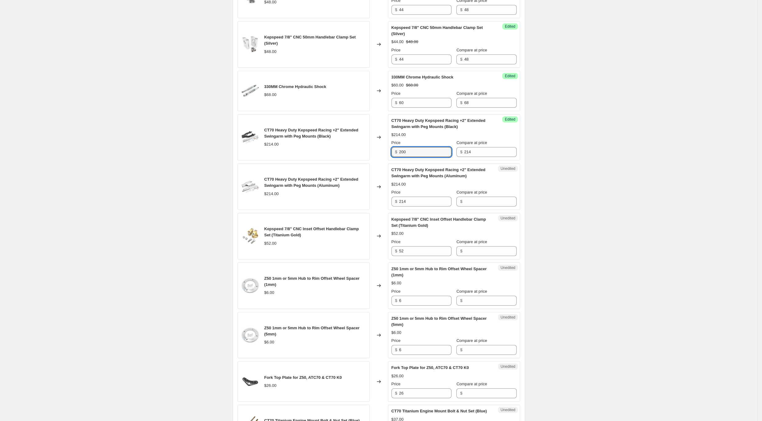
scroll to position [350, 0]
type input "200"
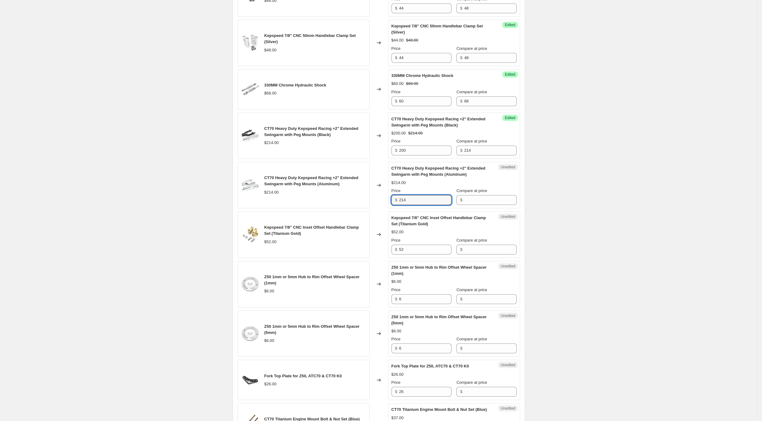
click at [380, 196] on div "CT70 Heavy Duty Kepspeed Racing +2" Extended Swingarm with Peg Mounts (Aluminum…" at bounding box center [379, 185] width 283 height 46
click at [480, 198] on input "Compare at price" at bounding box center [490, 200] width 52 height 10
paste input "214"
type input "214"
click at [385, 197] on div "CT70 Heavy Duty Kepspeed Racing +2" Extended Swingarm with Peg Mounts (Aluminum…" at bounding box center [379, 185] width 283 height 46
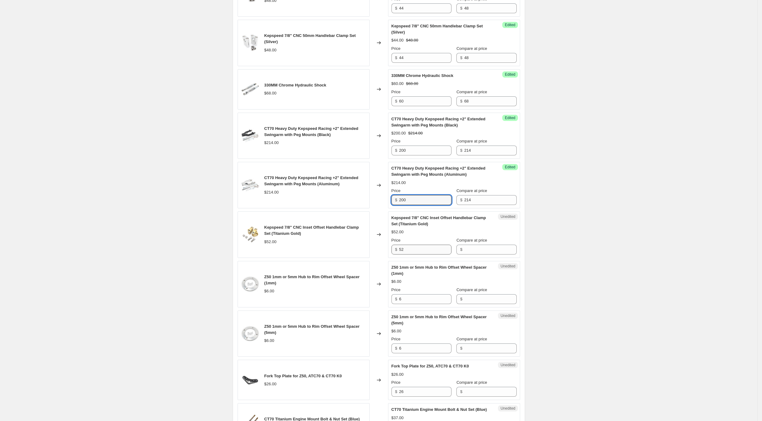
type input "200"
drag, startPoint x: 411, startPoint y: 248, endPoint x: 383, endPoint y: 247, distance: 27.5
click at [383, 247] on div "Kepspeed 7/8" CNC Inset Offset Handlebar Clamp Set (Titanium Gold) $52.00 Chang…" at bounding box center [379, 234] width 283 height 46
drag, startPoint x: 488, startPoint y: 251, endPoint x: 449, endPoint y: 251, distance: 38.5
click at [488, 251] on input "Compare at price" at bounding box center [490, 250] width 52 height 10
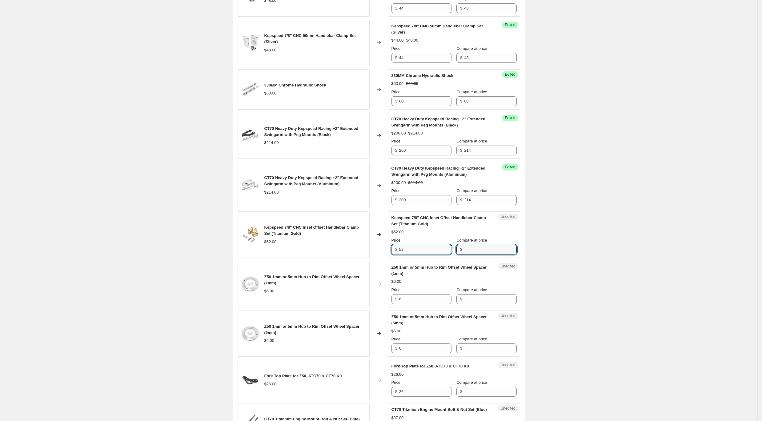
paste input "52"
type input "52"
drag, startPoint x: 410, startPoint y: 248, endPoint x: 378, endPoint y: 248, distance: 32.3
click at [378, 248] on div "Kepspeed 7/8" CNC Inset Offset Handlebar Clamp Set (Titanium Gold) $52.00 Chang…" at bounding box center [379, 234] width 283 height 46
type input "48"
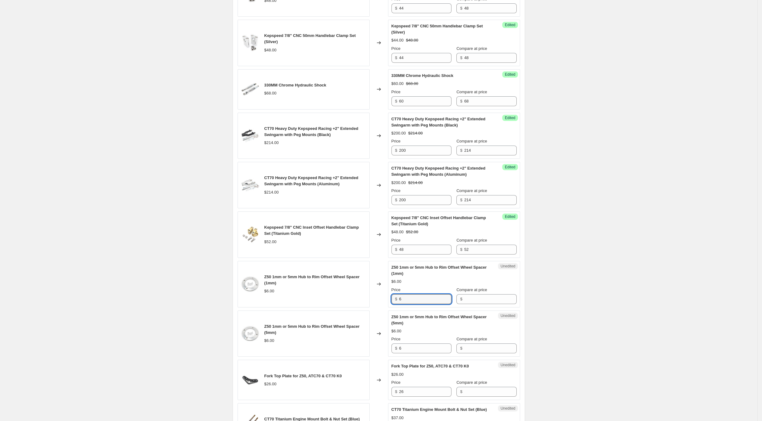
drag, startPoint x: 419, startPoint y: 302, endPoint x: 379, endPoint y: 294, distance: 40.4
click at [376, 295] on div "Z50 1mm or 5mm Hub to Rim Offset Wheel Spacer (1mm) $6.00 Changed to Unedited Z…" at bounding box center [379, 284] width 283 height 46
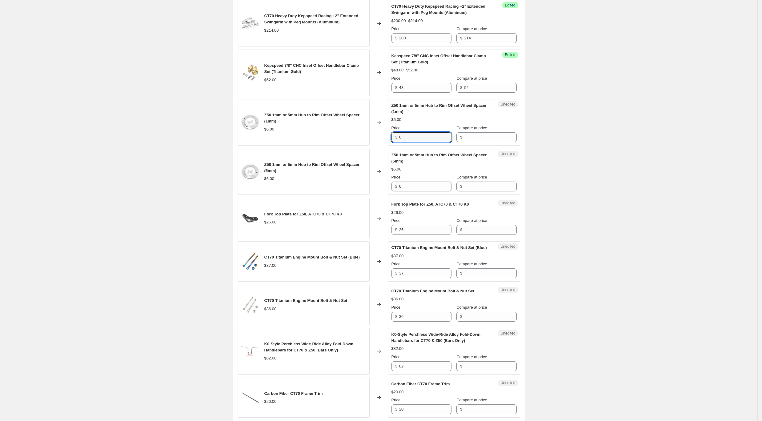
scroll to position [514, 0]
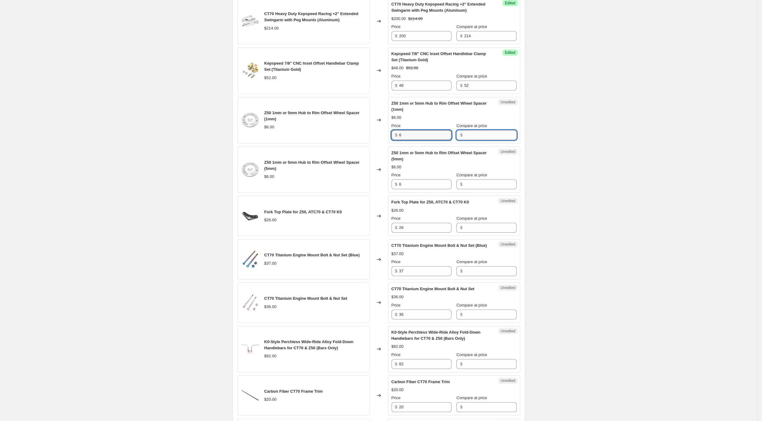
click at [474, 136] on input "Compare at price" at bounding box center [490, 135] width 52 height 10
paste input "6"
type input "6"
click at [351, 127] on div "Z50 1mm or 5mm Hub to Rim Offset Wheel Spacer (1mm) $6.00 Changed to Unedited Z…" at bounding box center [379, 120] width 283 height 46
type input "5"
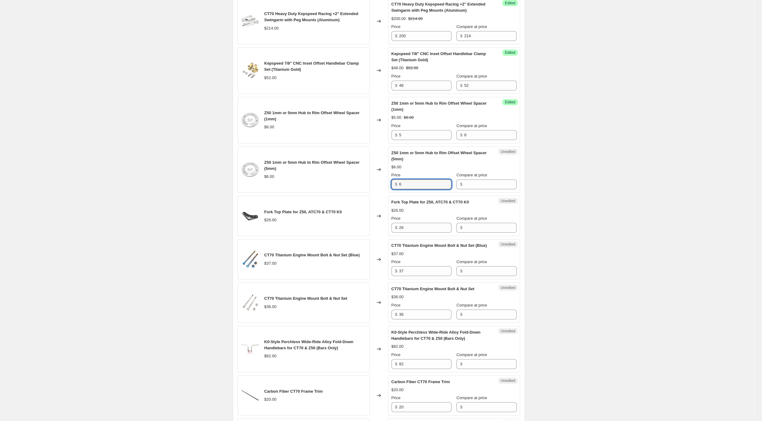
click at [384, 181] on div "Z50 1mm or 5mm Hub to Rim Offset Wheel Spacer (5mm) $6.00 Changed to Unedited Z…" at bounding box center [379, 170] width 283 height 46
click at [479, 185] on input "Compare at price" at bounding box center [490, 184] width 52 height 10
paste input "6"
type input "6"
drag, startPoint x: 423, startPoint y: 187, endPoint x: 382, endPoint y: 183, distance: 41.1
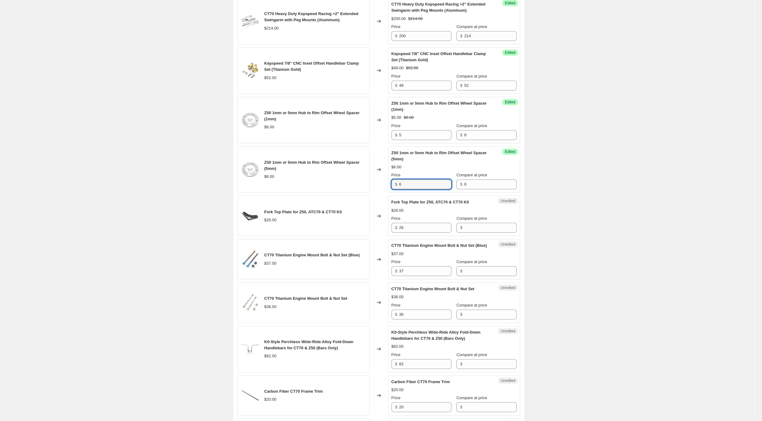
click at [382, 183] on div "Z50 1mm or 5mm Hub to Rim Offset Wheel Spacer (5mm) $6.00 Changed to Success Ed…" at bounding box center [379, 170] width 283 height 46
click at [374, 181] on div "Z50 1mm or 5mm Hub to Rim Offset Wheel Spacer (5mm) $6.00 Changed to Success Ed…" at bounding box center [379, 170] width 283 height 46
drag, startPoint x: 409, startPoint y: 179, endPoint x: 395, endPoint y: 182, distance: 13.8
click at [395, 182] on div "Price $ 5" at bounding box center [421, 180] width 60 height 17
drag, startPoint x: 405, startPoint y: 184, endPoint x: 390, endPoint y: 184, distance: 15.1
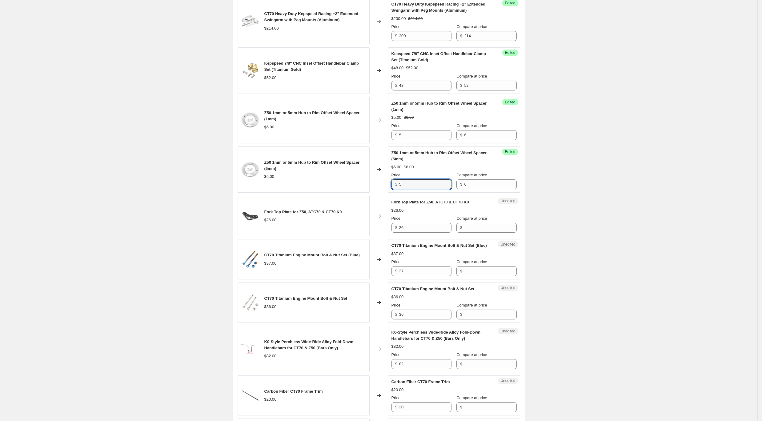
click at [390, 184] on div "Success Edited Z50 1mm or 5mm Hub to Rim Offset Wheel Spacer (5mm) $5.00 $6.00 …" at bounding box center [454, 170] width 132 height 46
type input "4"
drag, startPoint x: 409, startPoint y: 132, endPoint x: 386, endPoint y: 130, distance: 23.2
click at [387, 130] on div "Z50 1mm or 5mm Hub to Rim Offset Wheel Spacer (1mm) $6.00 Changed to Success Ed…" at bounding box center [379, 120] width 283 height 46
type input "4"
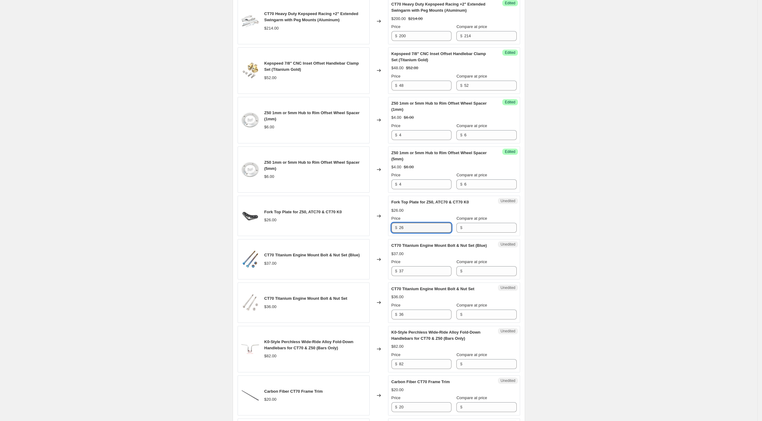
click at [390, 227] on div "Fork Top Plate for Z50, ATC70 & CT70 K0 $26.00 Changed to Unedited Fork Top Pla…" at bounding box center [379, 216] width 283 height 40
click at [469, 227] on input "Compare at price" at bounding box center [490, 228] width 52 height 10
paste input "26"
type input "26"
drag, startPoint x: 416, startPoint y: 227, endPoint x: 373, endPoint y: 224, distance: 42.9
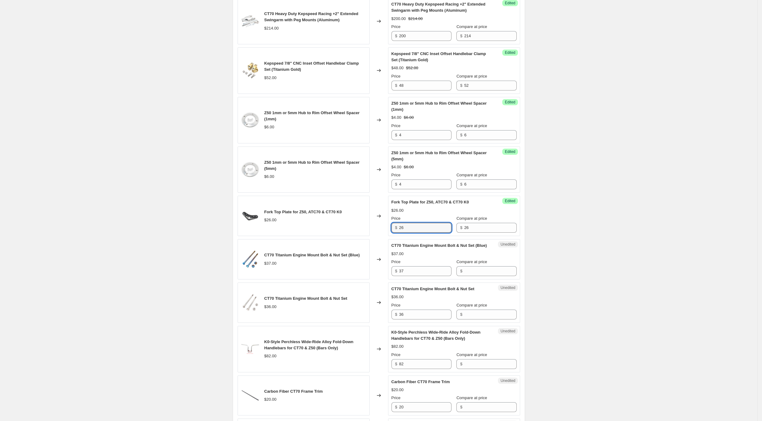
click at [373, 224] on div "Fork Top Plate for Z50, ATC70 & CT70 K0 $26.00 Changed to Success Edited Fork T…" at bounding box center [379, 216] width 283 height 40
type input "22"
drag, startPoint x: 410, startPoint y: 277, endPoint x: 371, endPoint y: 274, distance: 39.6
click at [371, 274] on div "CT70 Titanium Engine Mount Bolt & Nut Set (Blue) $37.00 Changed to Unedited CT7…" at bounding box center [379, 259] width 283 height 40
click at [480, 276] on input "Compare at price" at bounding box center [490, 271] width 52 height 10
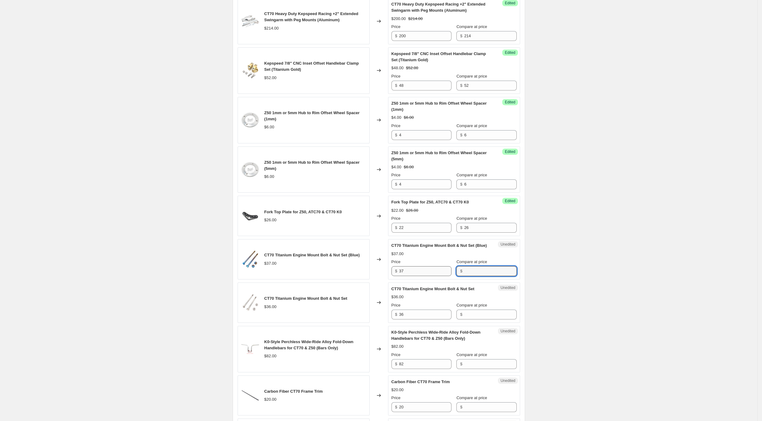
paste input "37"
type input "37"
click at [367, 272] on div "CT70 Titanium Engine Mount Bolt & Nut Set (Blue) $37.00 Changed to Unedited CT7…" at bounding box center [379, 259] width 283 height 40
click at [431, 276] on input "37" at bounding box center [425, 271] width 52 height 10
drag, startPoint x: 431, startPoint y: 279, endPoint x: 387, endPoint y: 273, distance: 44.0
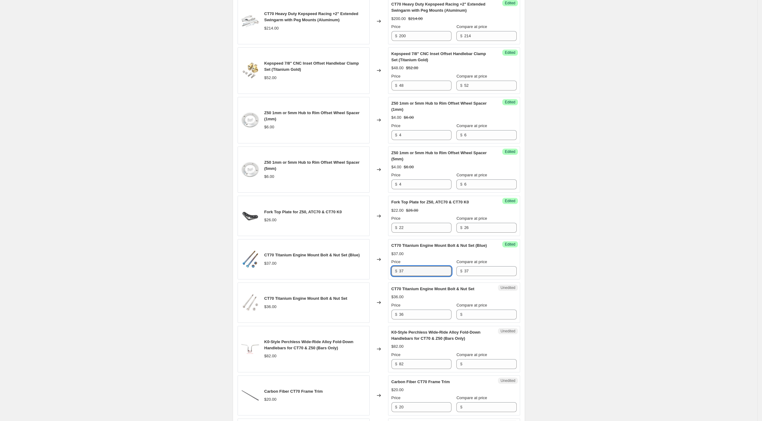
click at [387, 273] on div "CT70 Titanium Engine Mount Bolt & Nut Set (Blue) $37.00 Changed to Success Edit…" at bounding box center [379, 259] width 283 height 40
type input "35"
drag, startPoint x: 383, startPoint y: 315, endPoint x: 379, endPoint y: 315, distance: 3.4
click at [379, 315] on div "CT70 Titanium Engine Mount Bolt & Nut Set $36.00 Changed to Unedited CT70 Titan…" at bounding box center [379, 303] width 283 height 40
click at [476, 319] on input "Compare at price" at bounding box center [490, 315] width 52 height 10
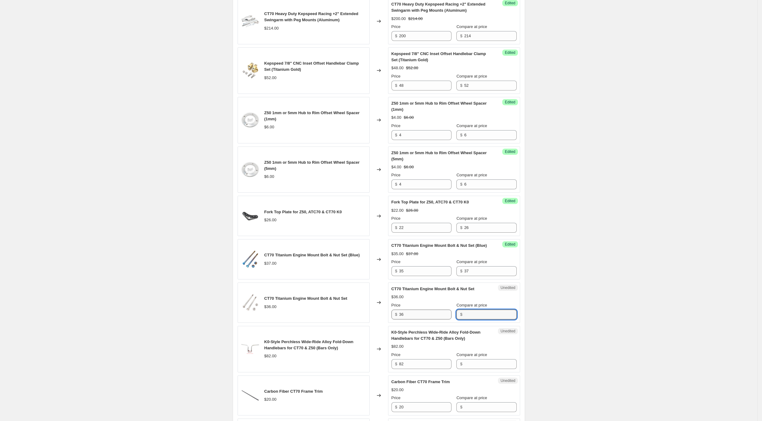
paste input "36"
type input "36"
drag, startPoint x: 428, startPoint y: 323, endPoint x: 390, endPoint y: 317, distance: 38.5
click at [390, 317] on div "Success Edited CT70 Titanium Engine Mount Bolt & Nut Set $36.00 Price $ 36 Comp…" at bounding box center [454, 303] width 132 height 40
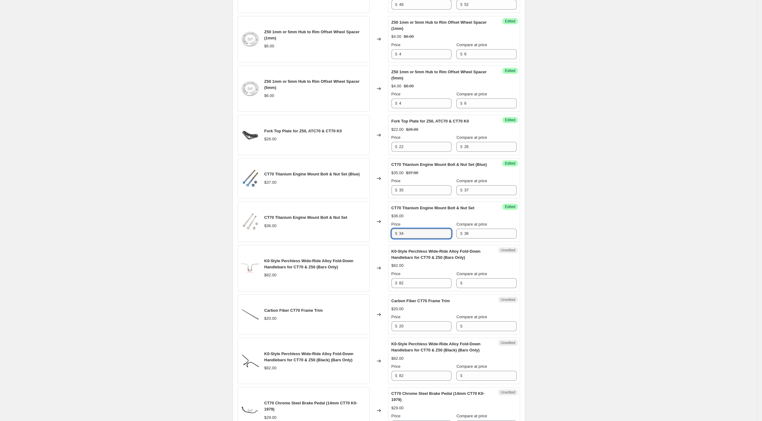
scroll to position [637, 0]
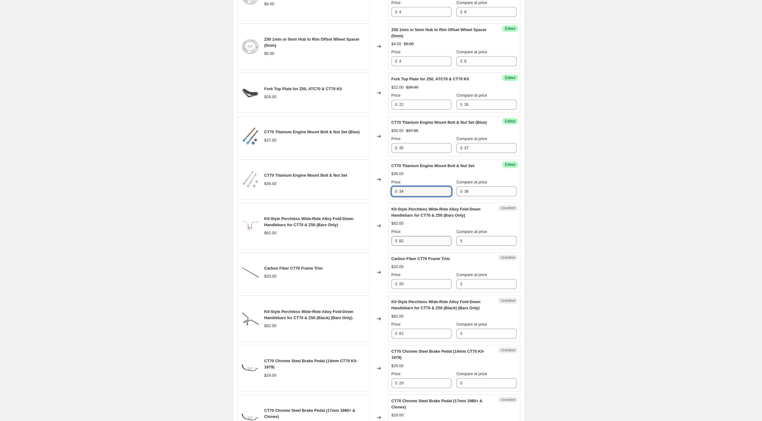
type input "34"
drag, startPoint x: 409, startPoint y: 246, endPoint x: 419, endPoint y: 246, distance: 10.5
click at [378, 245] on div "K0-Style Perchless Wide-Ride Alloy Fold-Down Handlebars for CT70 & Z50 (Bars On…" at bounding box center [379, 226] width 283 height 46
click at [482, 245] on input "Compare at price" at bounding box center [490, 241] width 52 height 10
paste input "82"
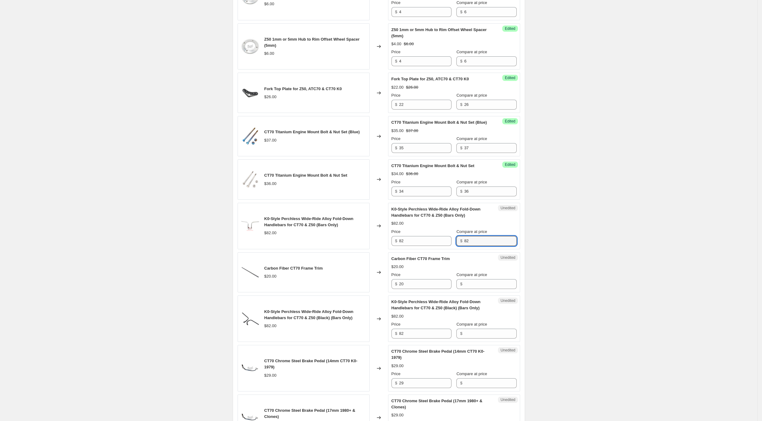
type input "82"
click at [418, 246] on input "82" at bounding box center [425, 241] width 52 height 10
drag, startPoint x: 418, startPoint y: 247, endPoint x: 385, endPoint y: 244, distance: 32.7
click at [385, 244] on div "K0-Style Perchless Wide-Ride Alloy Fold-Down Handlebars for CT70 & Z50 (Bars On…" at bounding box center [379, 226] width 283 height 46
type input "77"
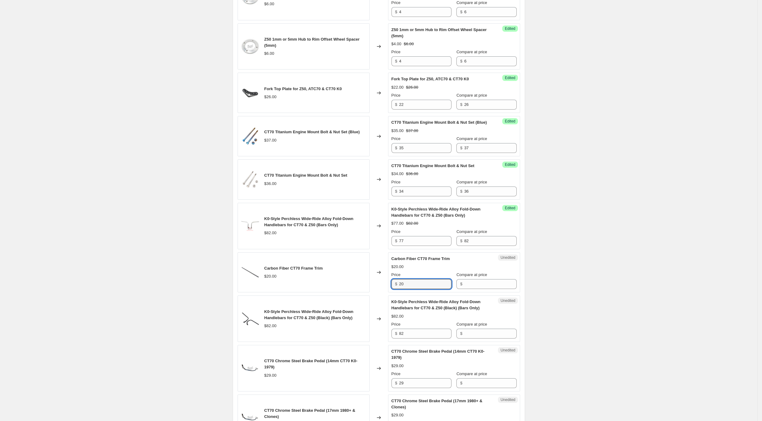
drag, startPoint x: 415, startPoint y: 291, endPoint x: 375, endPoint y: 283, distance: 40.8
click at [375, 283] on div "Carbon Fiber CT70 Frame Trim $20.00 Changed to Unedited Carbon Fiber CT70 Frame…" at bounding box center [379, 272] width 283 height 40
drag, startPoint x: 417, startPoint y: 248, endPoint x: 390, endPoint y: 245, distance: 27.2
click at [390, 245] on div "Success Edited K0-Style Perchless Wide-Ride Alloy Fold-Down Handlebars for CT70…" at bounding box center [454, 226] width 132 height 46
drag, startPoint x: 414, startPoint y: 289, endPoint x: 370, endPoint y: 284, distance: 44.3
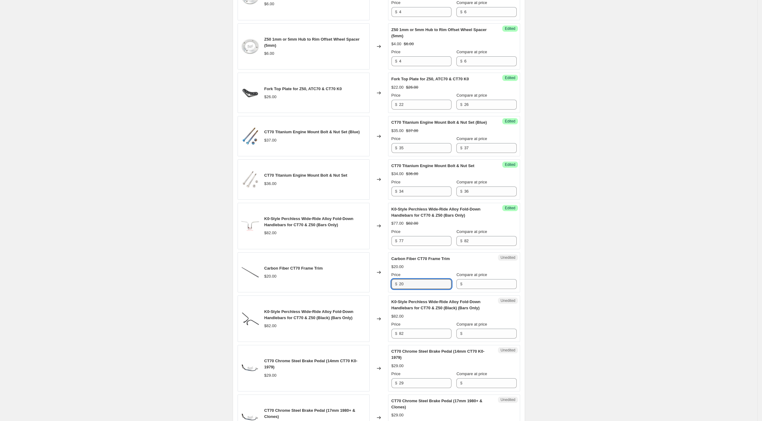
click at [370, 284] on div "Carbon Fiber CT70 Frame Trim $20.00 Changed to Unedited Carbon Fiber CT70 Frame…" at bounding box center [379, 272] width 283 height 40
click at [480, 286] on input "Compare at price" at bounding box center [490, 284] width 52 height 10
paste input "20"
type input "20"
drag, startPoint x: 403, startPoint y: 292, endPoint x: 387, endPoint y: 292, distance: 16.3
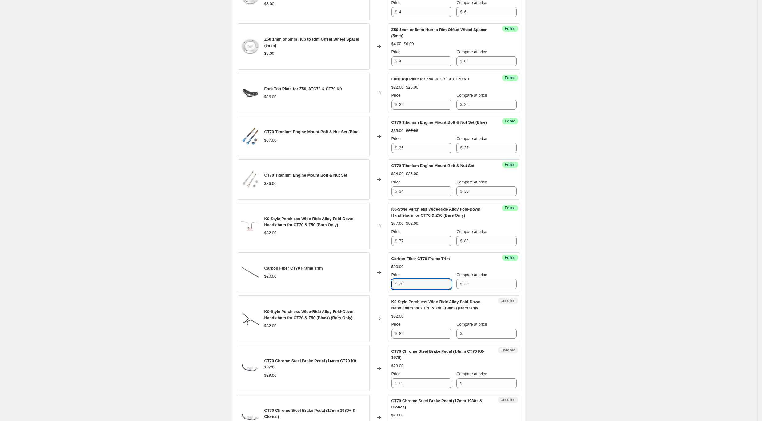
click at [387, 292] on div "Carbon Fiber CT70 Frame Trim $20.00 Changed to Success Edited Carbon Fiber CT70…" at bounding box center [379, 272] width 283 height 40
drag, startPoint x: 372, startPoint y: 284, endPoint x: 361, endPoint y: 283, distance: 11.2
click at [361, 283] on div "Carbon Fiber CT70 Frame Trim $20.00 Changed to Success Edited Carbon Fiber CT70…" at bounding box center [379, 272] width 283 height 40
drag, startPoint x: 412, startPoint y: 291, endPoint x: 382, endPoint y: 287, distance: 30.3
click at [382, 287] on div "Carbon Fiber CT70 Frame Trim $20.00 Changed to Success Edited Carbon Fiber CT70…" at bounding box center [379, 272] width 283 height 40
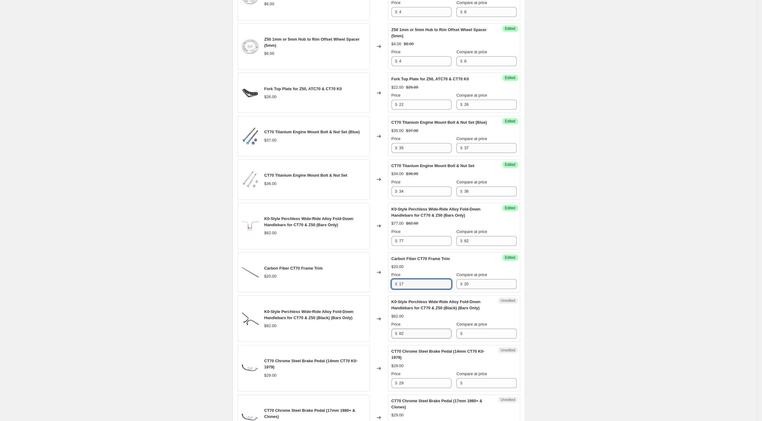
type input "17"
drag, startPoint x: 410, startPoint y: 338, endPoint x: 385, endPoint y: 337, distance: 25.6
click at [385, 337] on div "K0-Style Perchless Wide-Ride Alloy Fold-Down Handlebars for CT70 & Z50 (Black) …" at bounding box center [379, 318] width 283 height 46
click at [470, 339] on input "Compare at price" at bounding box center [490, 334] width 52 height 10
paste input "82"
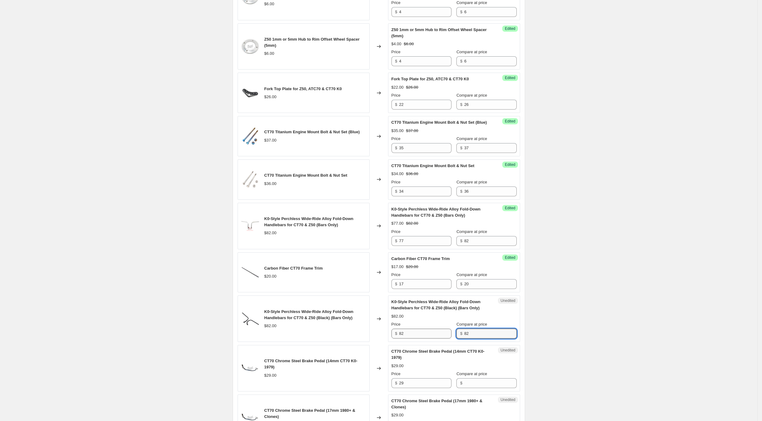
type input "82"
drag, startPoint x: 407, startPoint y: 339, endPoint x: 368, endPoint y: 335, distance: 38.4
click at [369, 335] on div "K0-Style Perchless Wide-Ride Alloy Fold-Down Handlebars for CT70 & Z50 (Black) …" at bounding box center [379, 318] width 283 height 46
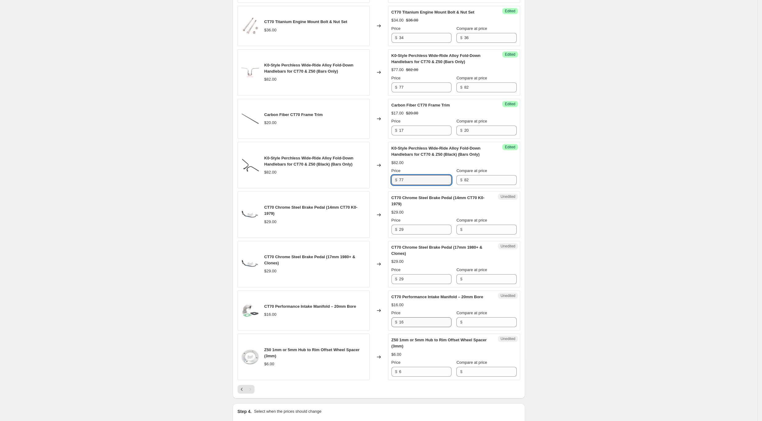
scroll to position [801, 0]
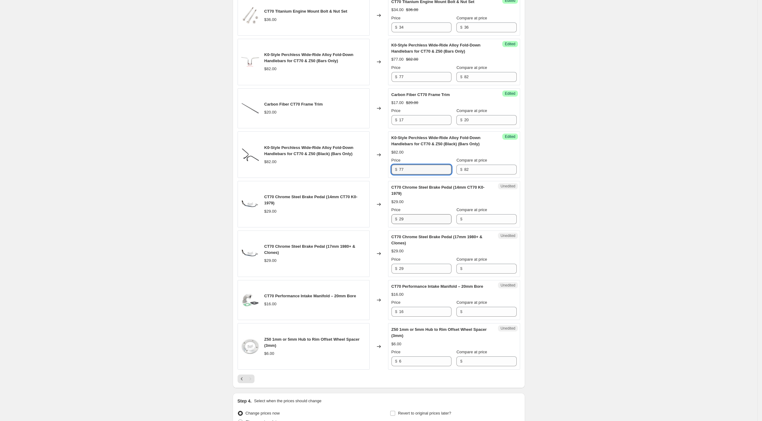
type input "77"
drag, startPoint x: 415, startPoint y: 223, endPoint x: 411, endPoint y: 216, distance: 7.9
click at [377, 218] on div "CT70 Chrome Steel Brake Pedal (14mm CT70 K0-1979) $29.00 Changed to Unedited CT…" at bounding box center [379, 204] width 283 height 46
click at [476, 224] on input "Compare at price" at bounding box center [490, 219] width 52 height 10
paste input "29"
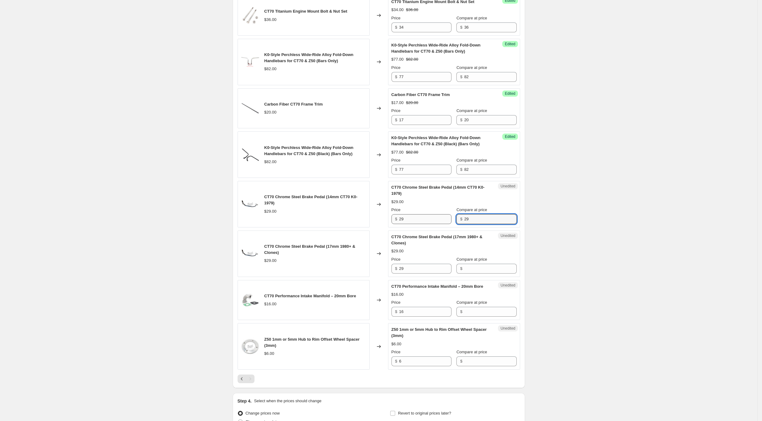
type input "29"
drag, startPoint x: 422, startPoint y: 225, endPoint x: 357, endPoint y: 221, distance: 65.4
click at [357, 221] on div "CT70 Chrome Steel Brake Pedal (14mm CT70 K0-1979) $29.00 Changed to Success Edi…" at bounding box center [379, 204] width 283 height 46
type input "22"
drag, startPoint x: 411, startPoint y: 277, endPoint x: 444, endPoint y: 273, distance: 33.2
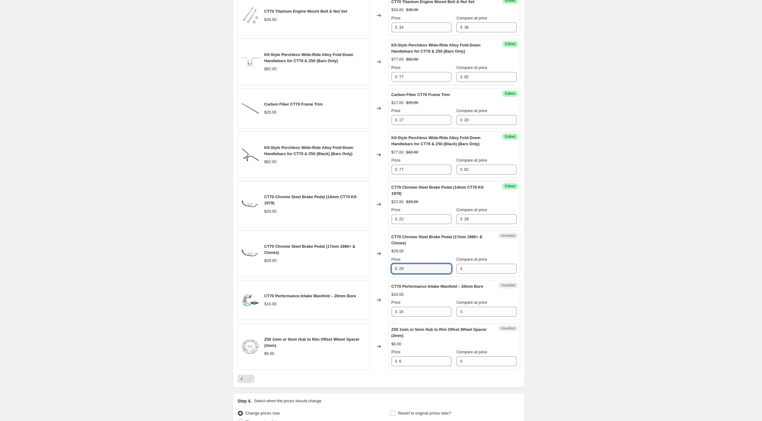
click at [388, 275] on div "CT70 Chrome Steel Brake Pedal (17mm 1980+ & Clones) $29.00 Changed to Unedited …" at bounding box center [379, 254] width 283 height 46
click at [474, 273] on input "Compare at price" at bounding box center [490, 269] width 52 height 10
paste input "29"
type input "29"
drag, startPoint x: 414, startPoint y: 274, endPoint x: 370, endPoint y: 271, distance: 44.2
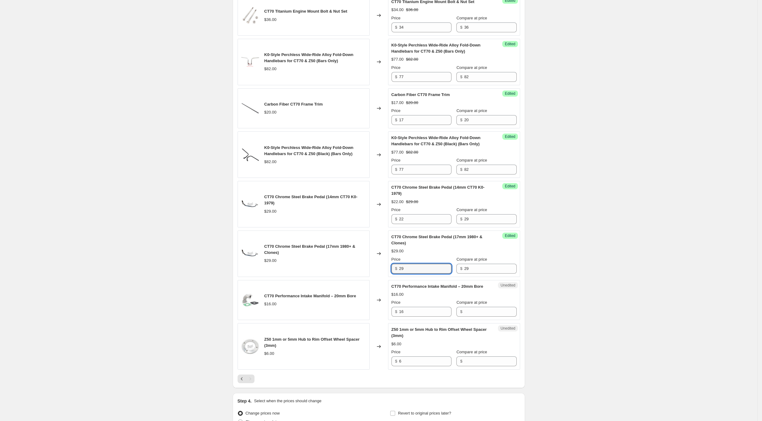
click at [370, 271] on div "CT70 Chrome Steel Brake Pedal (17mm 1980+ & Clones) $29.00 Changed to Success E…" at bounding box center [379, 254] width 283 height 46
type input "22"
drag, startPoint x: 363, startPoint y: 317, endPoint x: 386, endPoint y: 315, distance: 22.8
click at [358, 317] on div "CT70 Performance Intake Manifold – 20mm Bore $16.00 Changed to Unedited CT70 Pe…" at bounding box center [379, 300] width 283 height 40
click at [482, 317] on input "Compare at price" at bounding box center [490, 312] width 52 height 10
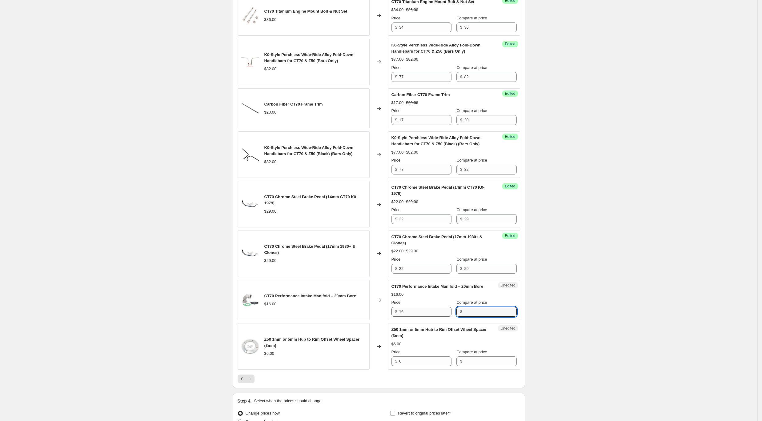
paste input "16"
type input "16"
drag, startPoint x: 391, startPoint y: 315, endPoint x: 366, endPoint y: 315, distance: 25.2
click at [371, 315] on div "CT70 Performance Intake Manifold – 20mm Bore $16.00 Changed to Success Edited C…" at bounding box center [379, 300] width 283 height 40
type input "12"
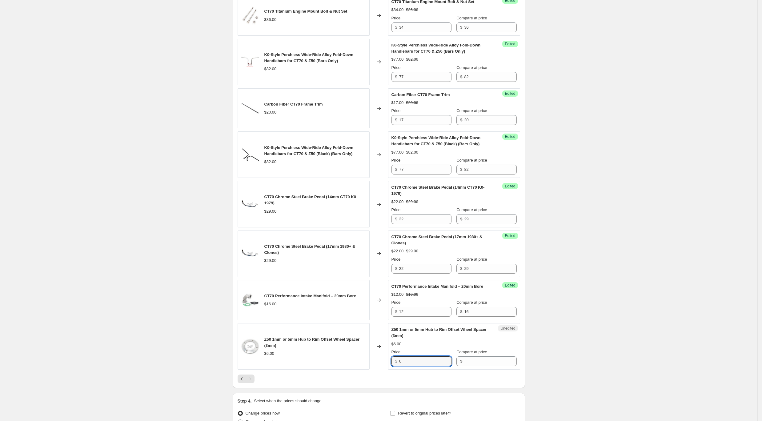
click at [370, 364] on div "Z50 1mm or 5mm Hub to Rim Offset Wheel Spacer (3mm) $6.00 Changed to Unedited Z…" at bounding box center [379, 346] width 283 height 46
click at [461, 366] on div "$" at bounding box center [486, 361] width 60 height 10
paste input "6"
type input "6"
drag, startPoint x: 421, startPoint y: 367, endPoint x: 370, endPoint y: 363, distance: 51.6
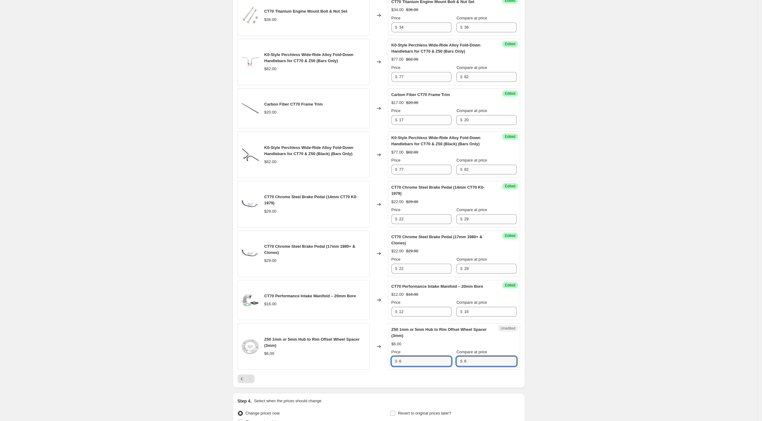
click at [365, 365] on div "Z50 1mm or 5mm Hub to Rim Offset Wheel Spacer (3mm) $6.00 Changed to Unedited Z…" at bounding box center [379, 346] width 283 height 46
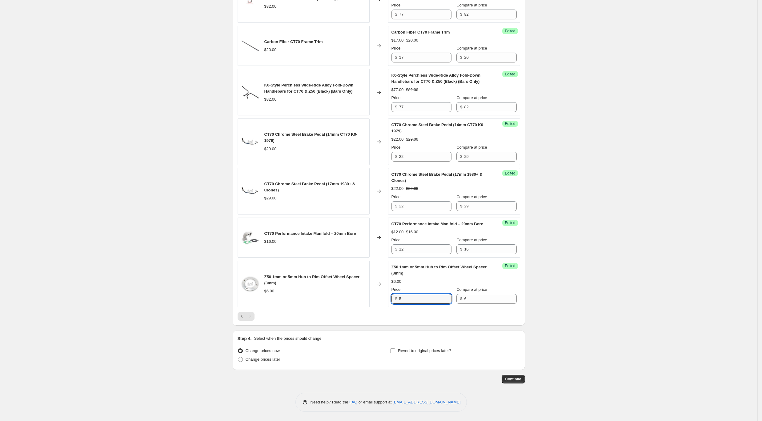
scroll to position [870, 0]
type input "5"
click at [395, 350] on input "Revert to original prices later?" at bounding box center [392, 350] width 5 height 5
checkbox input "true"
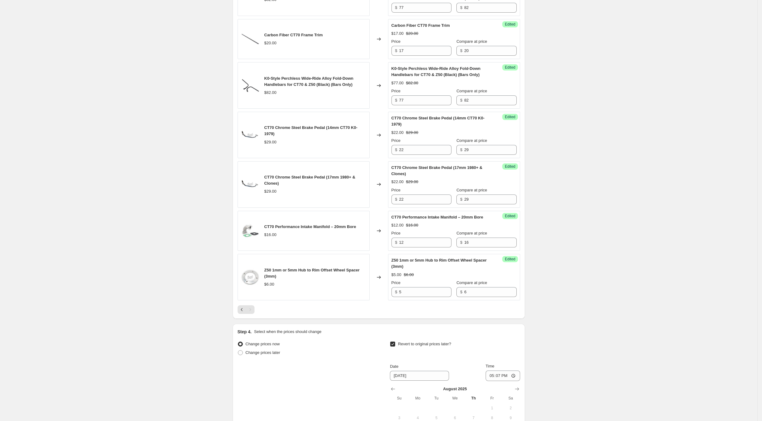
scroll to position [986, 0]
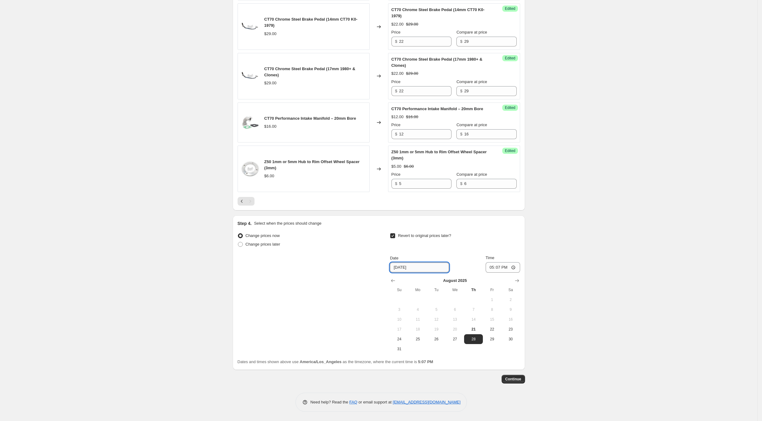
click at [421, 266] on input "[DATE]" at bounding box center [419, 268] width 59 height 10
click at [517, 282] on icon "Show next month, September 2025" at bounding box center [517, 281] width 6 height 6
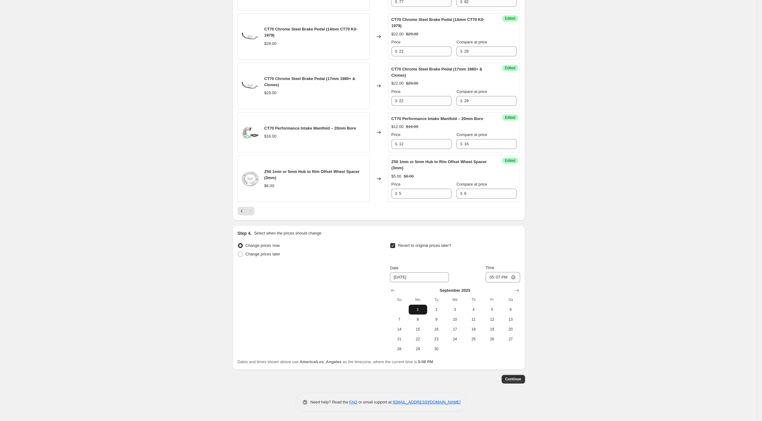
click at [417, 308] on span "1" at bounding box center [418, 309] width 14 height 5
type input "[DATE]"
click at [508, 278] on input "17:07" at bounding box center [503, 277] width 34 height 10
click at [495, 278] on input "17:07" at bounding box center [503, 277] width 34 height 10
click at [505, 276] on input "12:07" at bounding box center [503, 277] width 34 height 10
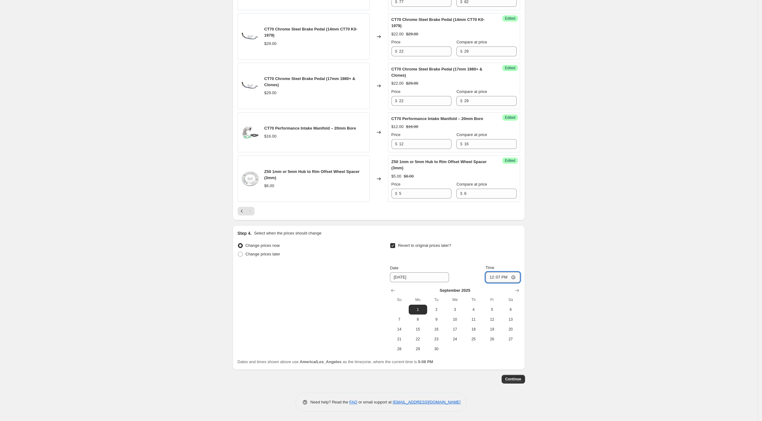
type input "00:07"
click at [494, 276] on input "00:07" at bounding box center [503, 277] width 34 height 10
click at [500, 276] on input "00:07" at bounding box center [503, 277] width 34 height 10
click at [508, 277] on input "00:07" at bounding box center [503, 277] width 34 height 10
click at [518, 381] on span "Continue" at bounding box center [513, 379] width 16 height 5
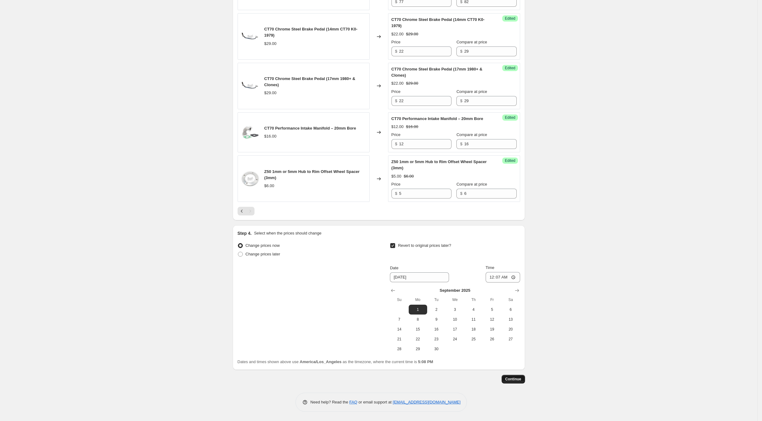
scroll to position [0, 0]
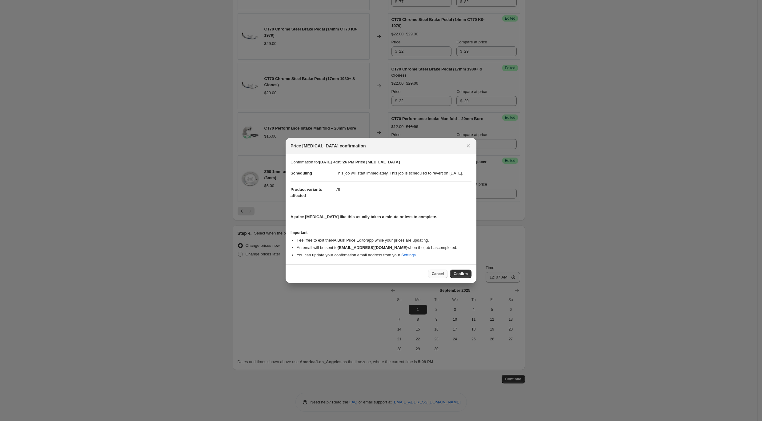
click at [441, 276] on span "Cancel" at bounding box center [438, 273] width 12 height 5
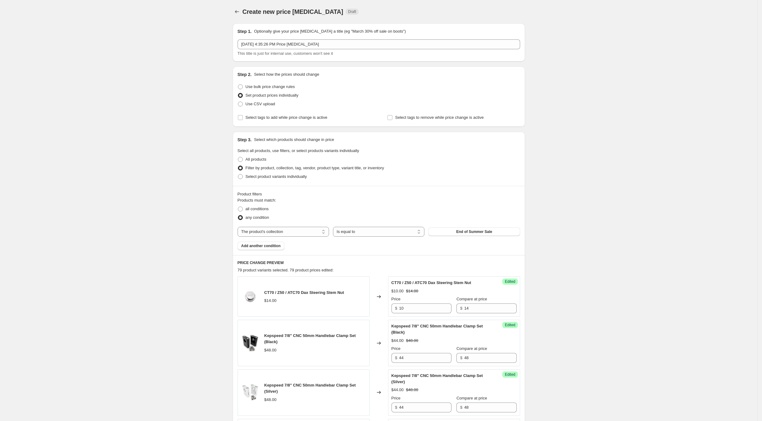
scroll to position [976, 0]
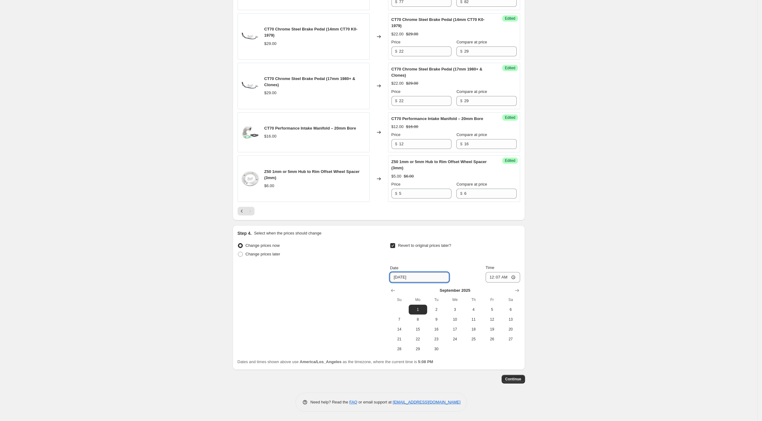
click at [435, 278] on input "[DATE]" at bounding box center [419, 277] width 59 height 10
click at [393, 291] on icon "Show previous month, August 2025" at bounding box center [393, 290] width 6 height 6
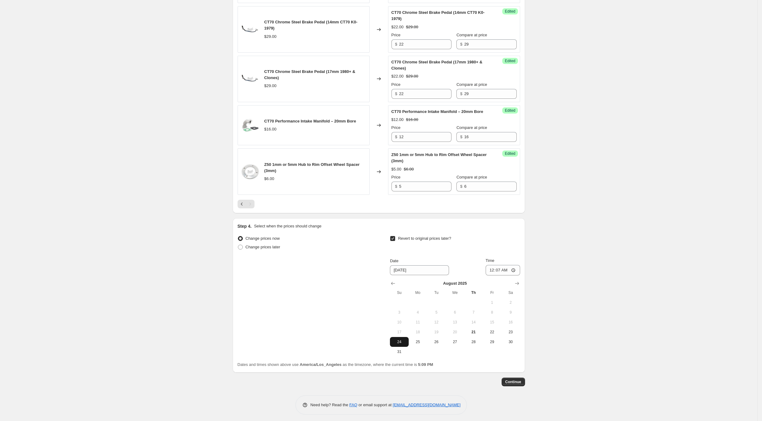
click at [403, 344] on span "24" at bounding box center [399, 341] width 14 height 5
type input "[DATE]"
click at [506, 275] on input "00:07" at bounding box center [503, 270] width 34 height 10
click at [498, 275] on input "00:07" at bounding box center [503, 270] width 34 height 10
click at [495, 275] on input "00:07" at bounding box center [503, 270] width 34 height 10
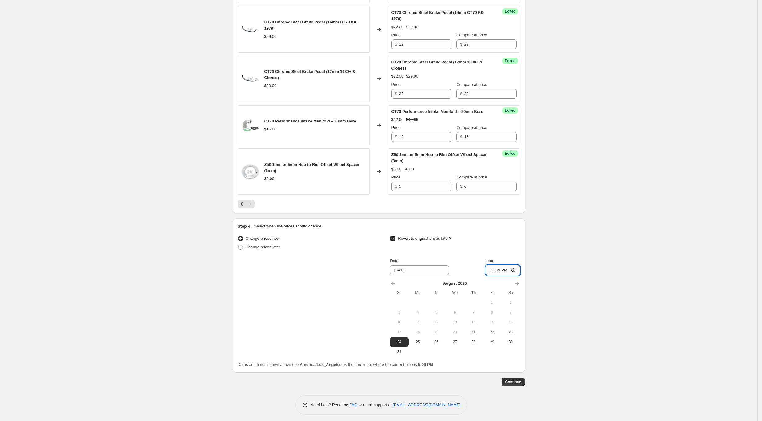
click at [494, 275] on input "23:59" at bounding box center [503, 270] width 34 height 10
type input "00:00"
click at [420, 344] on span "25" at bounding box center [418, 341] width 14 height 5
type input "[DATE]"
click at [502, 275] on input "00:00" at bounding box center [503, 270] width 34 height 10
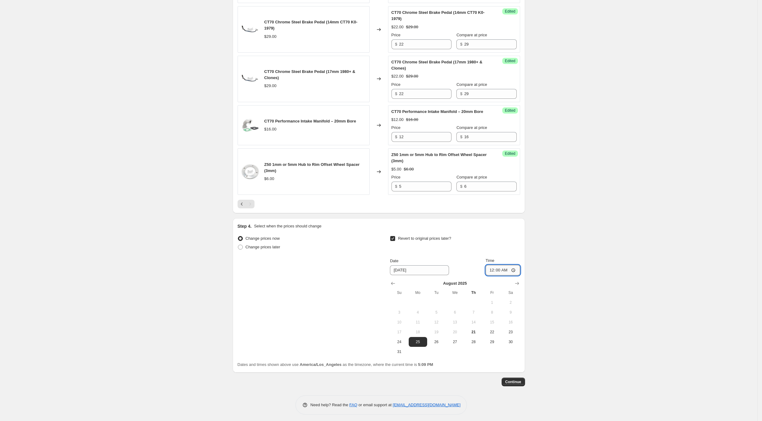
click at [500, 275] on input "00:00" at bounding box center [503, 270] width 34 height 10
type input "00:05"
click at [520, 384] on span "Continue" at bounding box center [513, 381] width 16 height 5
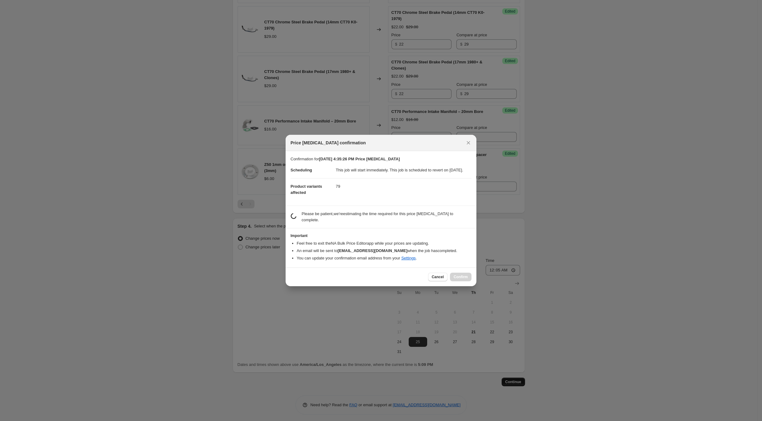
scroll to position [0, 0]
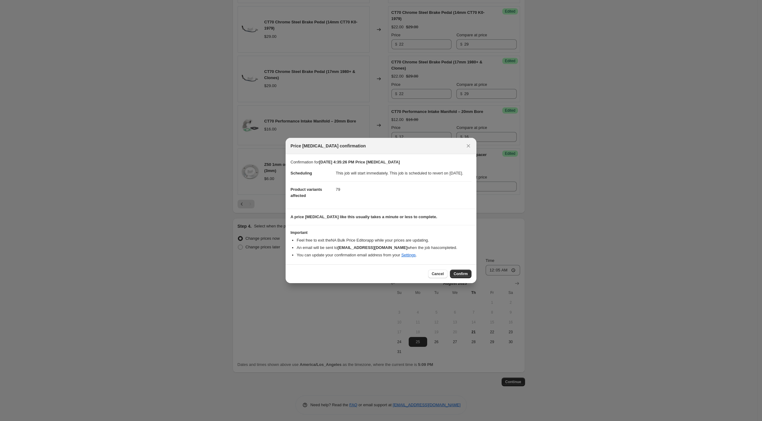
click at [460, 276] on span "Confirm" at bounding box center [461, 273] width 14 height 5
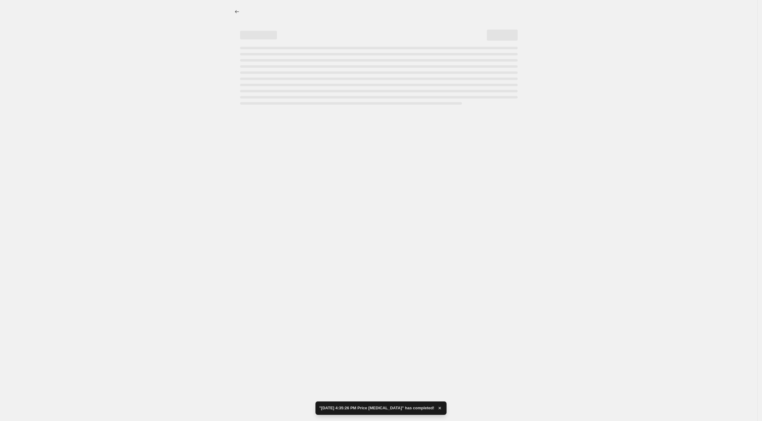
select select "collection"
